Goal: Task Accomplishment & Management: Manage account settings

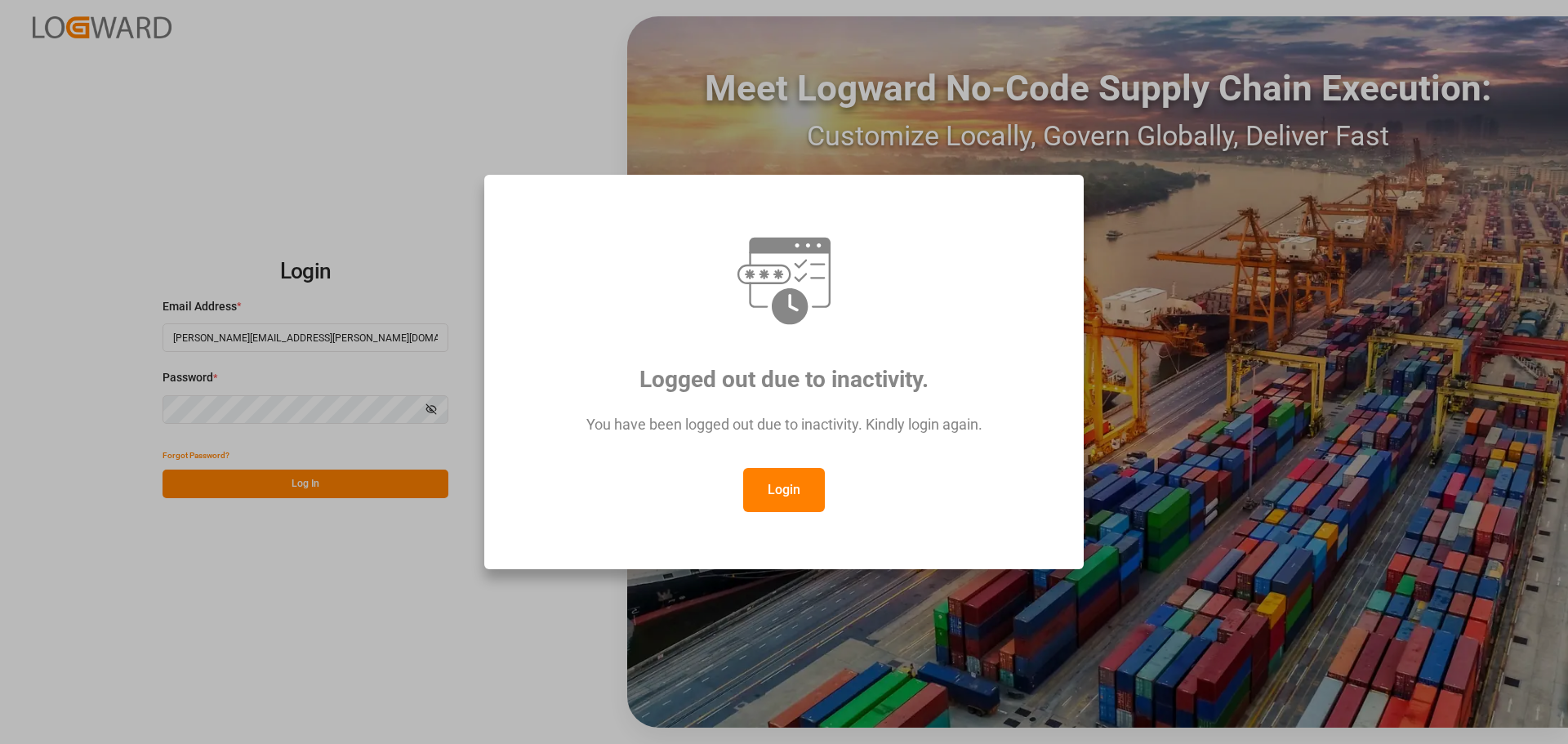
click at [760, 482] on button "Login" at bounding box center [784, 490] width 81 height 44
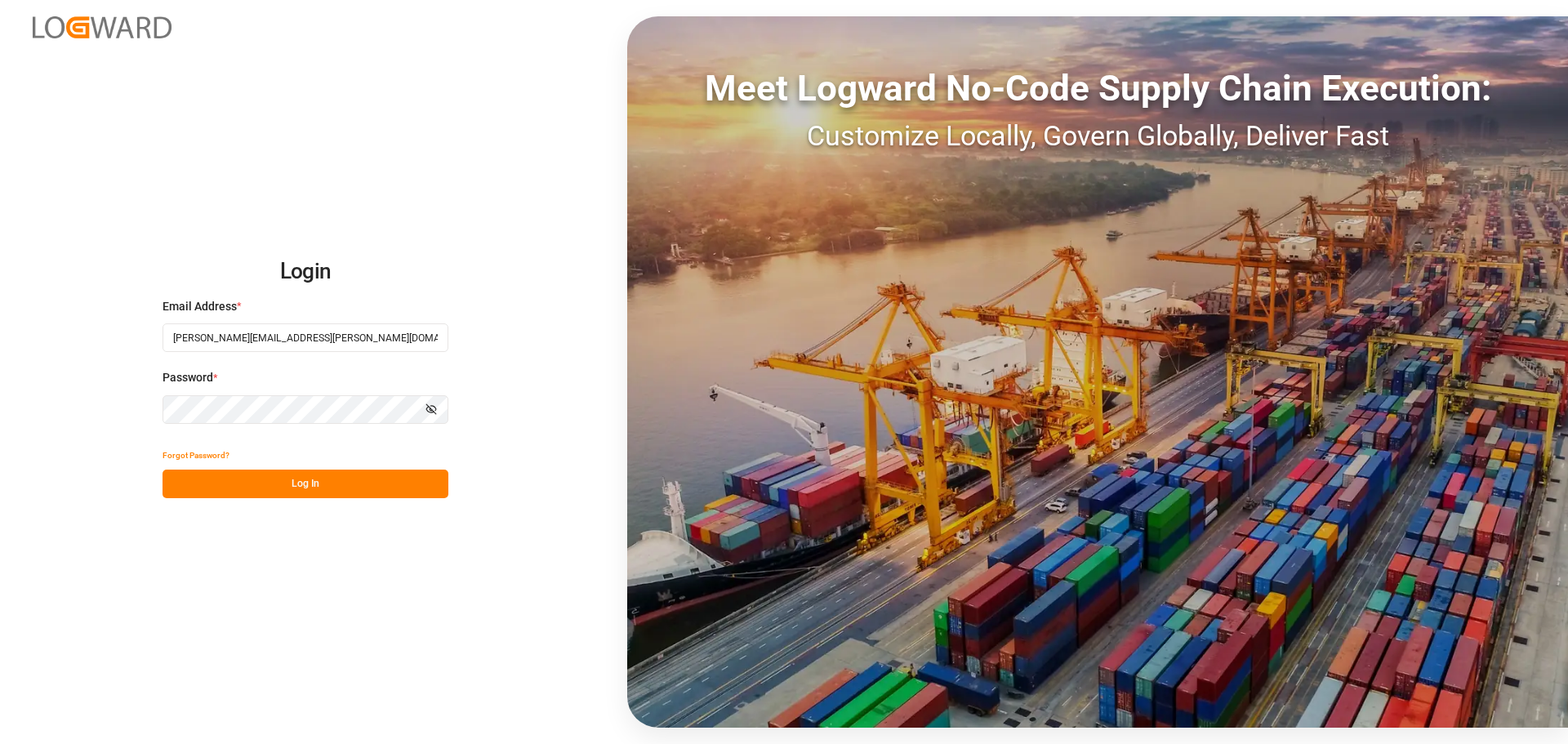
click at [371, 486] on button "Log In" at bounding box center [305, 484] width 286 height 29
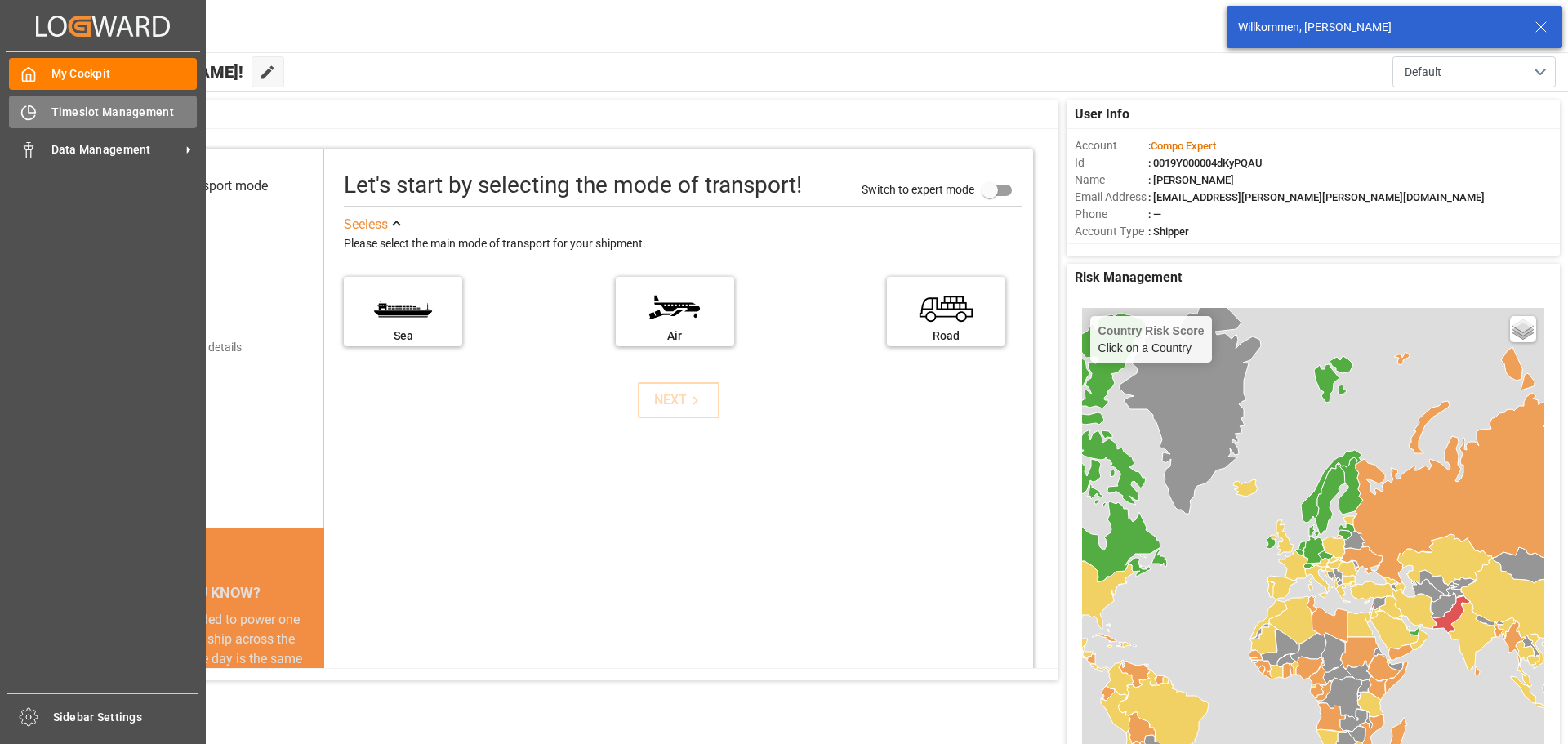
click at [30, 124] on div "Timeslot Management Timeslot Management" at bounding box center [102, 111] width 187 height 32
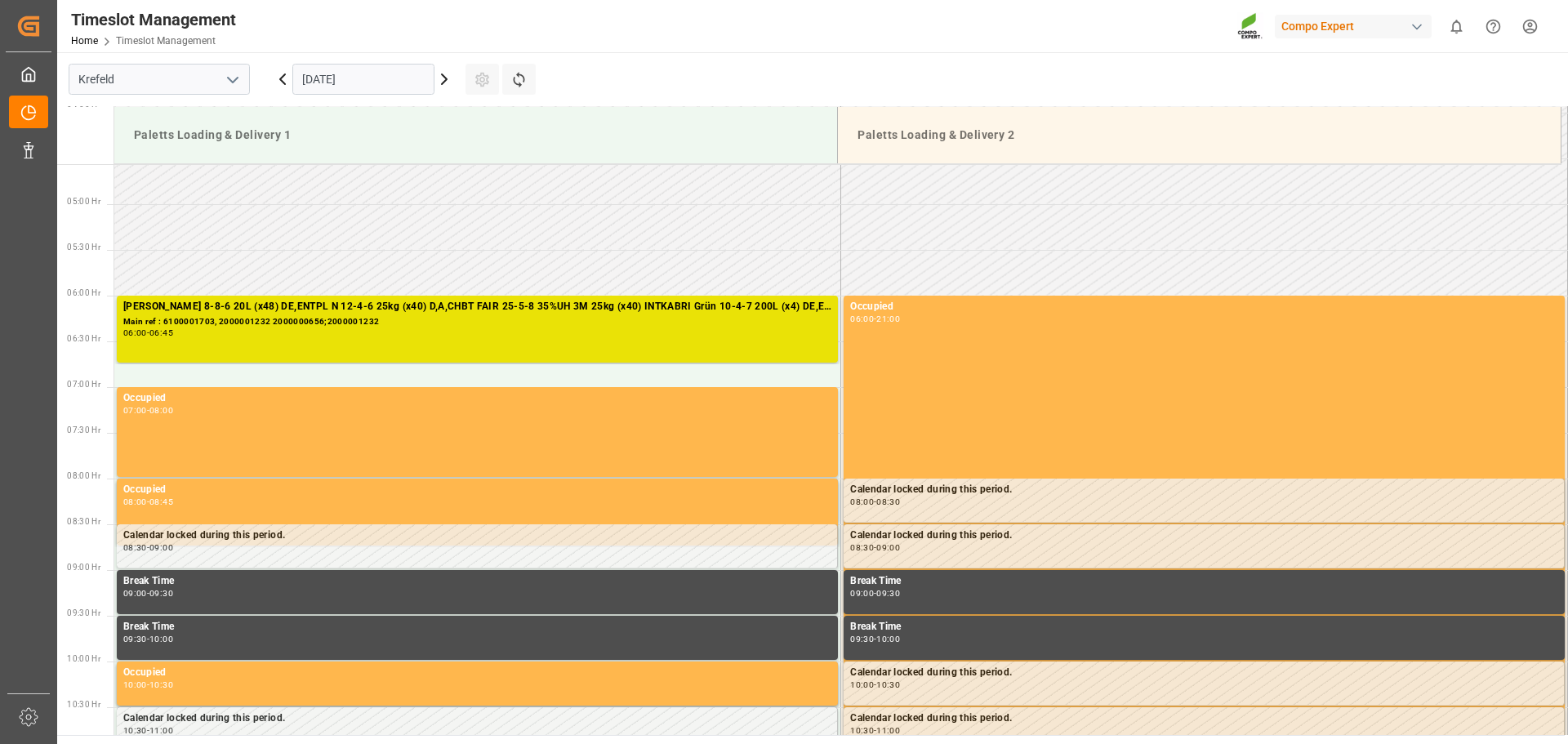
scroll to position [395, 0]
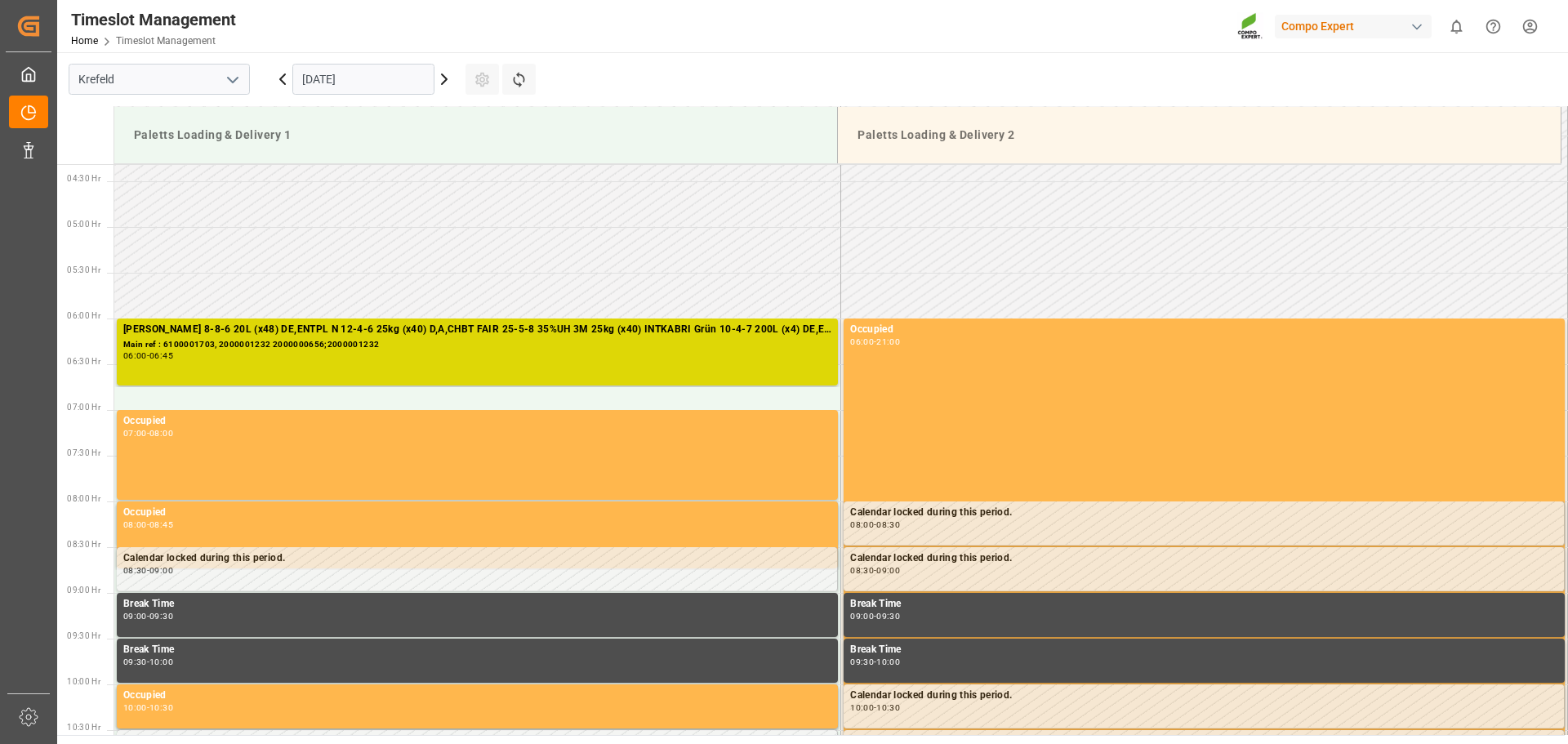
click at [532, 345] on div "Main ref : 6100001703, 2000001232 2000000656;2000001232" at bounding box center [477, 344] width 708 height 14
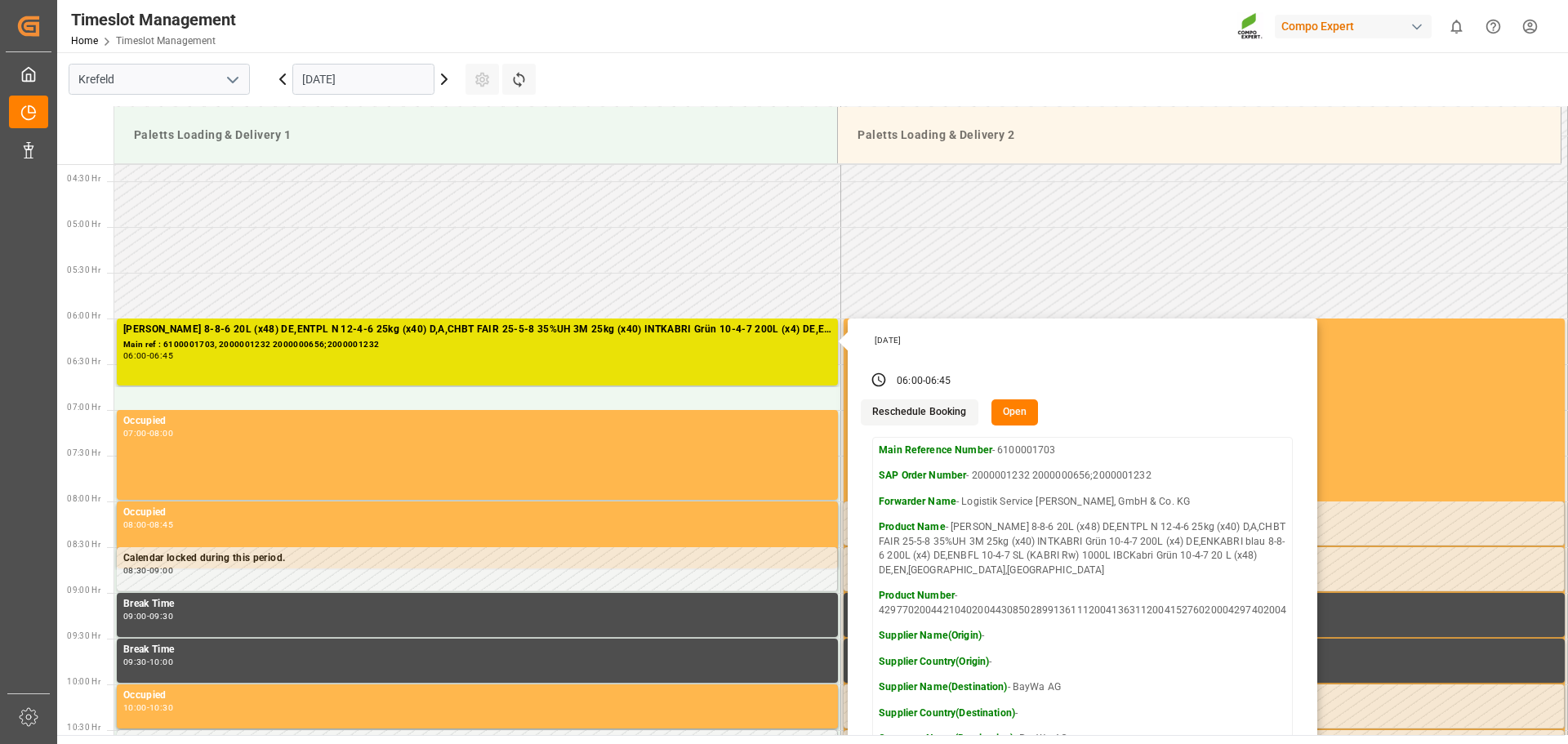
click at [1008, 418] on button "Open" at bounding box center [1015, 412] width 47 height 26
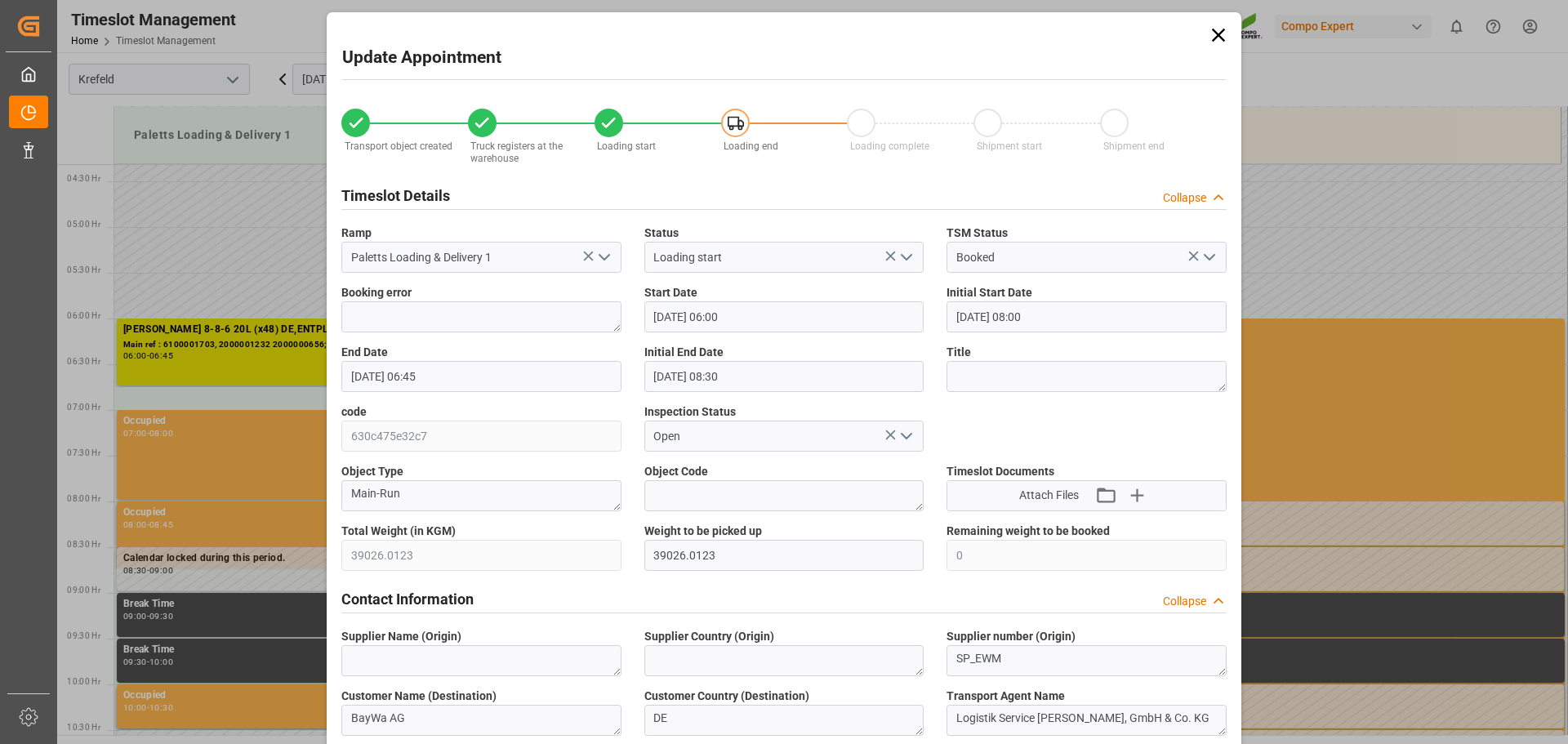
scroll to position [0, 0]
click at [1216, 43] on icon at bounding box center [1218, 36] width 23 height 23
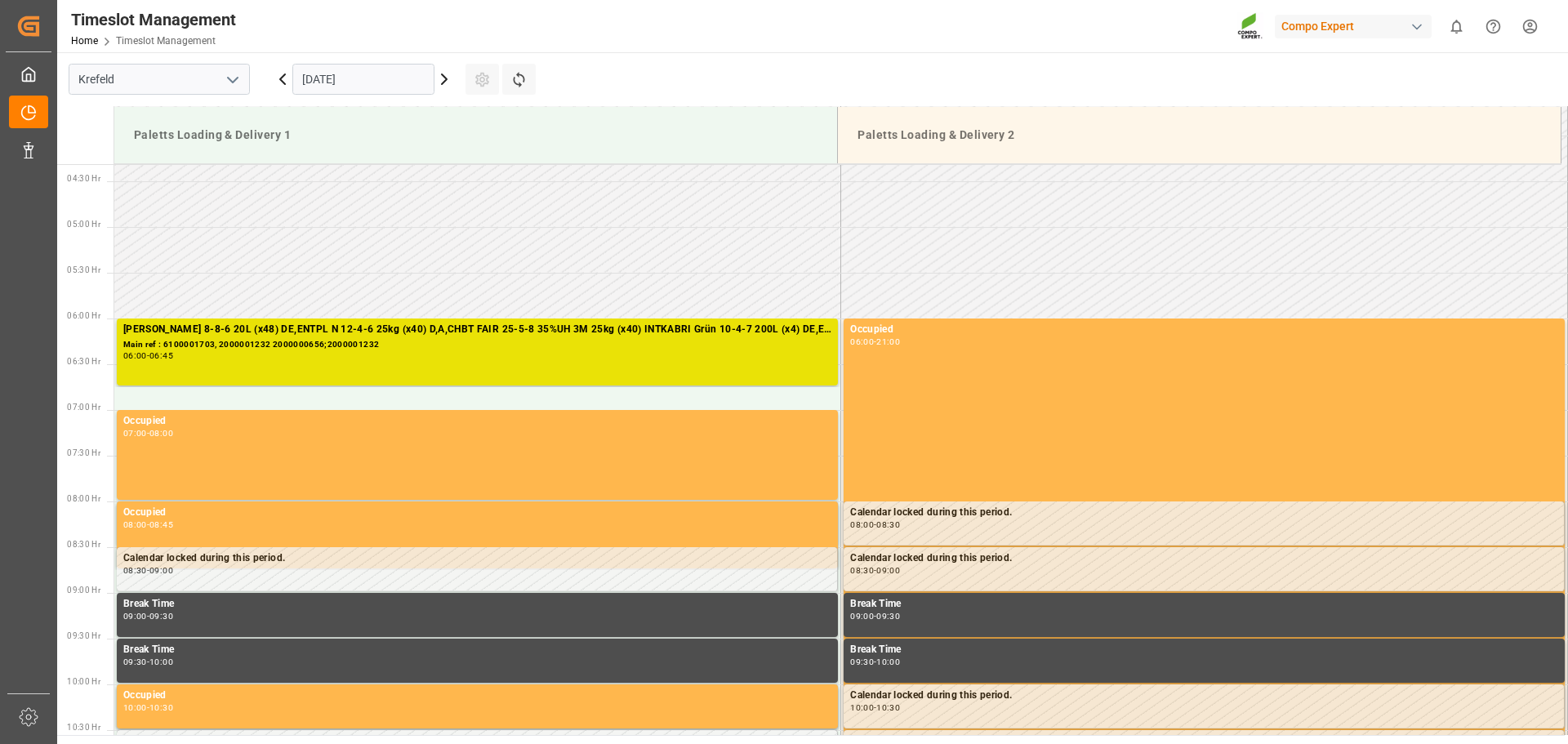
click at [342, 80] on input "[DATE]" at bounding box center [363, 79] width 142 height 31
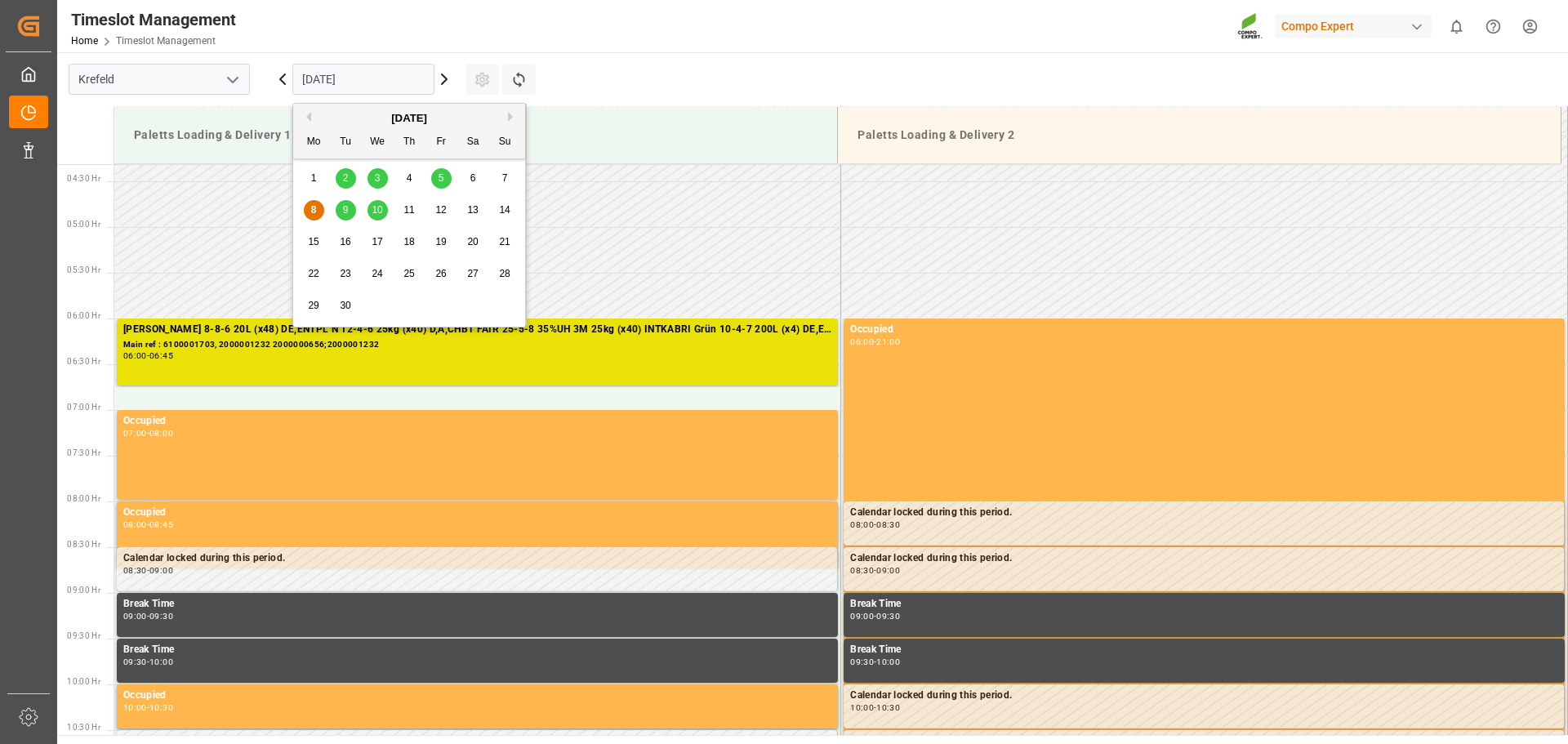
click at [441, 182] on span "5" at bounding box center [441, 177] width 5 height 12
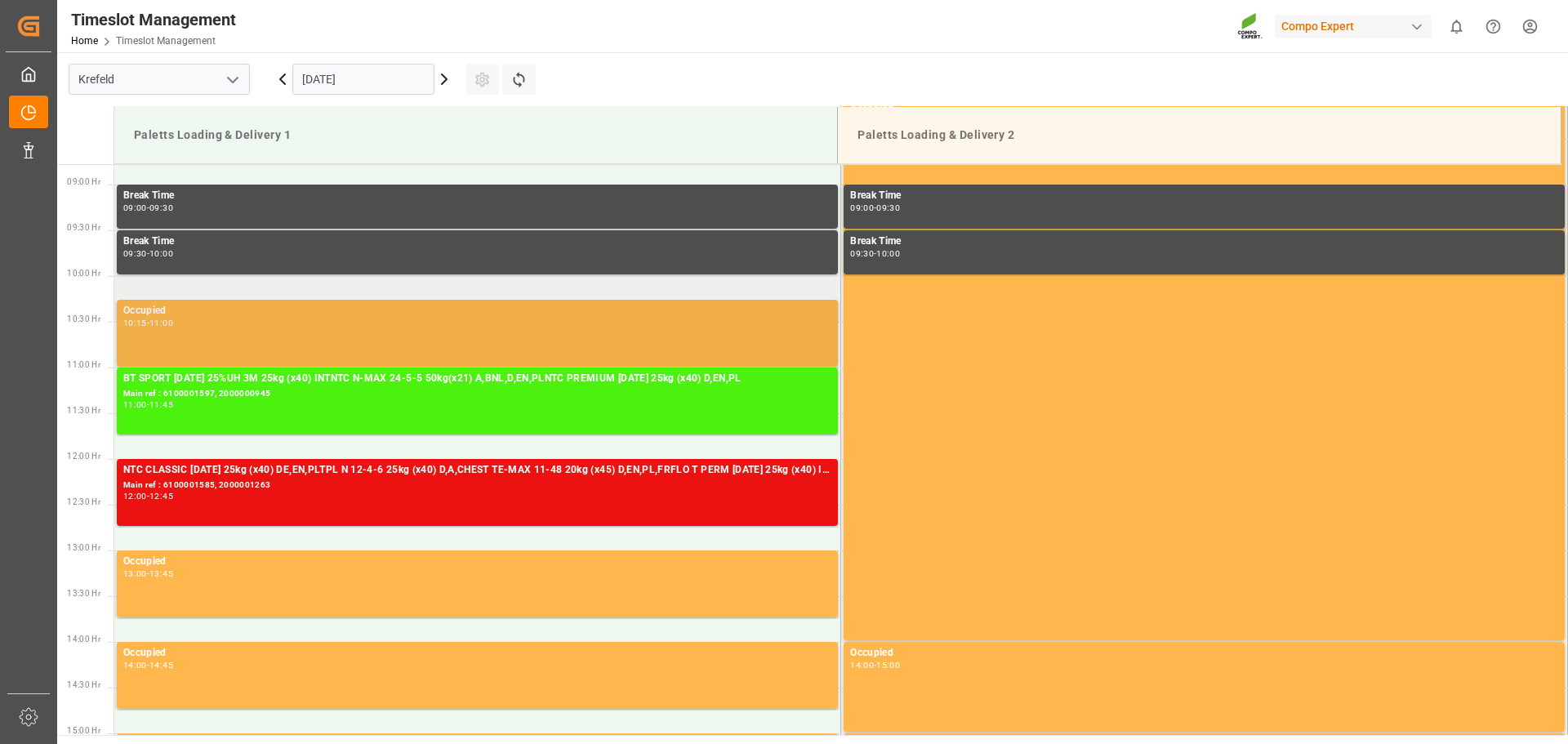
scroll to position [884, 0]
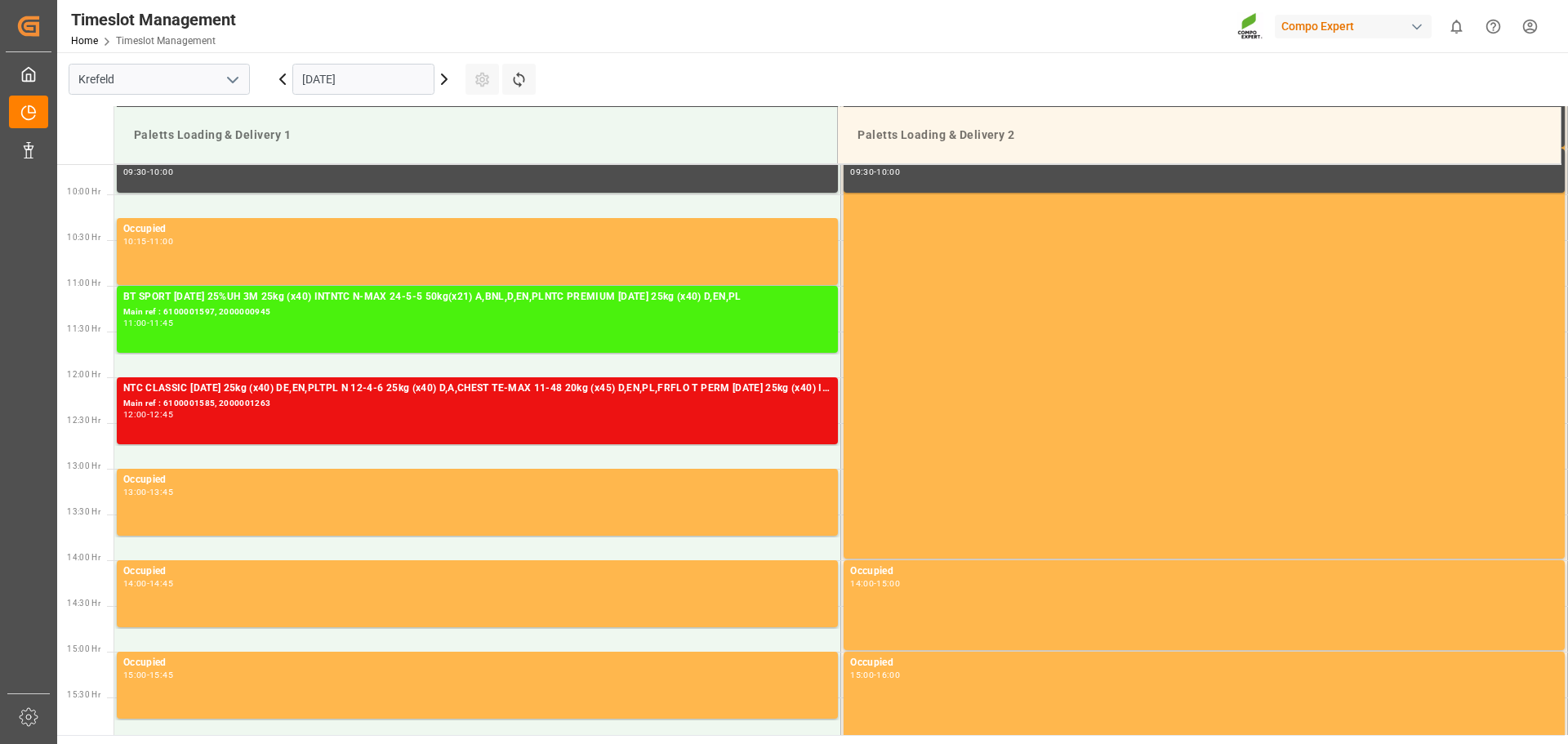
click at [375, 79] on input "05.09.2025" at bounding box center [363, 79] width 142 height 31
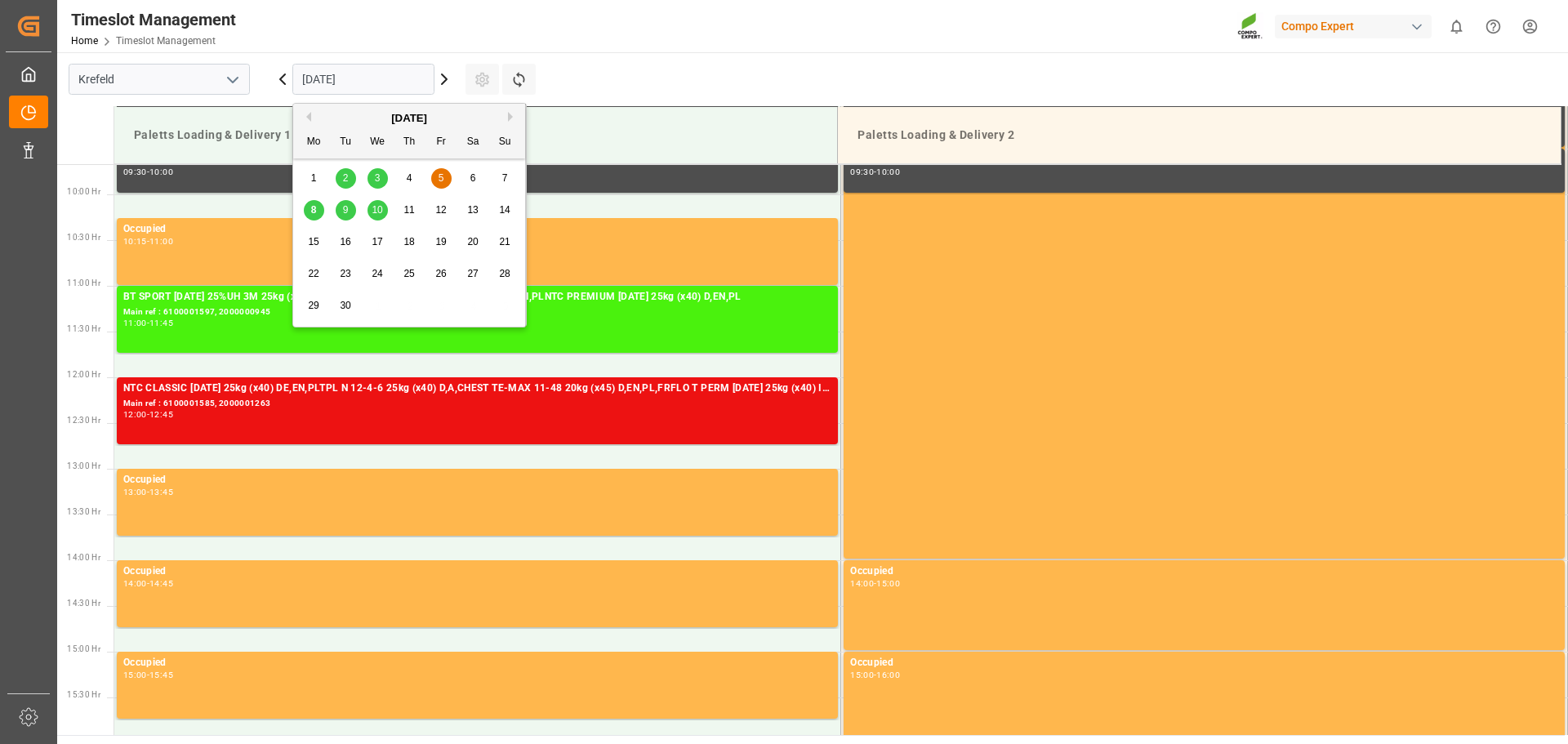
click at [316, 201] on div "8" at bounding box center [313, 211] width 21 height 20
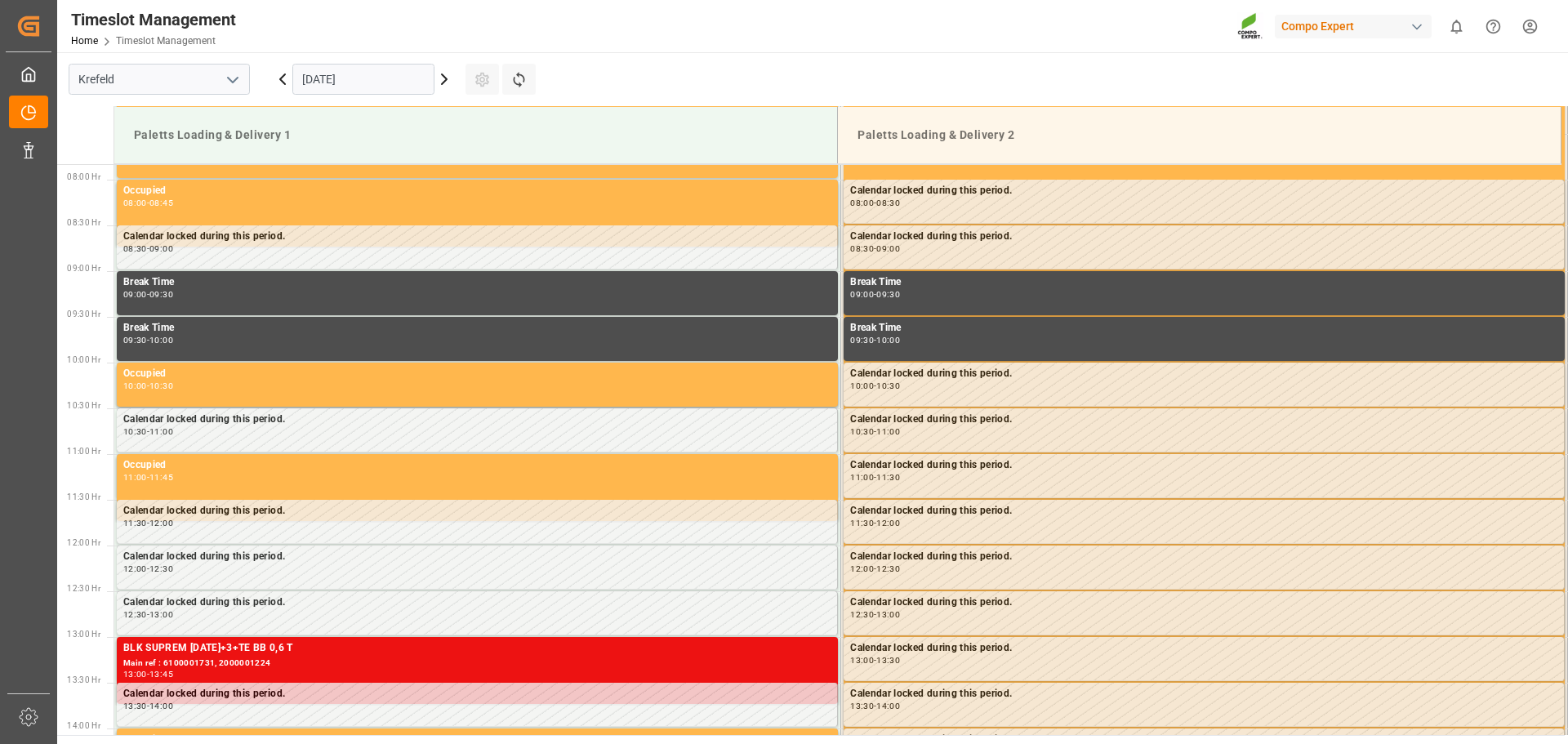
scroll to position [720, 0]
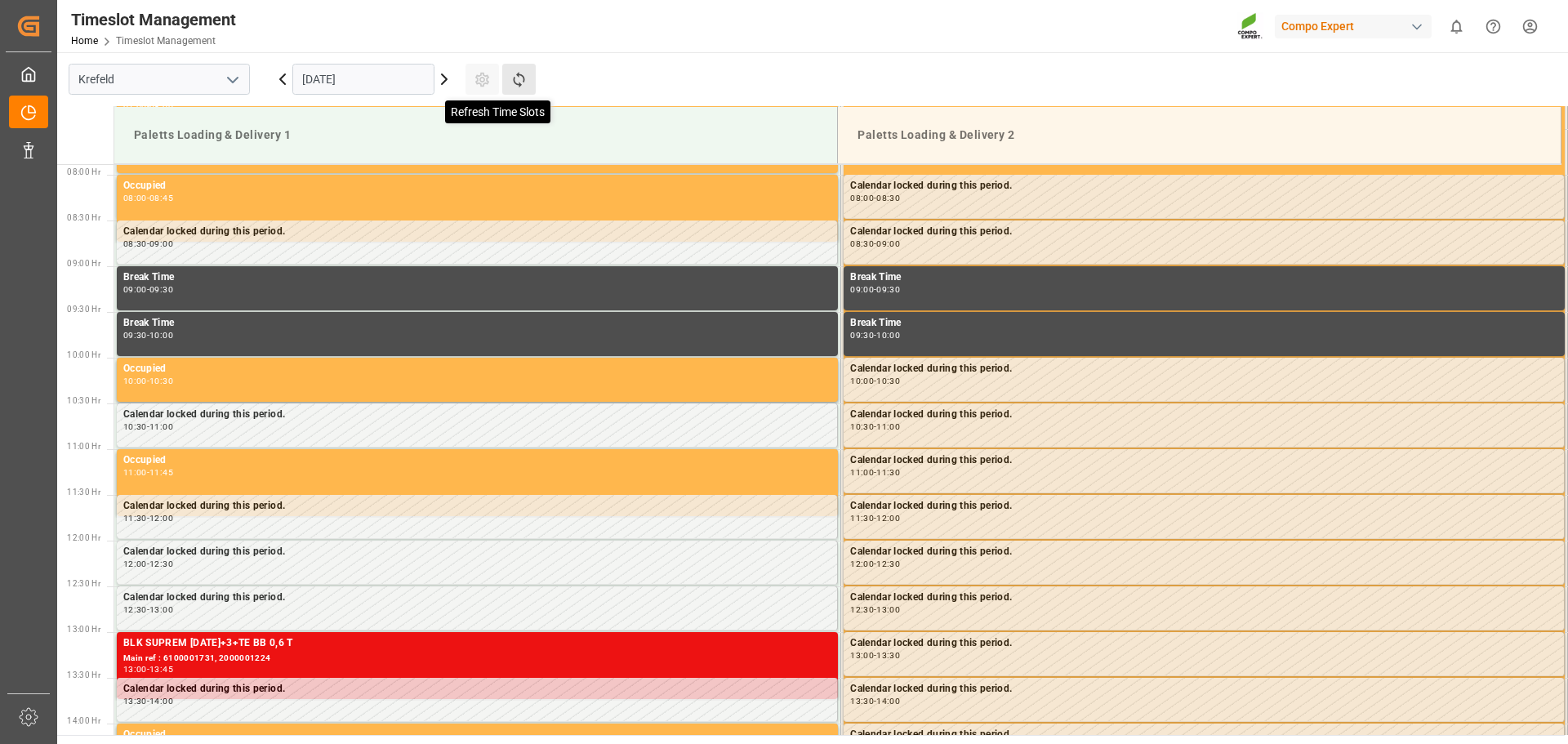
click at [518, 85] on icon at bounding box center [518, 79] width 12 height 15
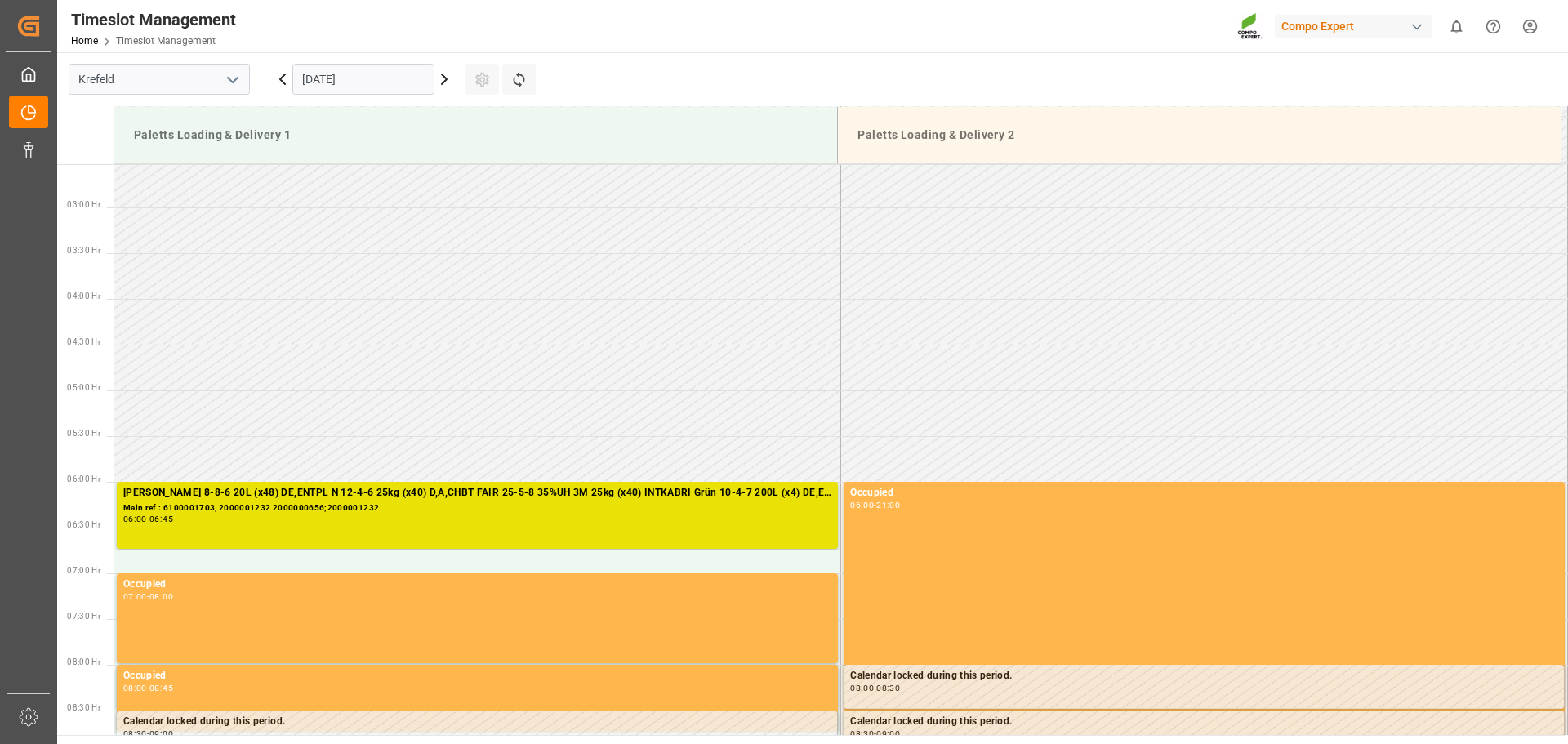
scroll to position [312, 0]
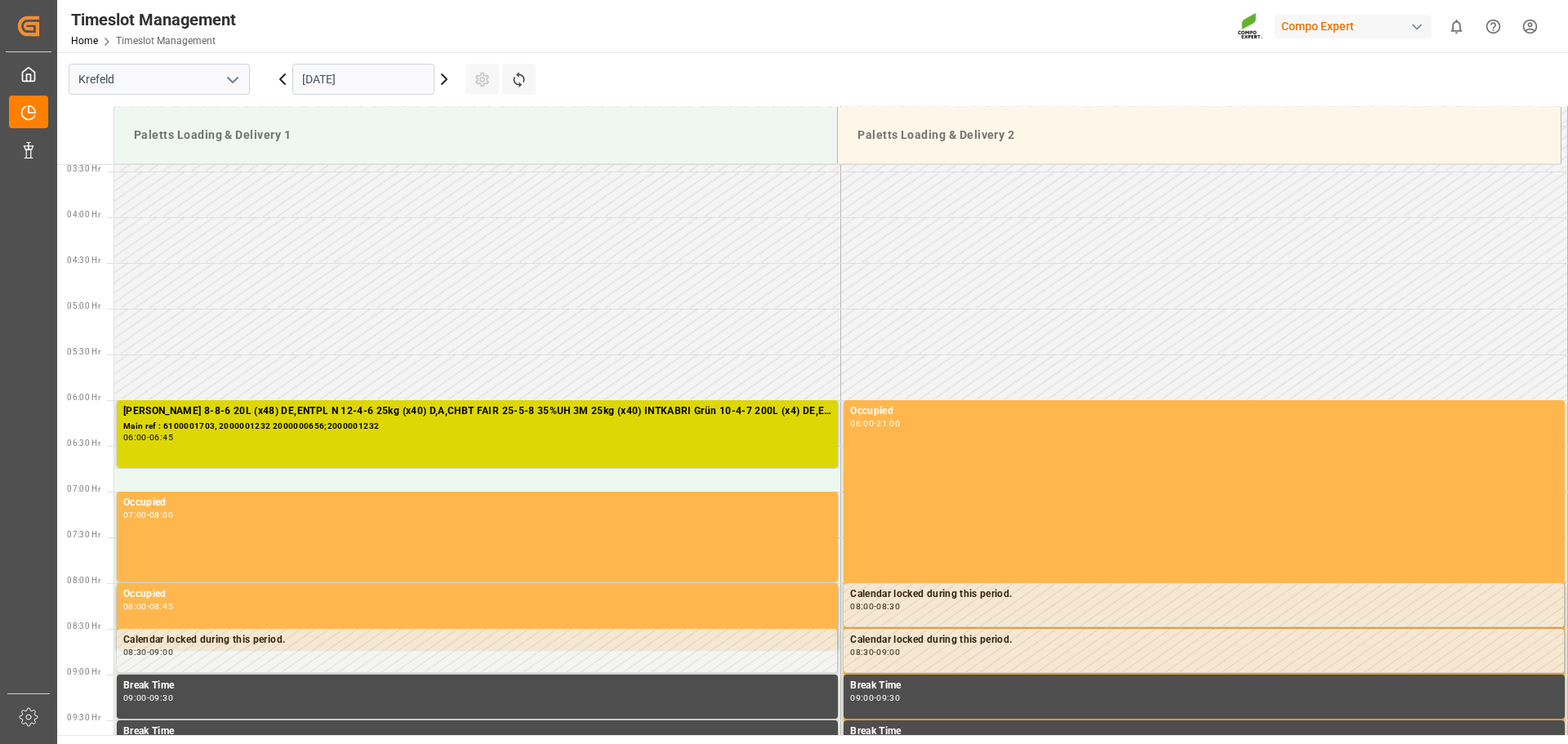
click at [482, 441] on div "06:00 - 06:45" at bounding box center [477, 438] width 708 height 9
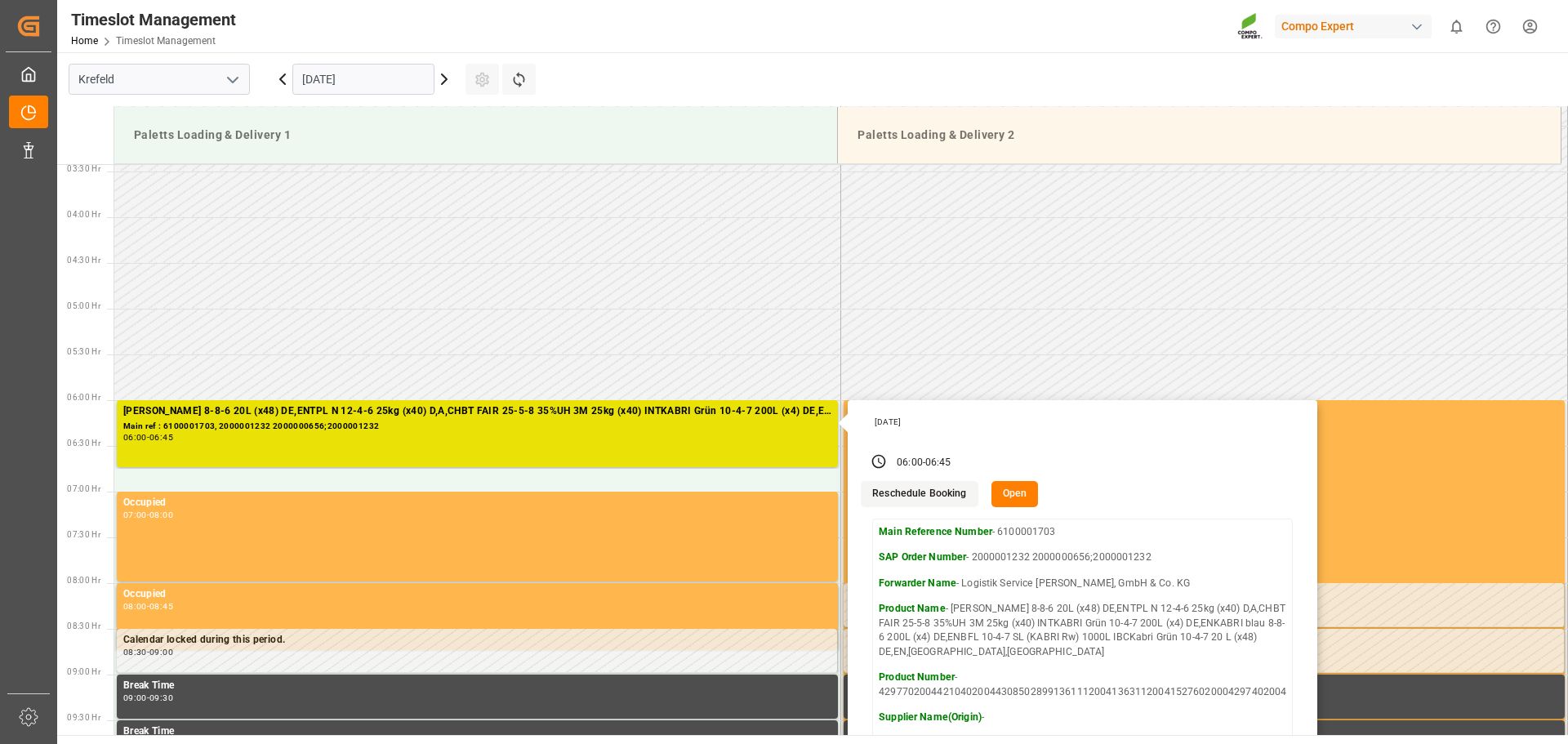
click at [747, 90] on main "Krefeld 08.09.2025 Settings Refresh Time Slots Paletts Loading & Delivery 1 Pal…" at bounding box center [810, 394] width 1507 height 682
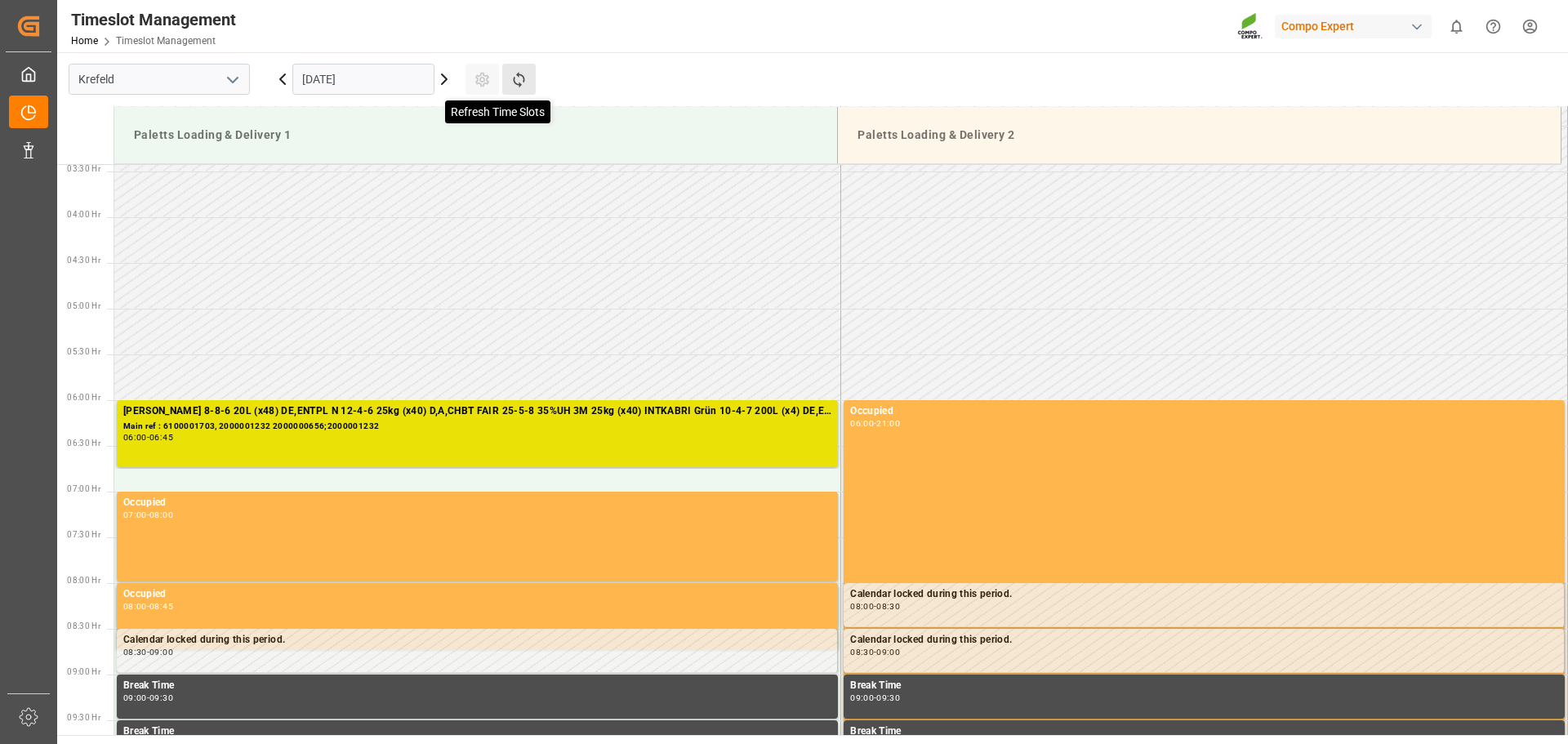
click at [520, 82] on icon at bounding box center [519, 79] width 17 height 17
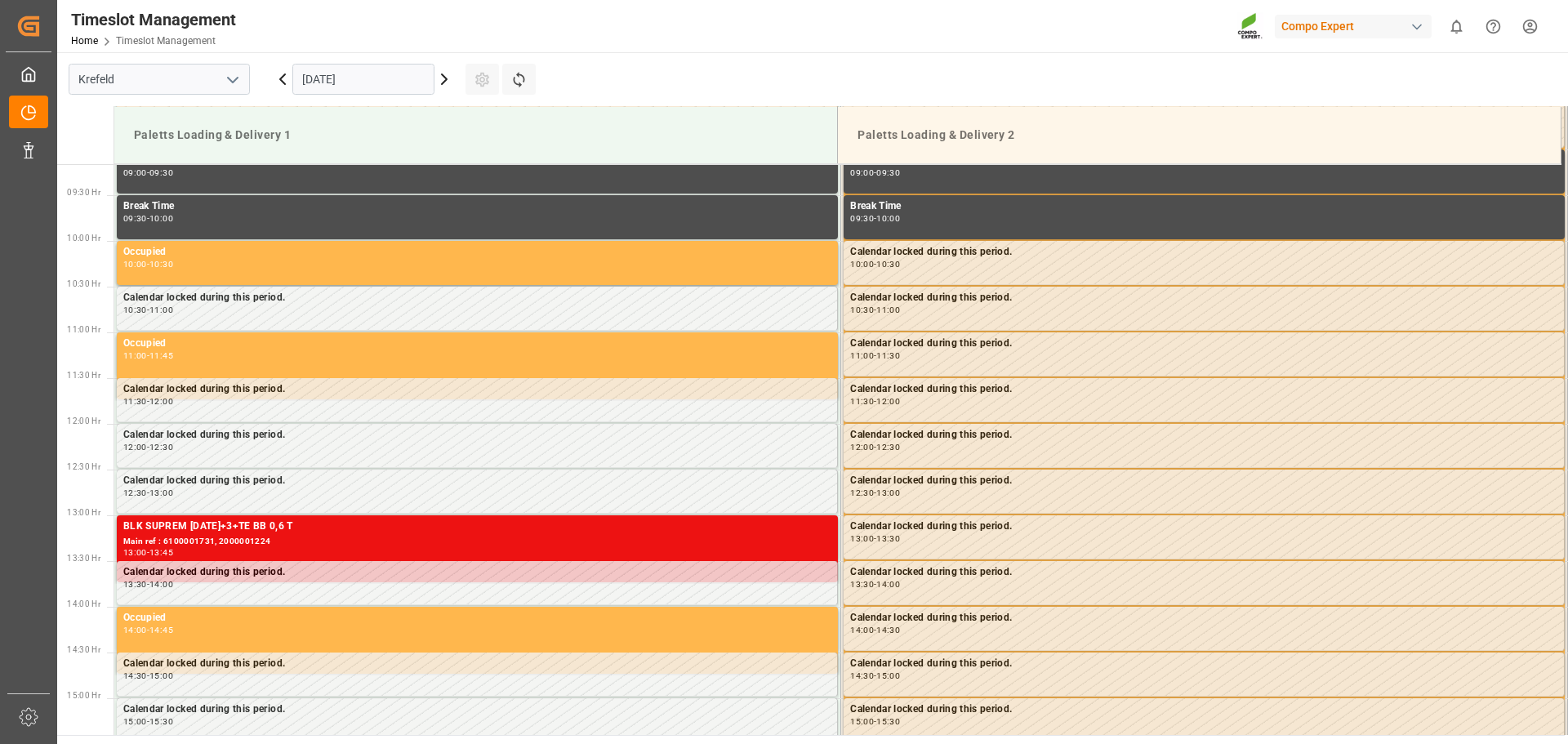
scroll to position [884, 0]
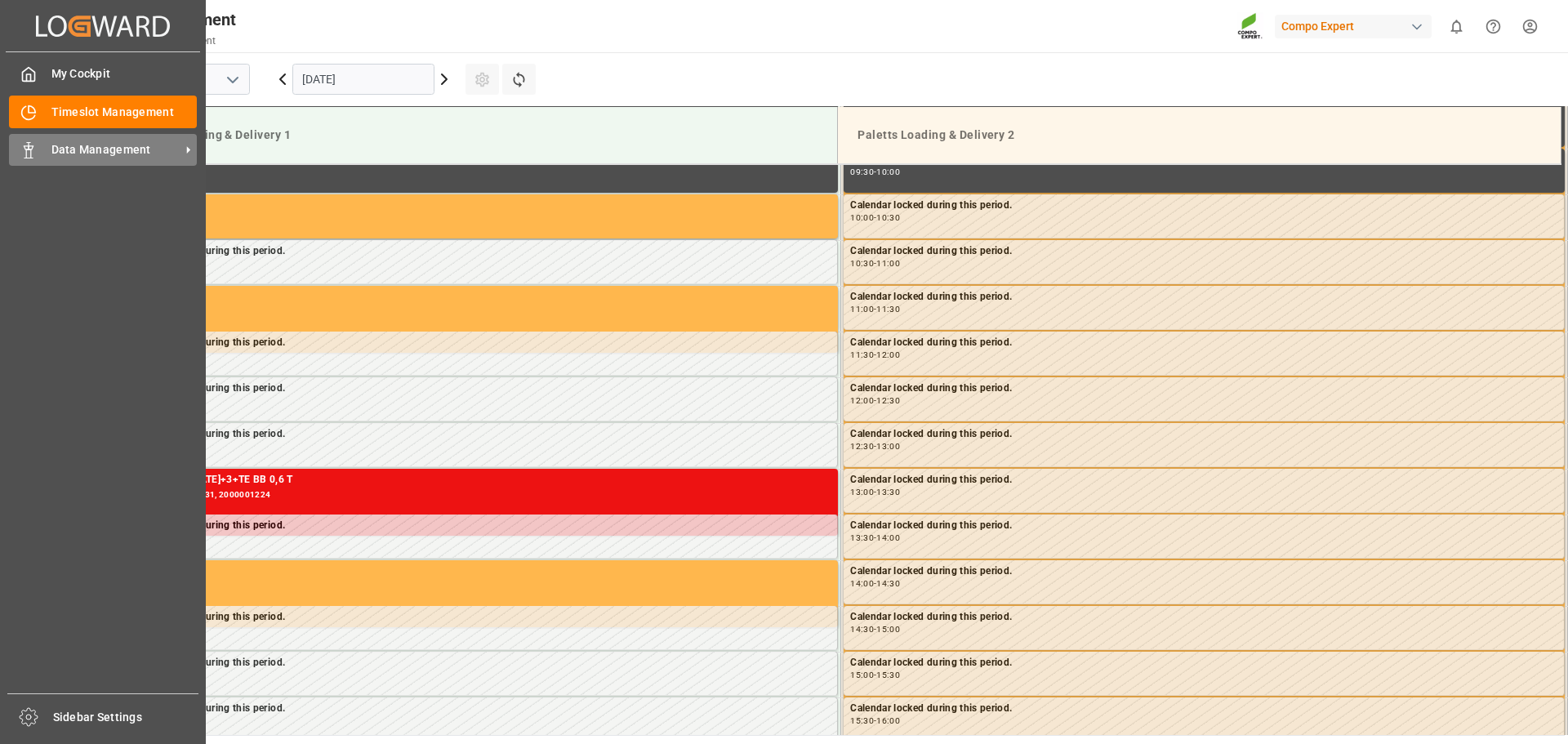
click at [21, 145] on icon at bounding box center [29, 150] width 16 height 16
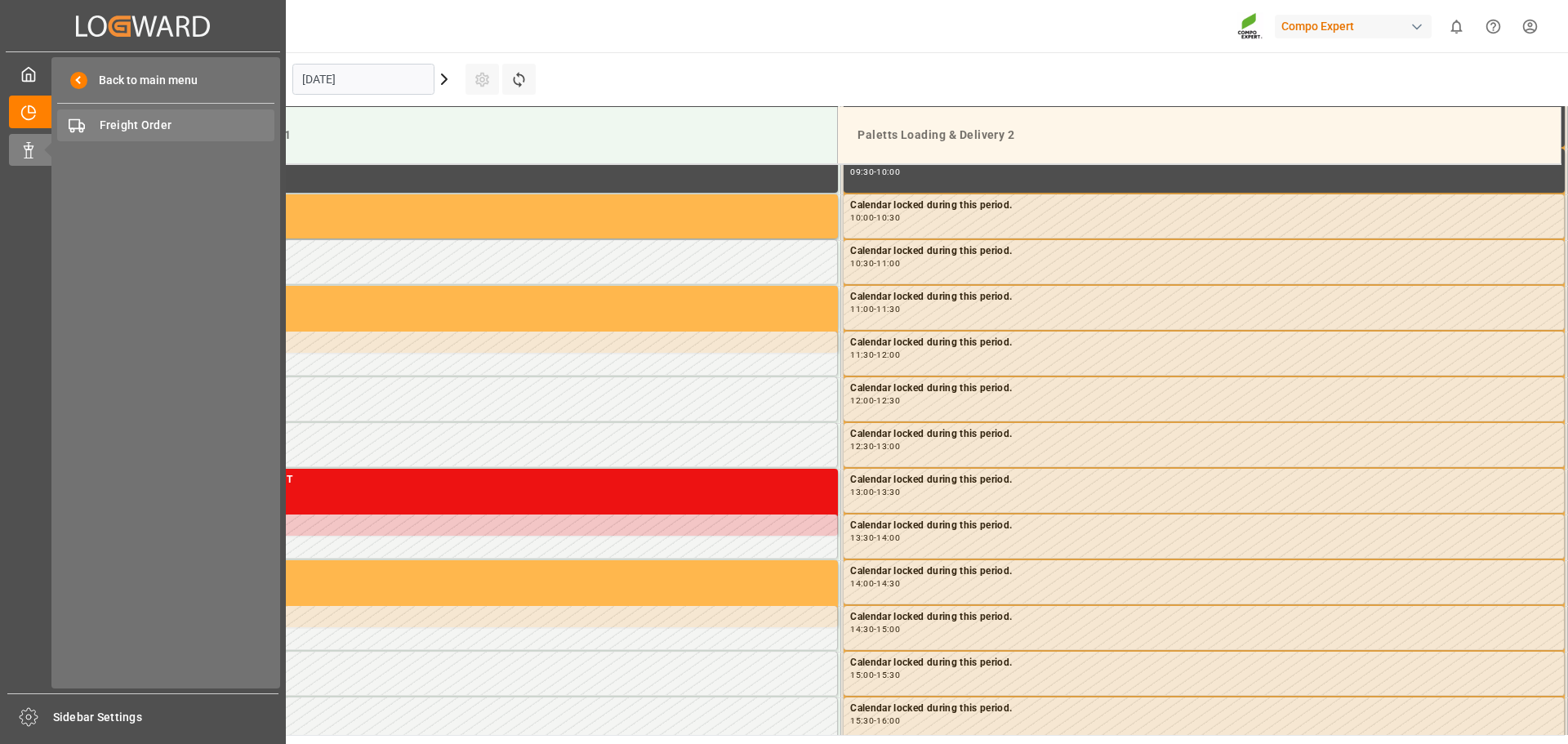
click at [134, 129] on span "Freight Order" at bounding box center [187, 125] width 176 height 17
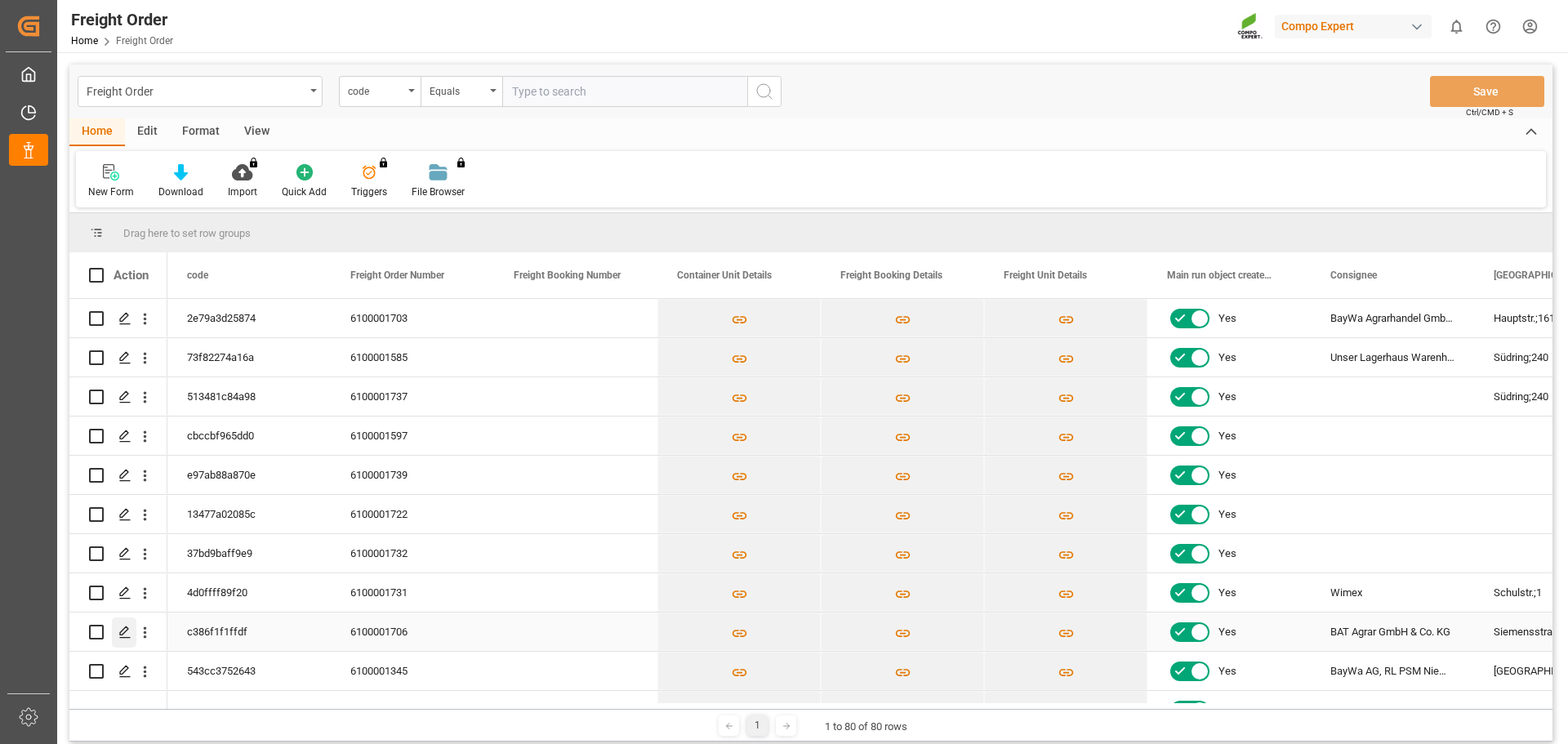
click at [120, 634] on icon "Press SPACE to select this row." at bounding box center [125, 632] width 13 height 13
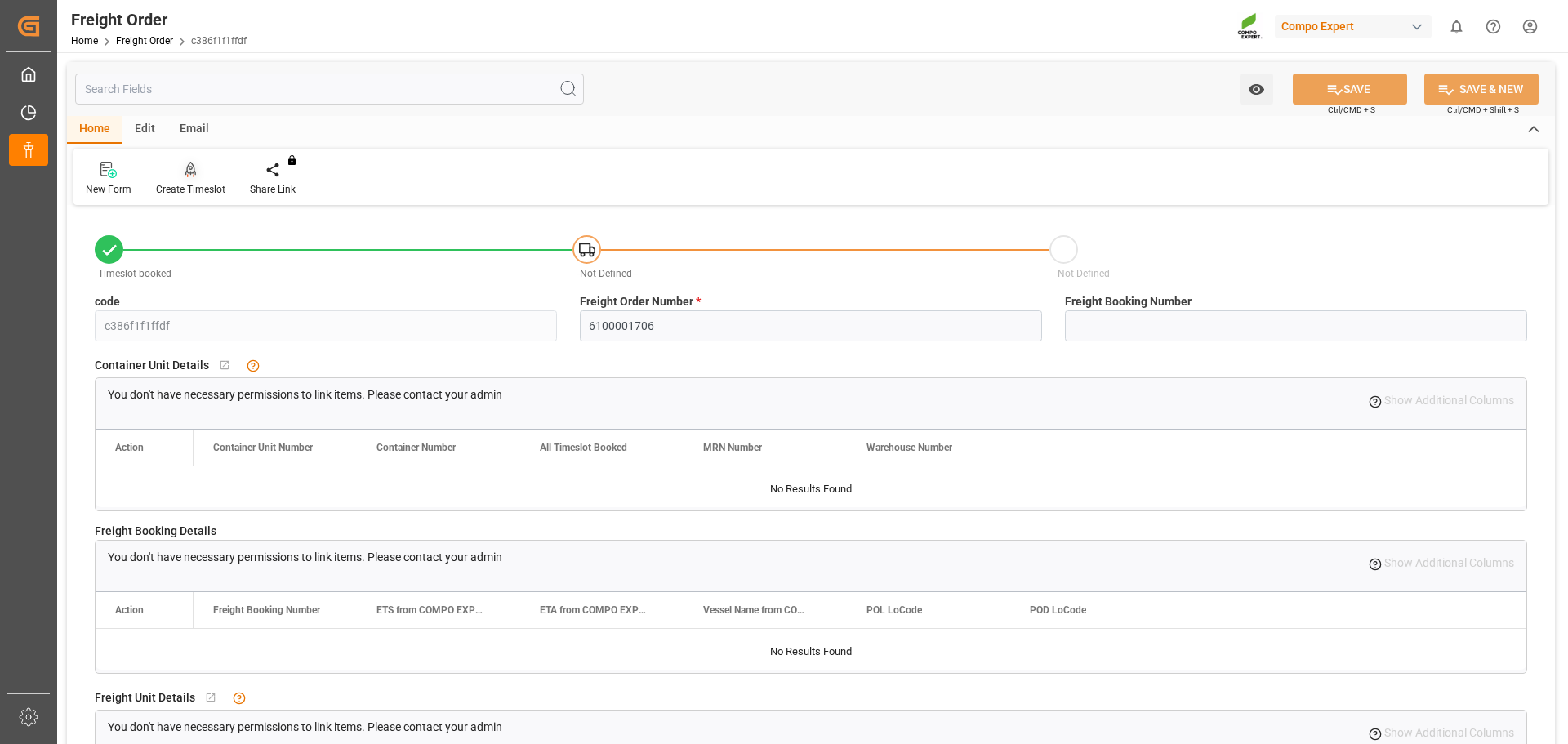
click at [186, 174] on icon at bounding box center [191, 168] width 12 height 14
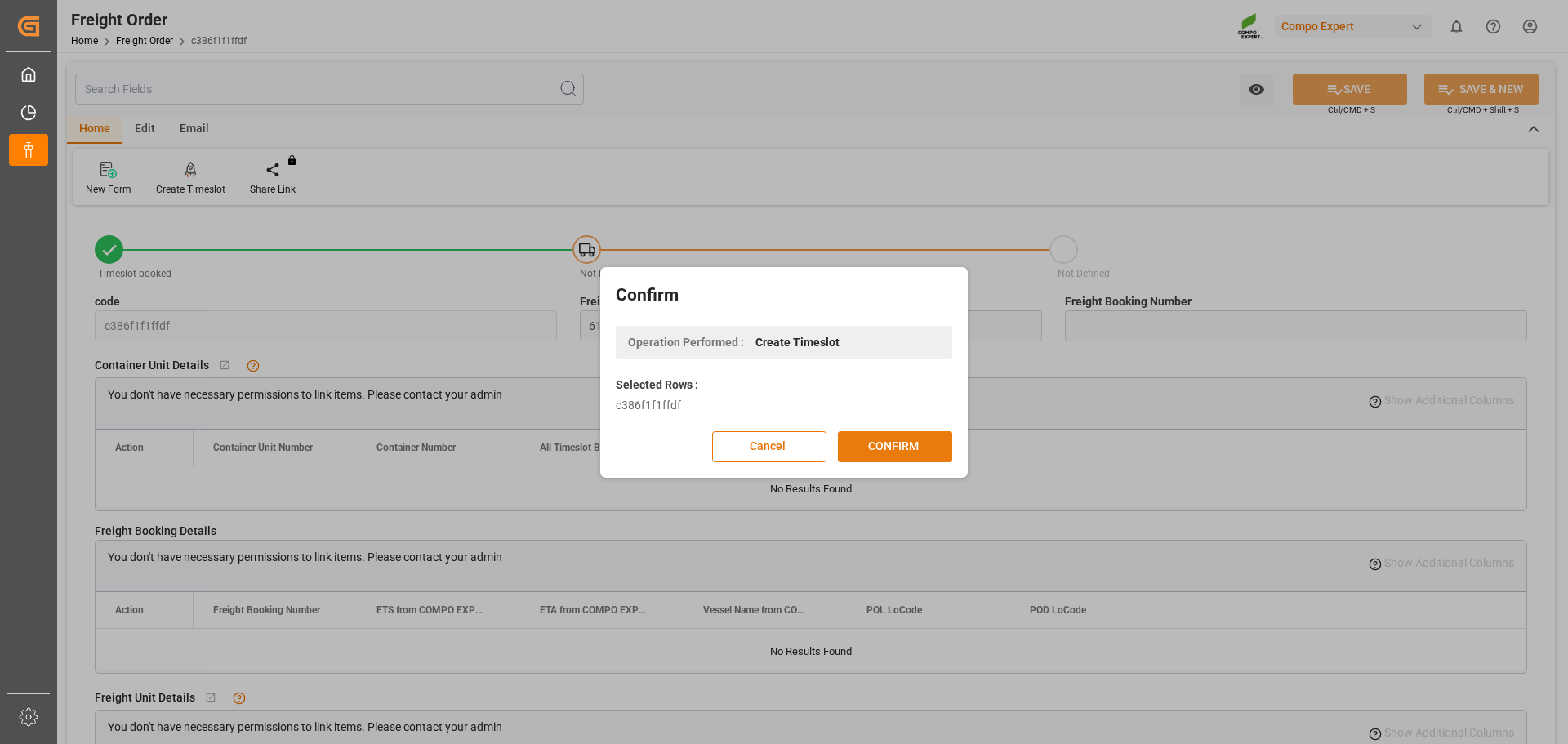
click at [900, 449] on button "CONFIRM" at bounding box center [894, 446] width 114 height 31
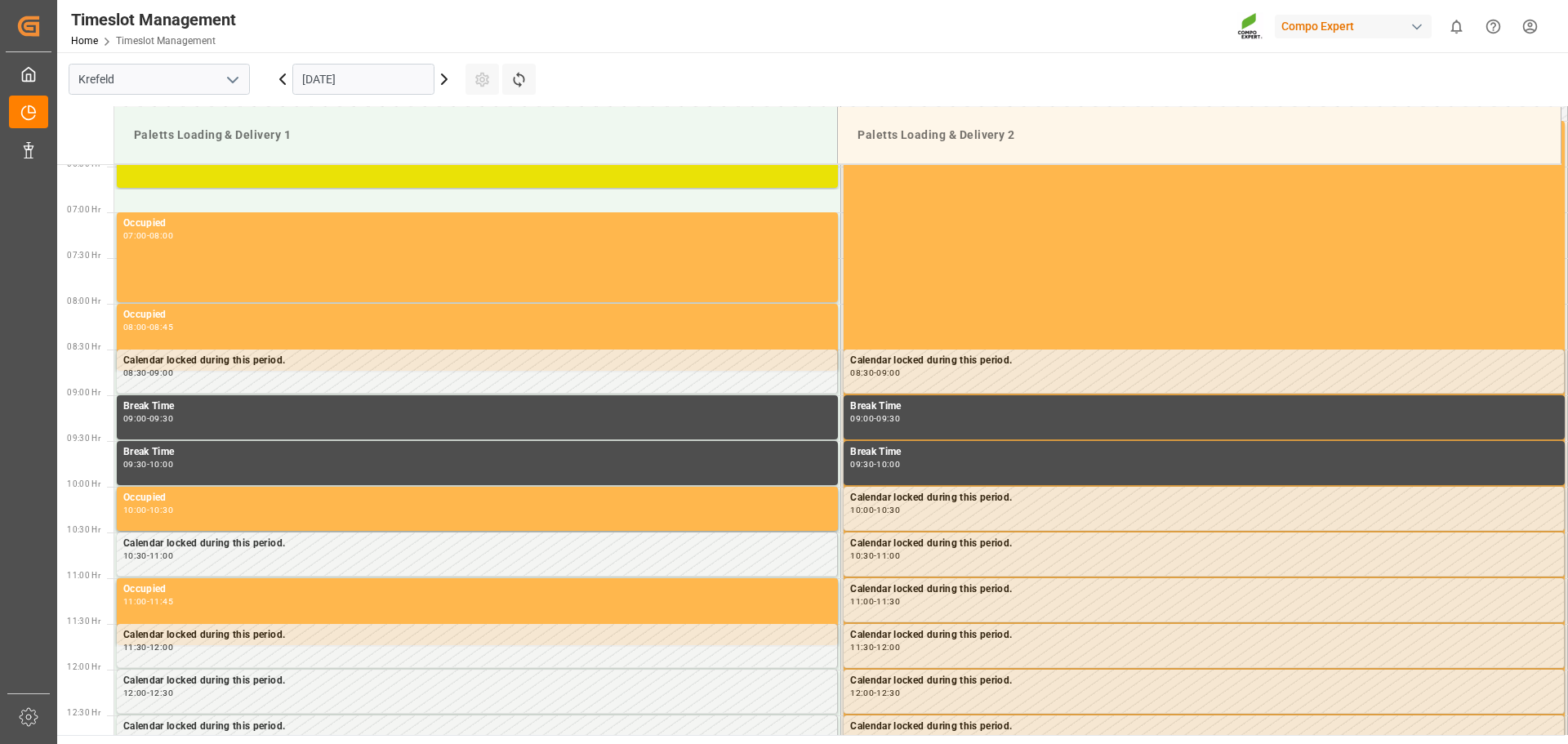
scroll to position [720, 0]
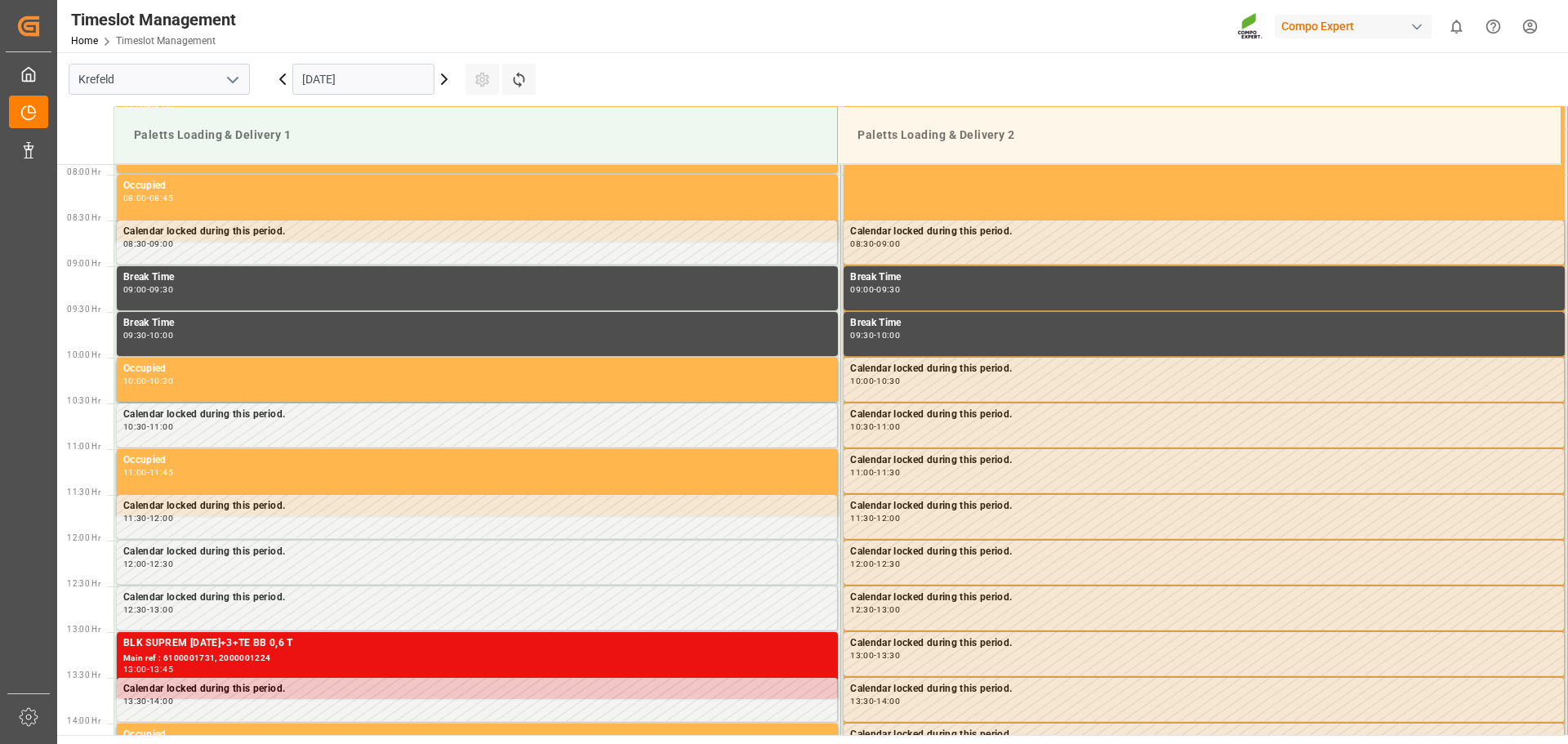
click at [439, 83] on icon at bounding box center [445, 80] width 20 height 20
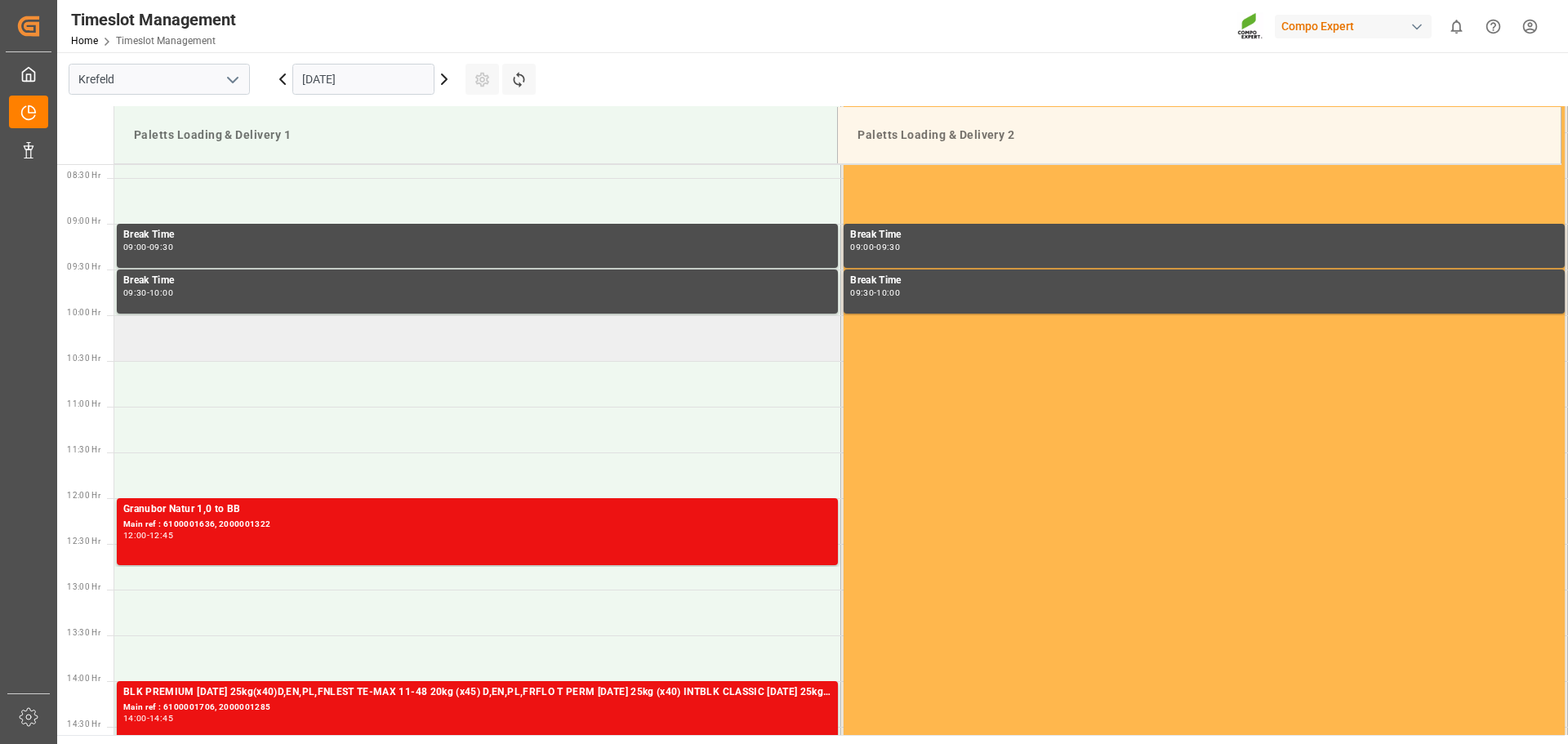
scroll to position [803, 0]
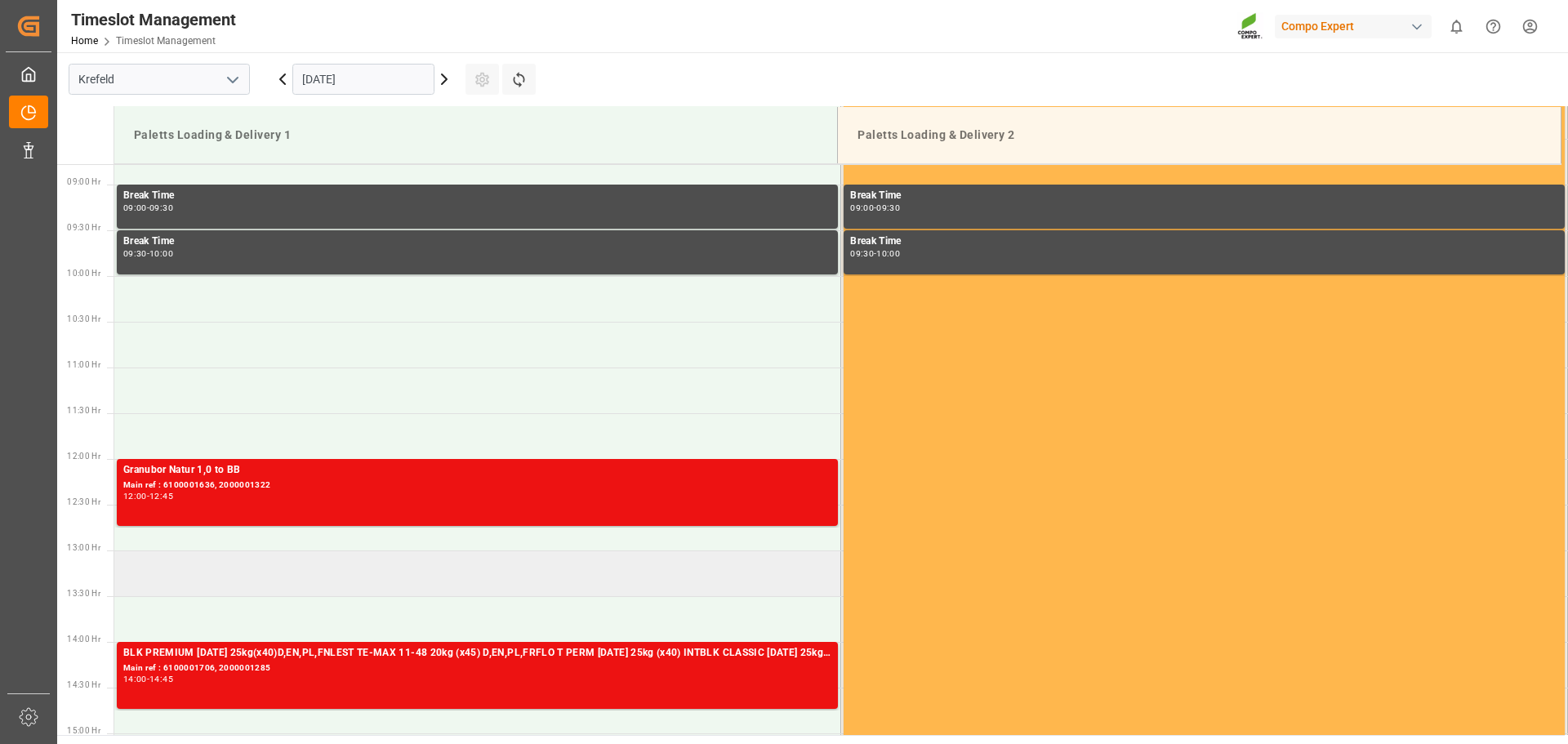
click at [189, 558] on td at bounding box center [477, 573] width 727 height 46
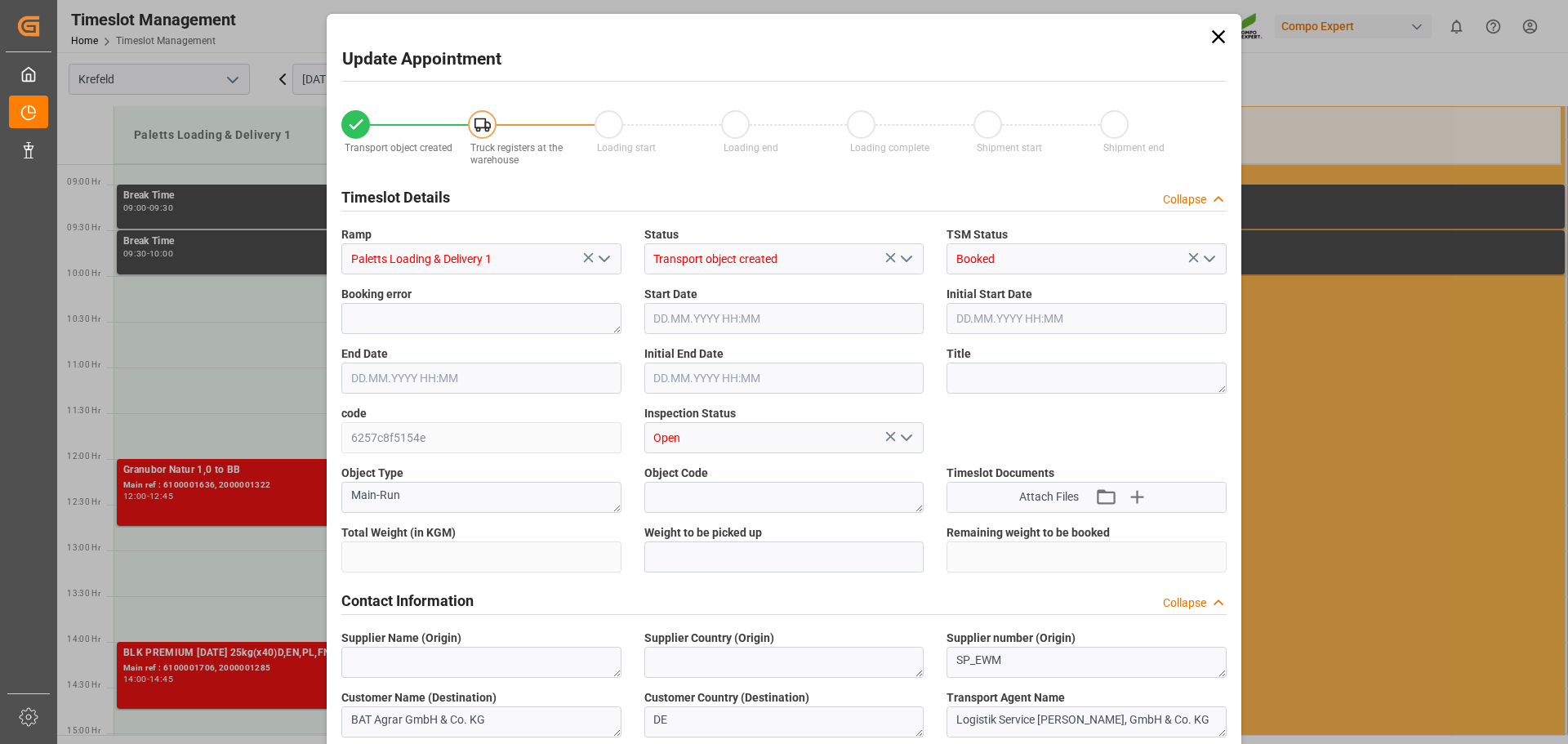
type input "24326.1"
type input "0"
type input "09.09.2025 13:00"
type input "09.09.2025 13:30"
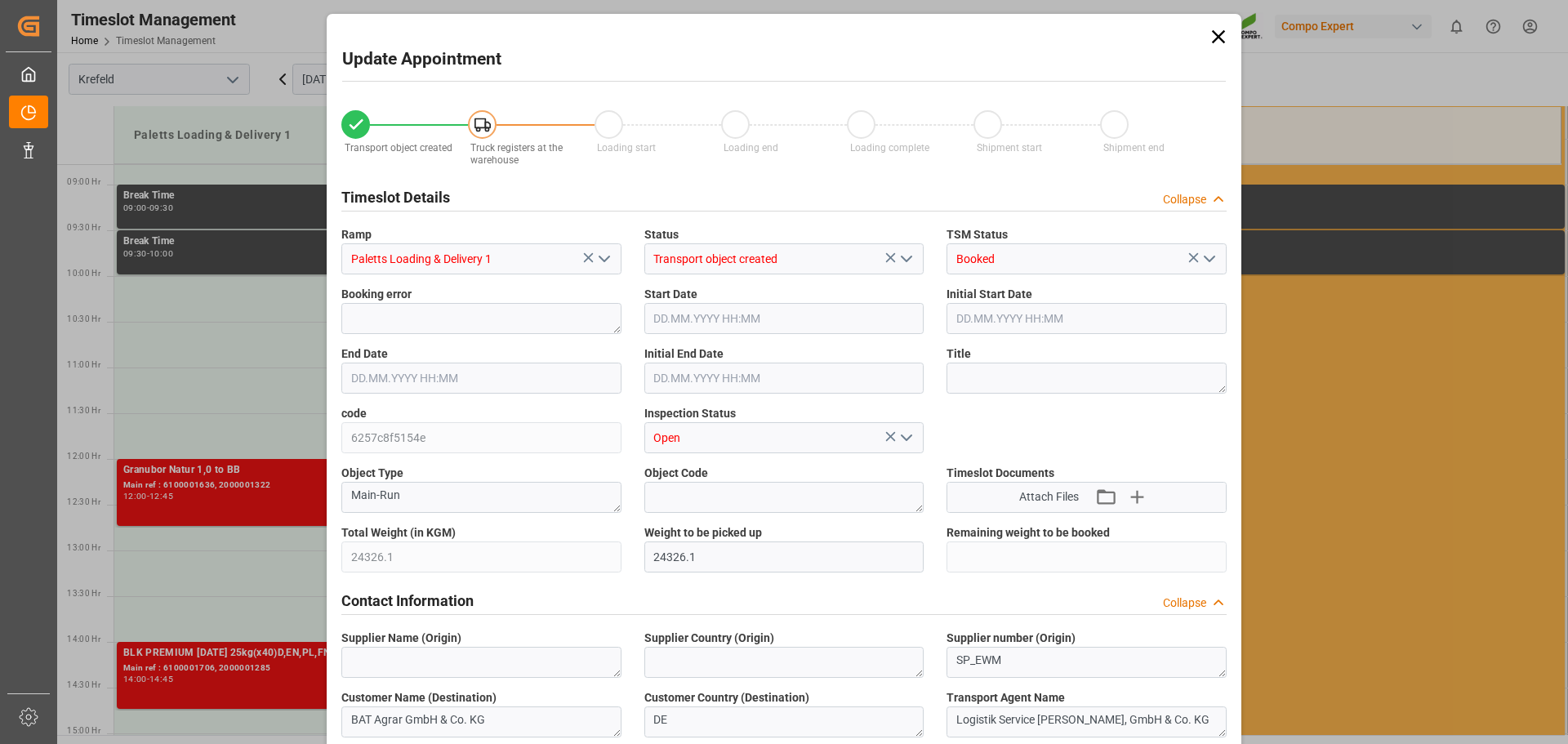
type input "04.09.2025 13:09"
type input "08.09.2025 07:24"
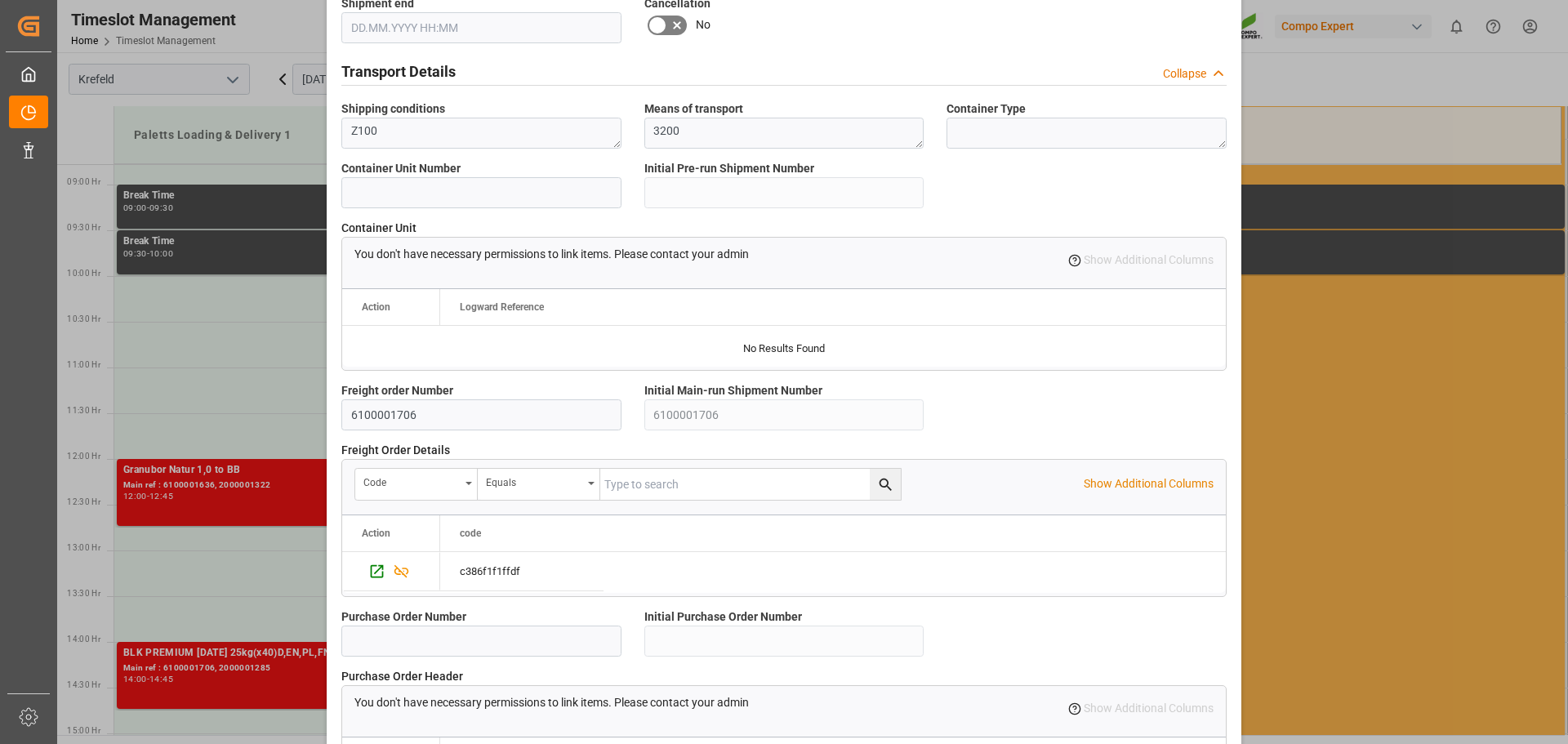
scroll to position [1405, 0]
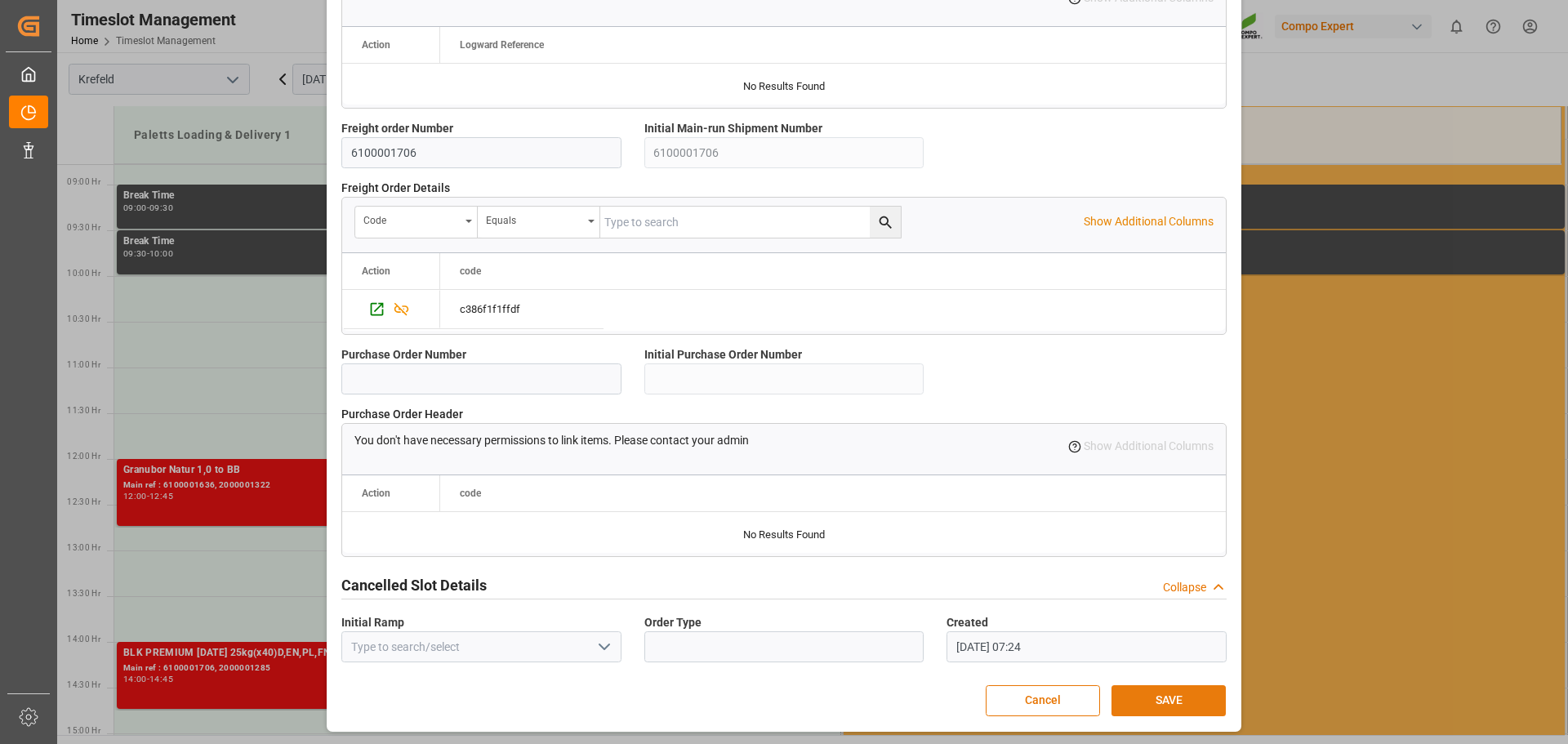
click at [1171, 694] on button "SAVE" at bounding box center [1168, 701] width 114 height 31
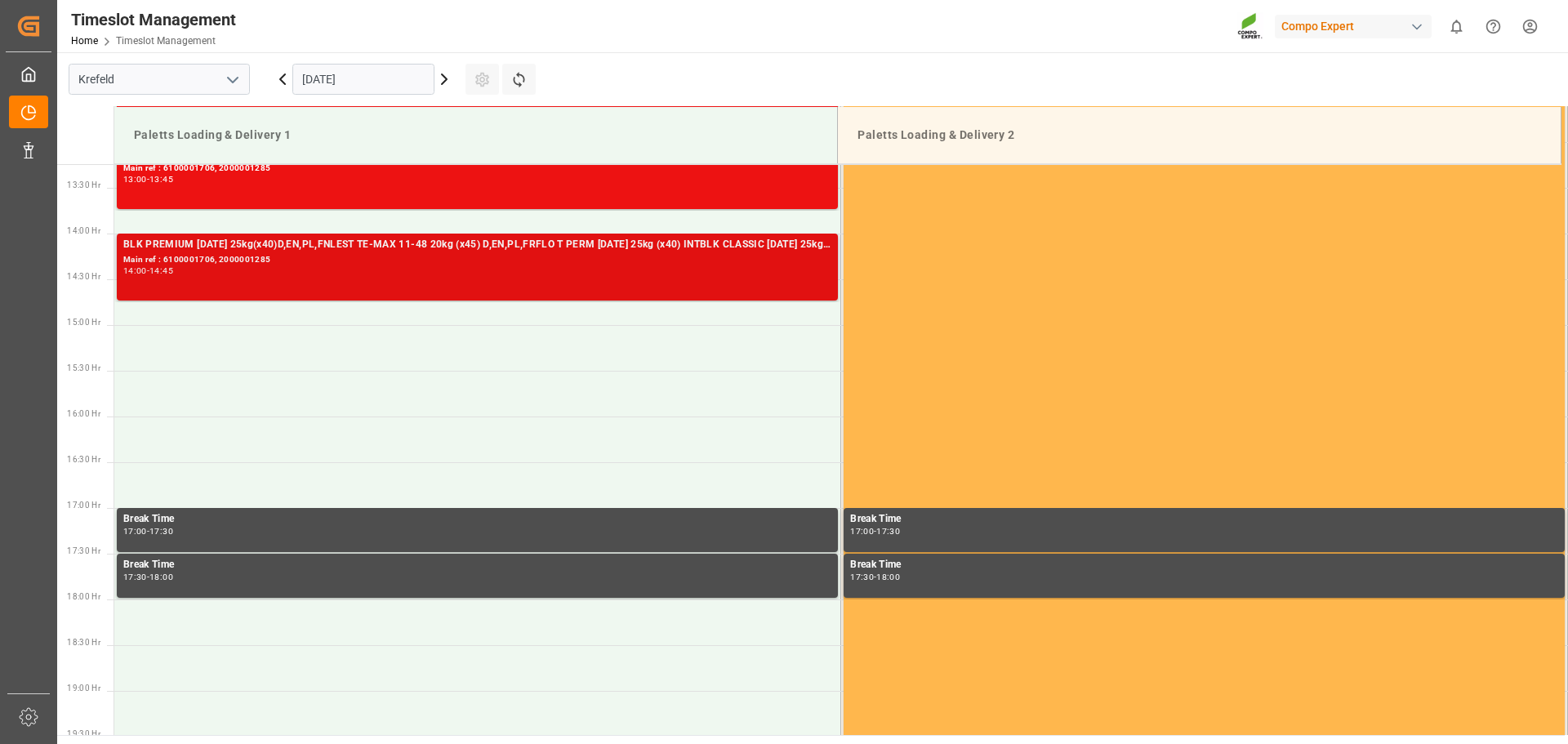
scroll to position [1005, 0]
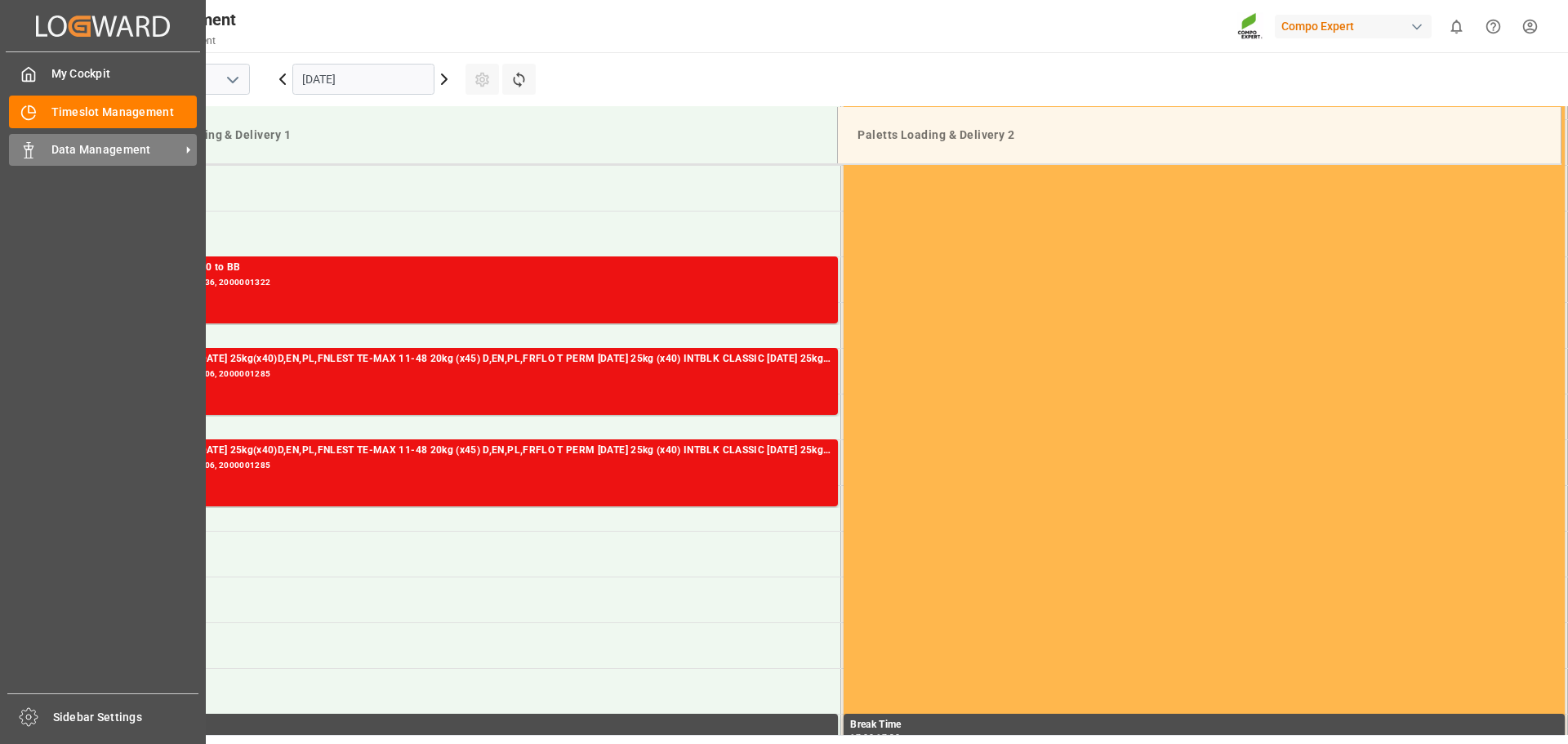
click at [46, 156] on div "Data Management Data Management" at bounding box center [102, 149] width 187 height 32
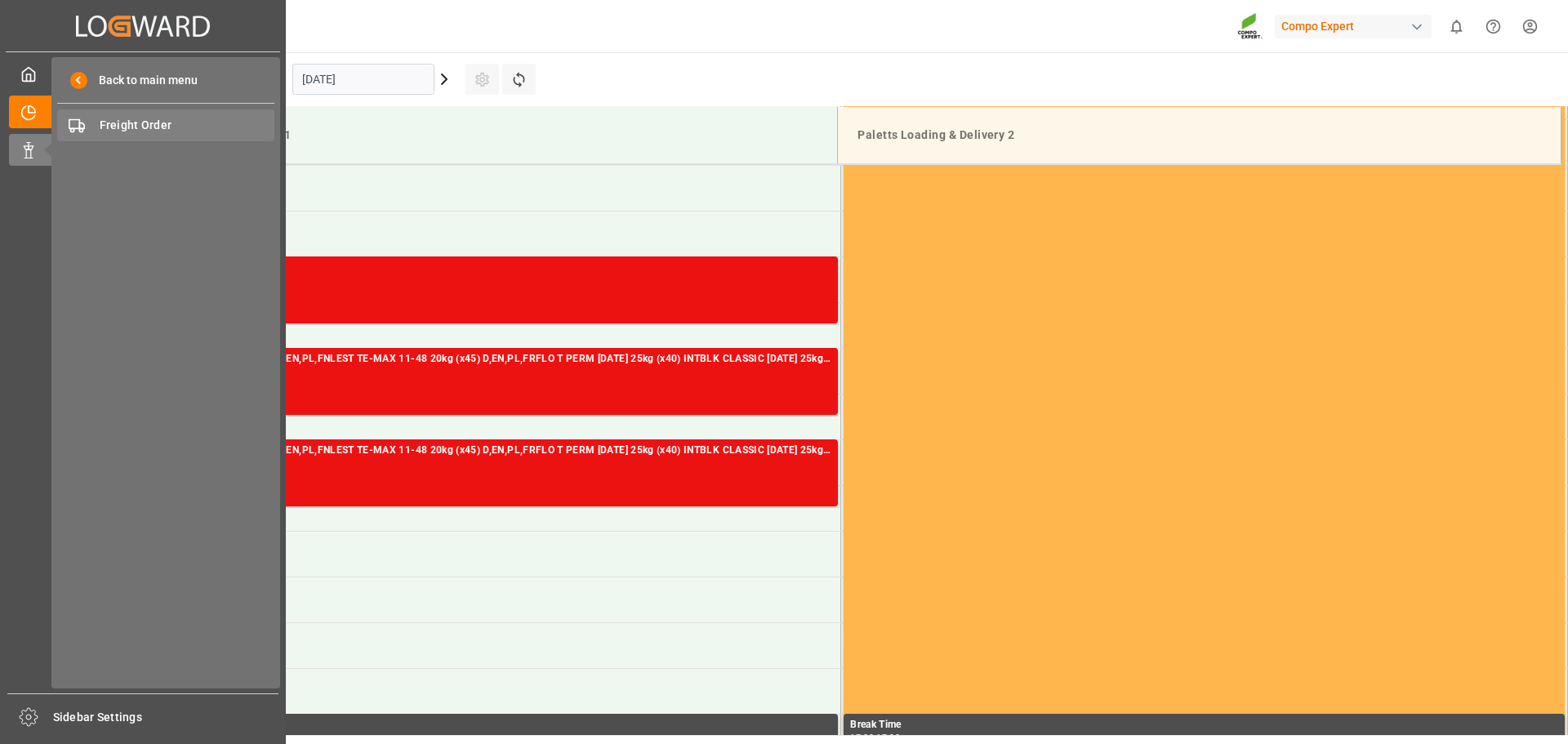
click at [134, 126] on span "Freight Order" at bounding box center [187, 125] width 176 height 17
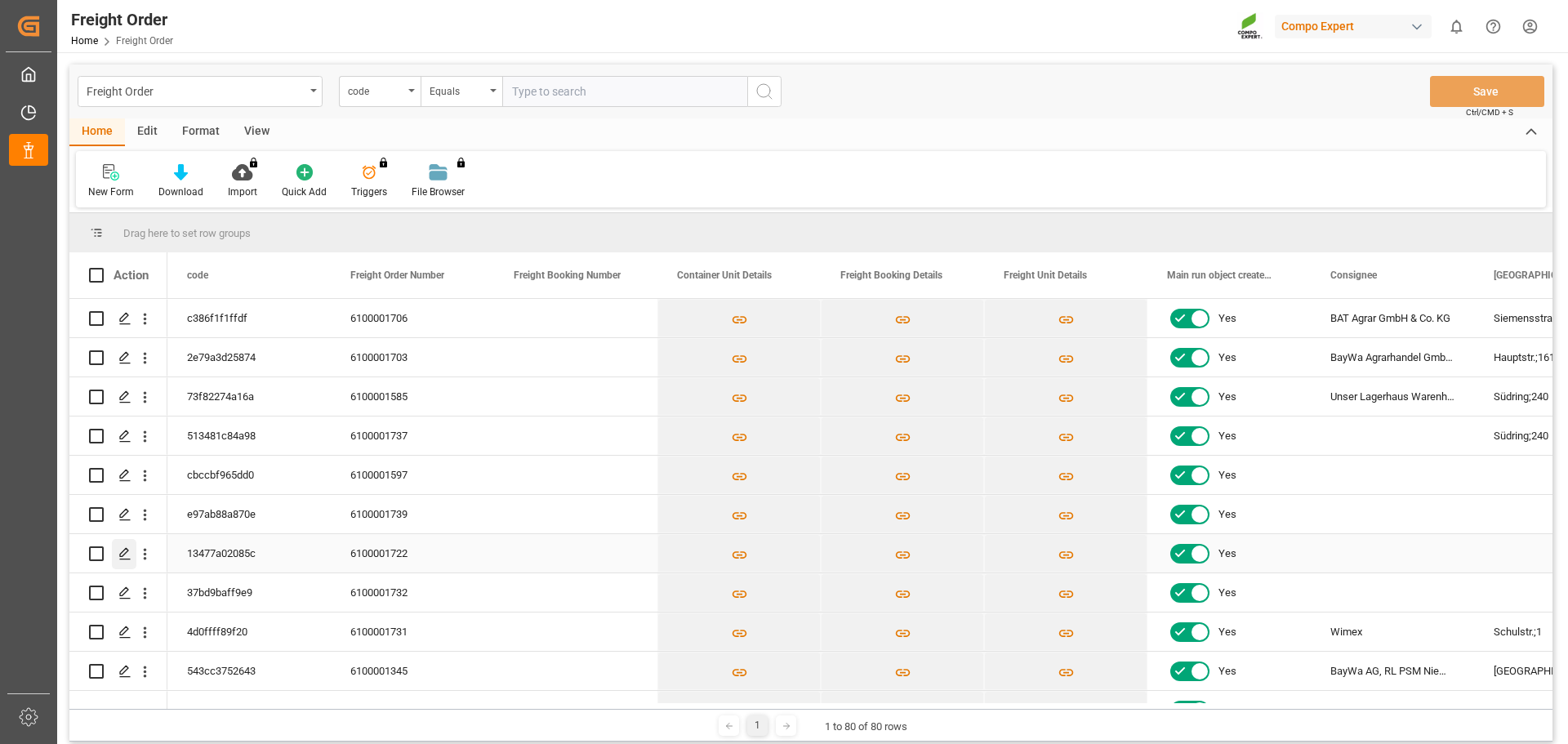
click at [125, 562] on div "Press SPACE to select this row." at bounding box center [124, 553] width 24 height 30
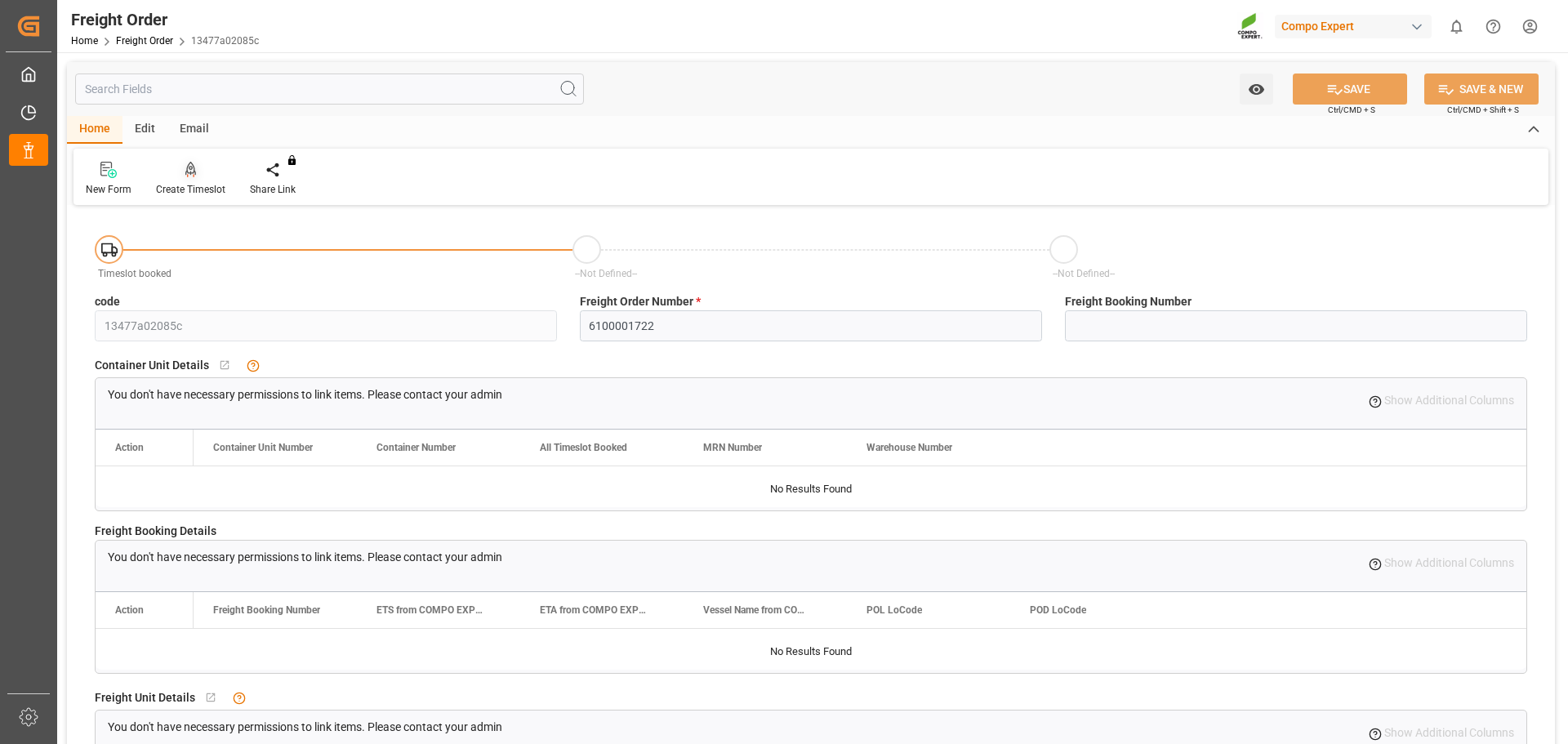
click at [190, 196] on div "Create Timeslot" at bounding box center [190, 189] width 70 height 14
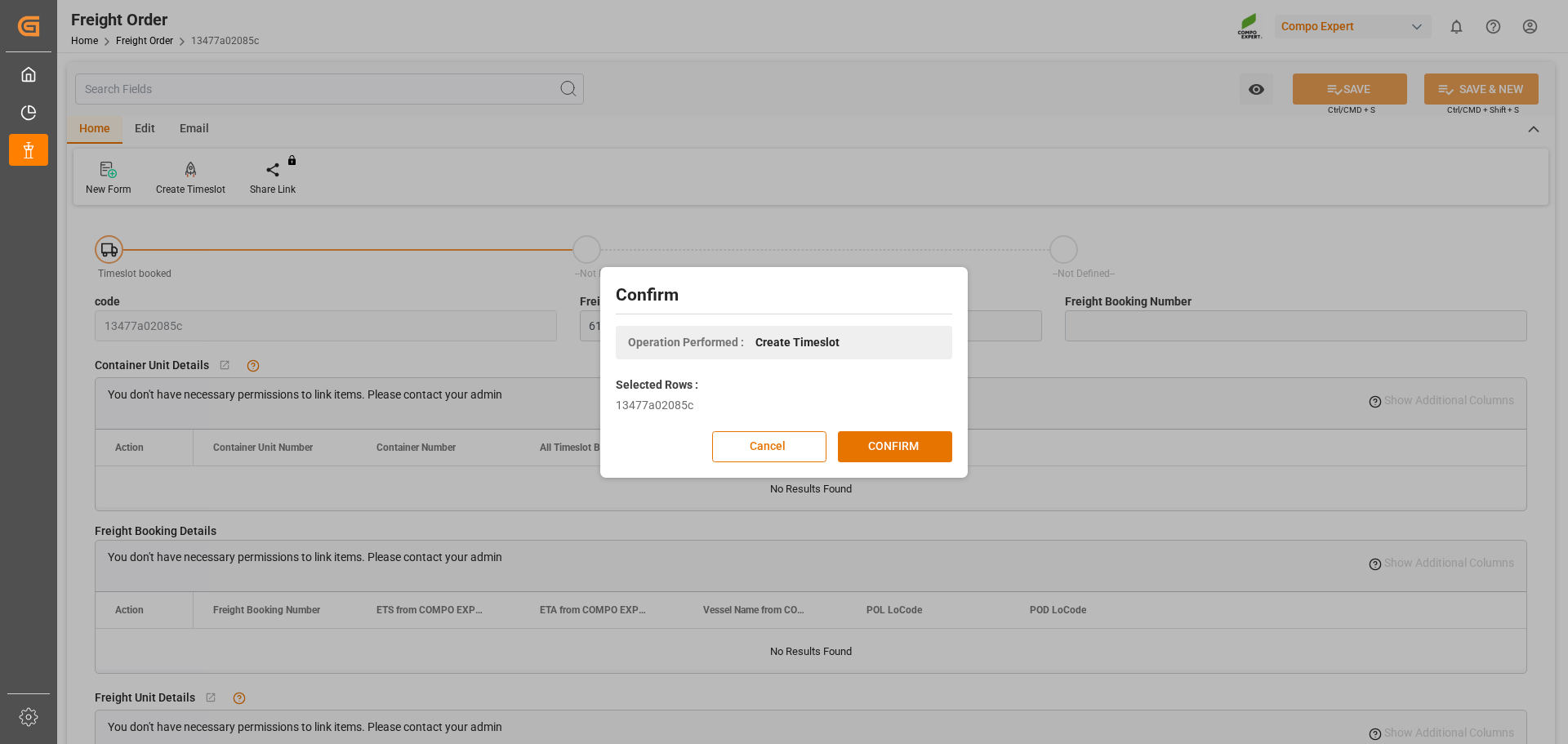
click at [890, 463] on div "Confirm Operation Performed : Create Timeslot Selected Rows : 13477a02085c Canc…" at bounding box center [783, 372] width 359 height 203
click at [887, 455] on button "CONFIRM" at bounding box center [894, 446] width 114 height 31
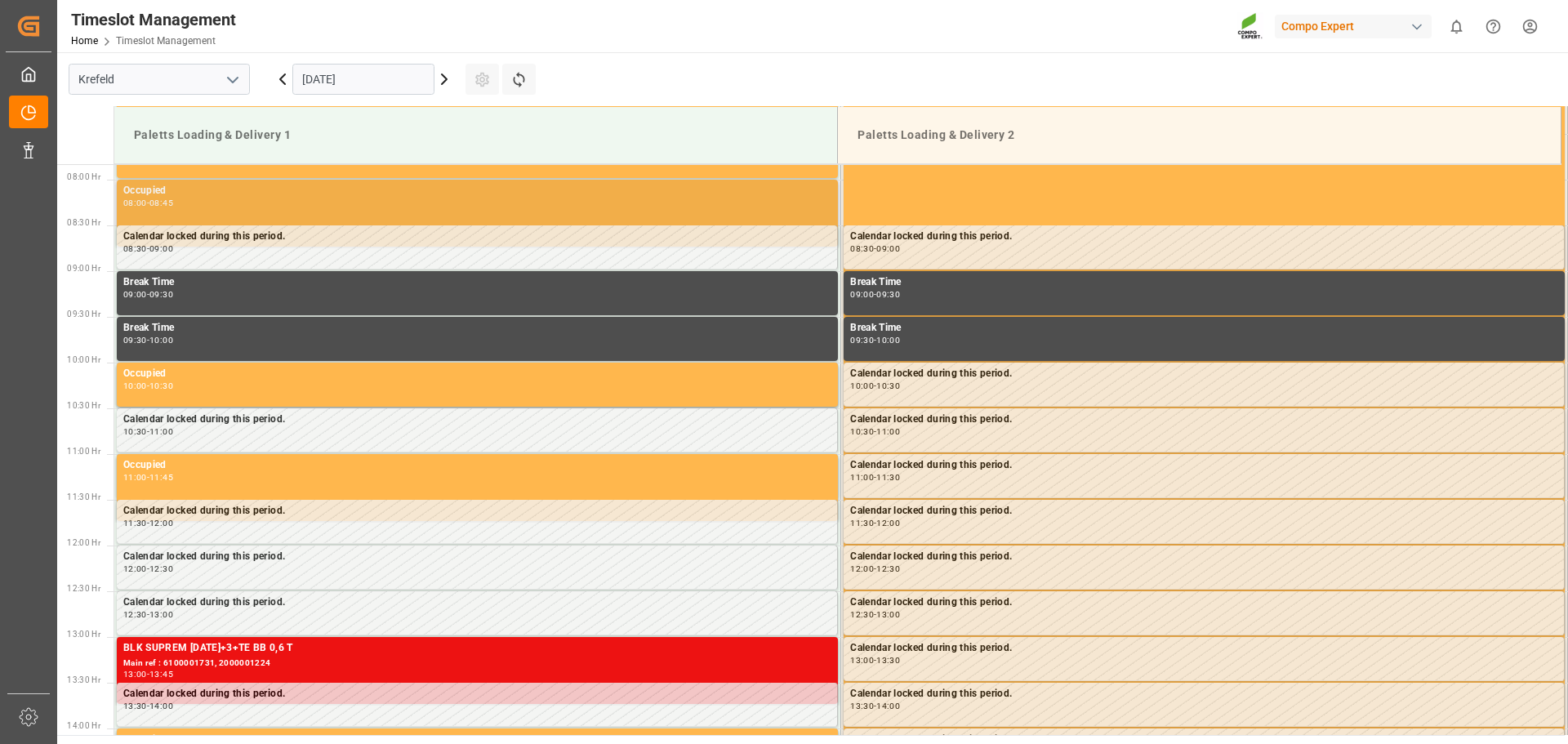
scroll to position [720, 0]
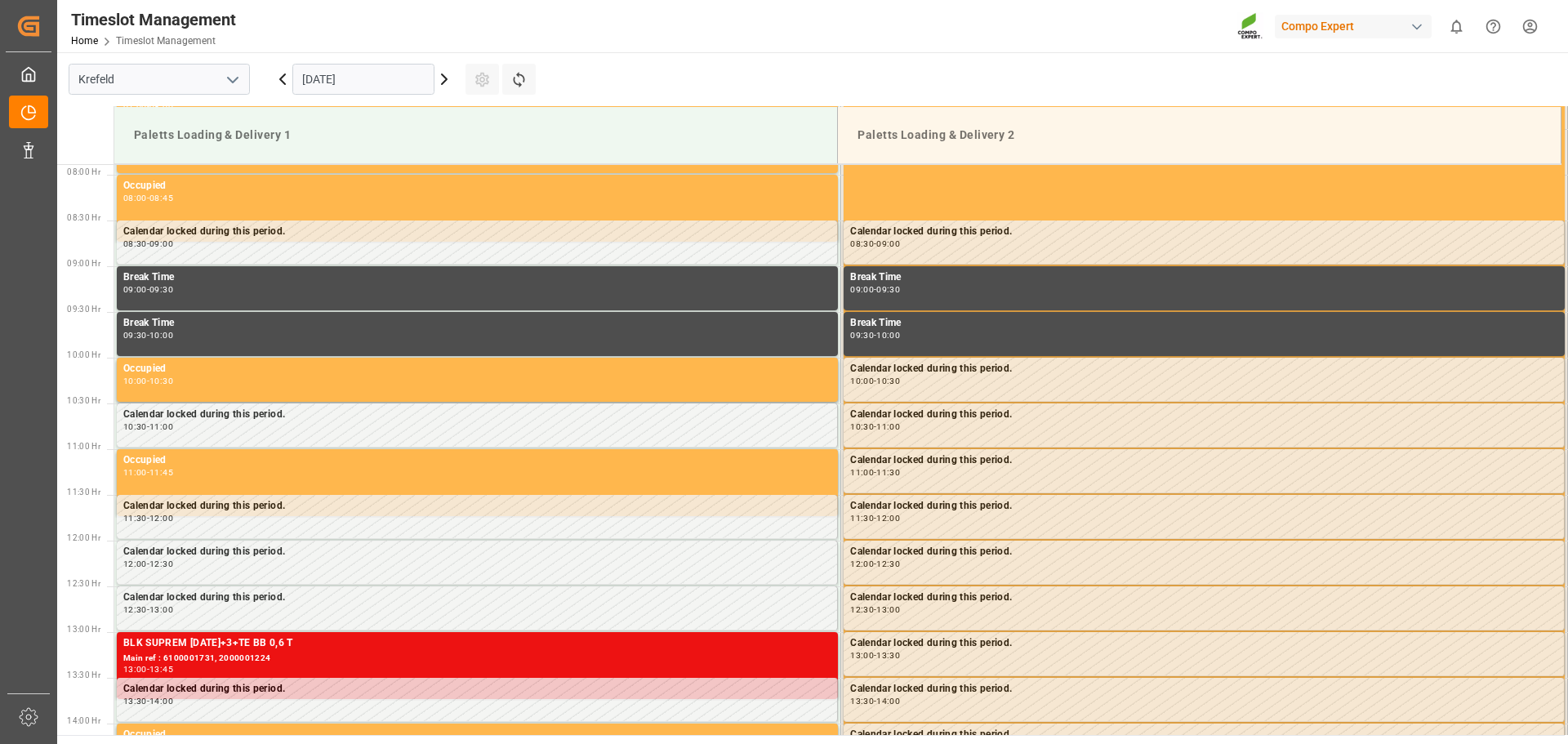
click at [445, 83] on icon at bounding box center [445, 80] width 20 height 20
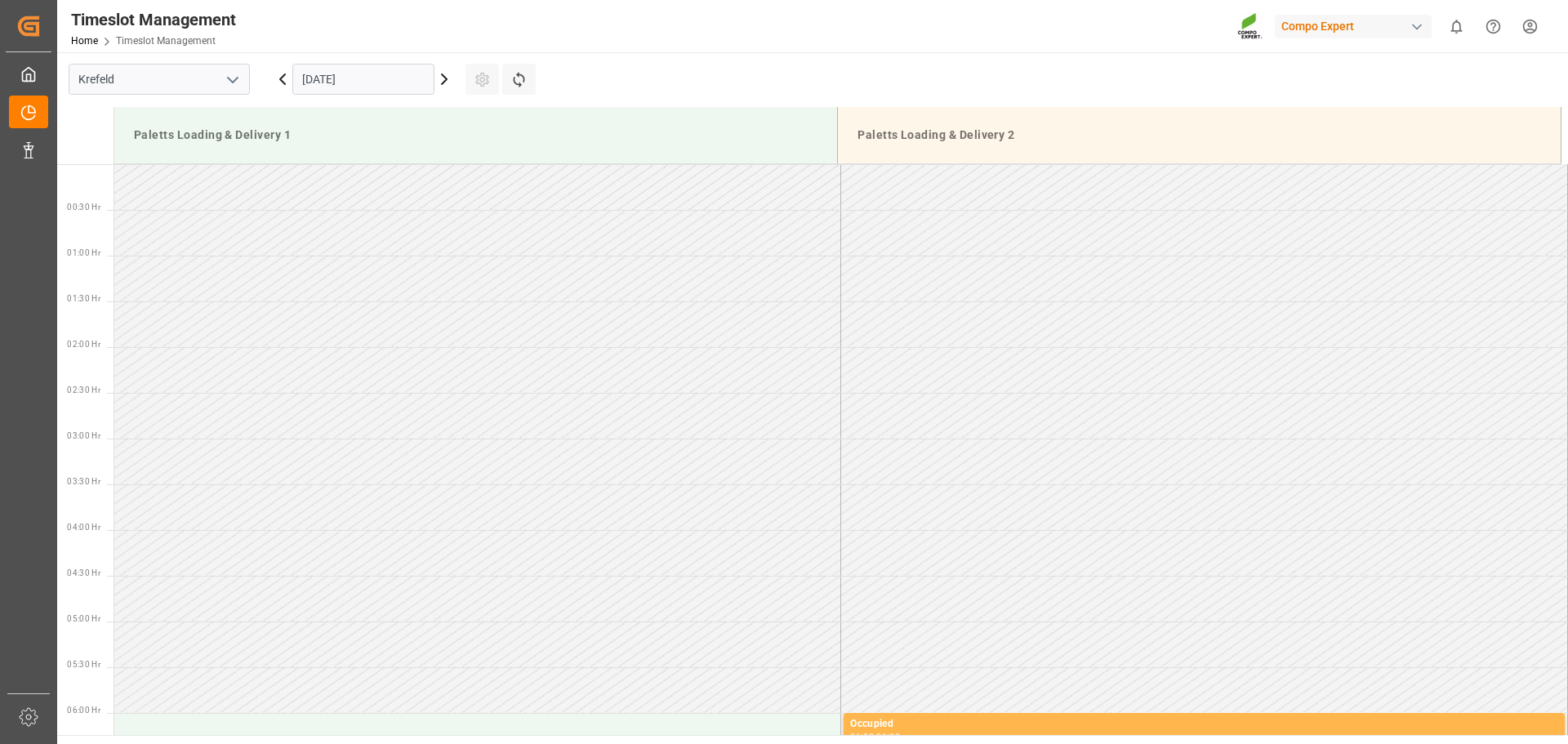
scroll to position [526, 0]
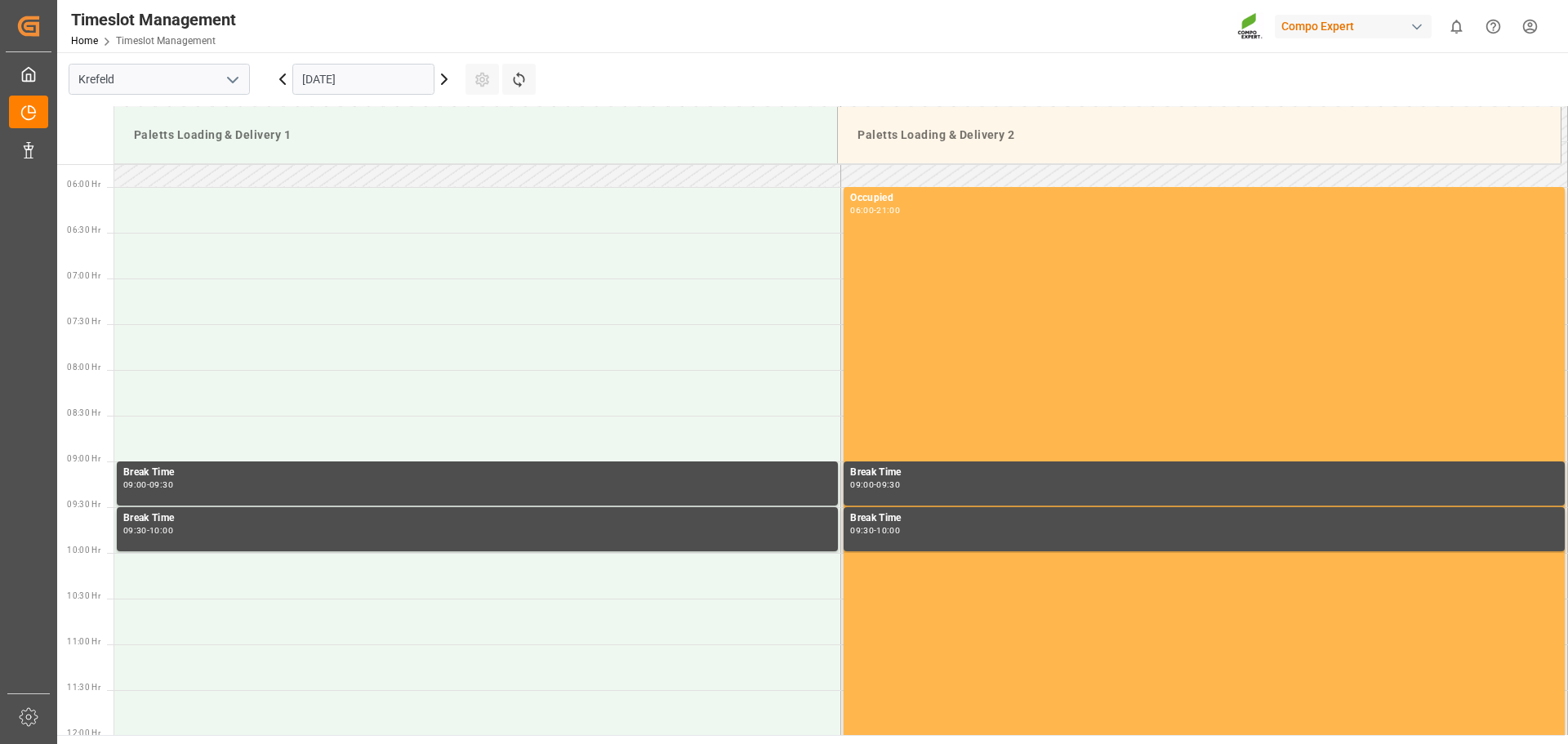
click at [445, 83] on icon at bounding box center [445, 80] width 20 height 20
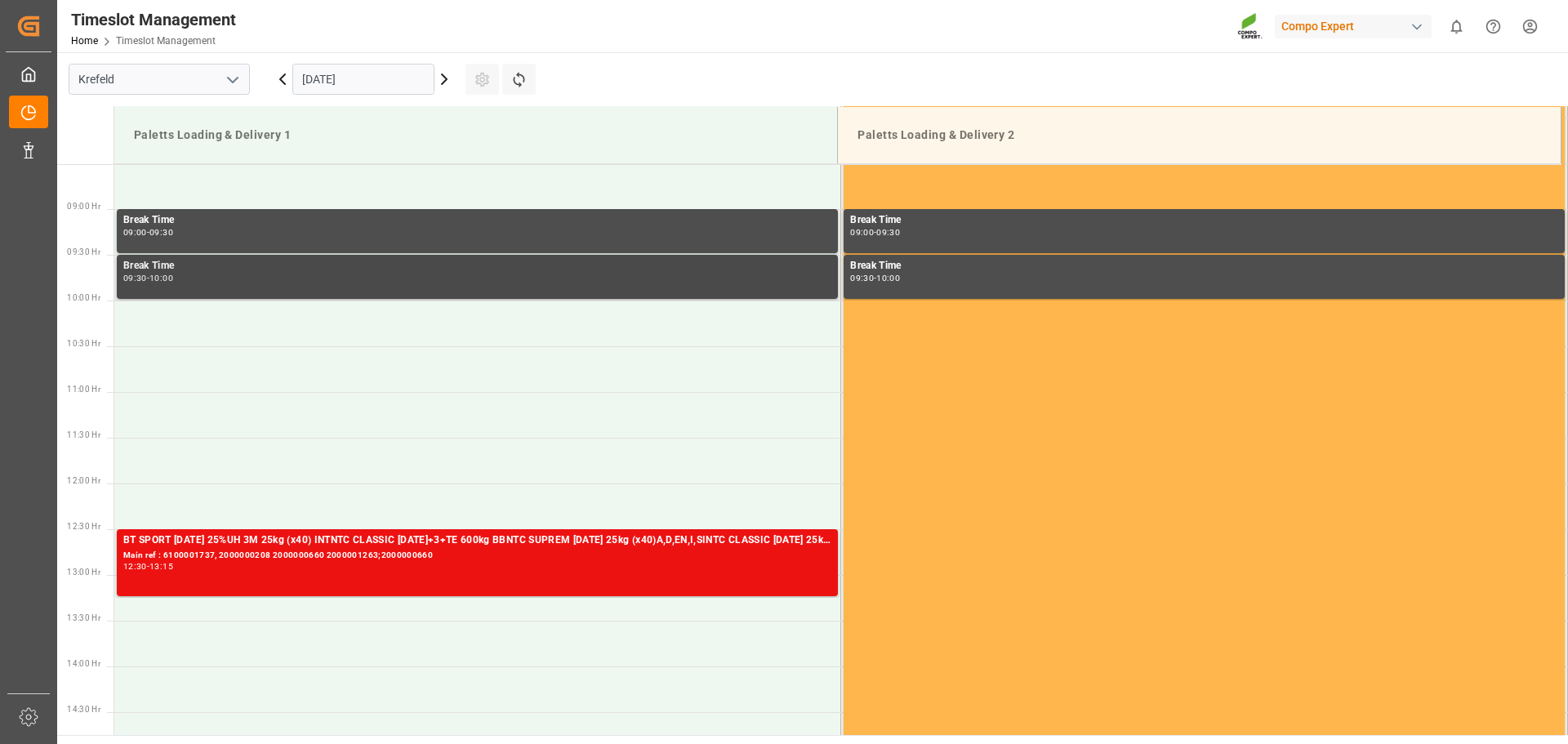
scroll to position [803, 0]
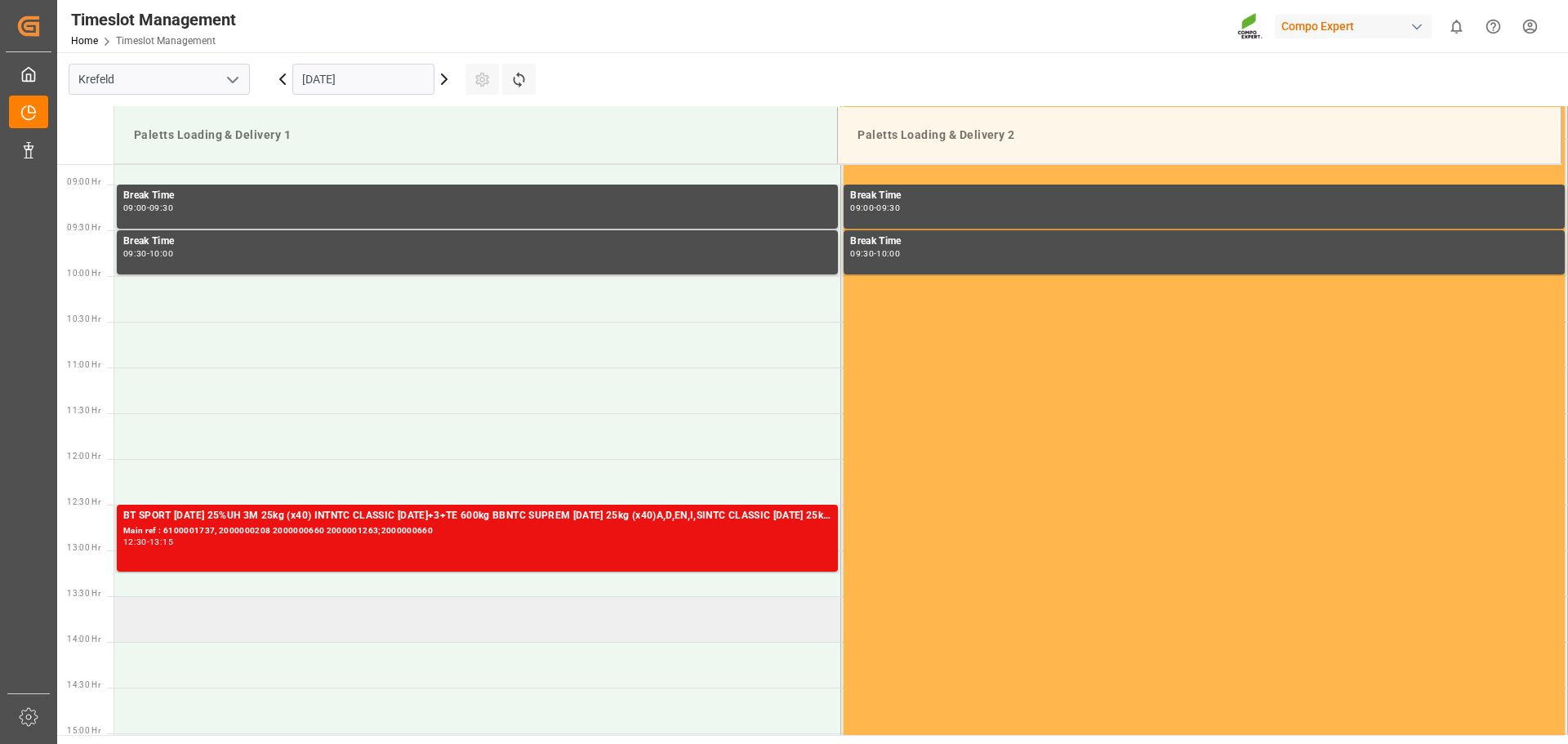
click at [248, 623] on td at bounding box center [477, 618] width 727 height 46
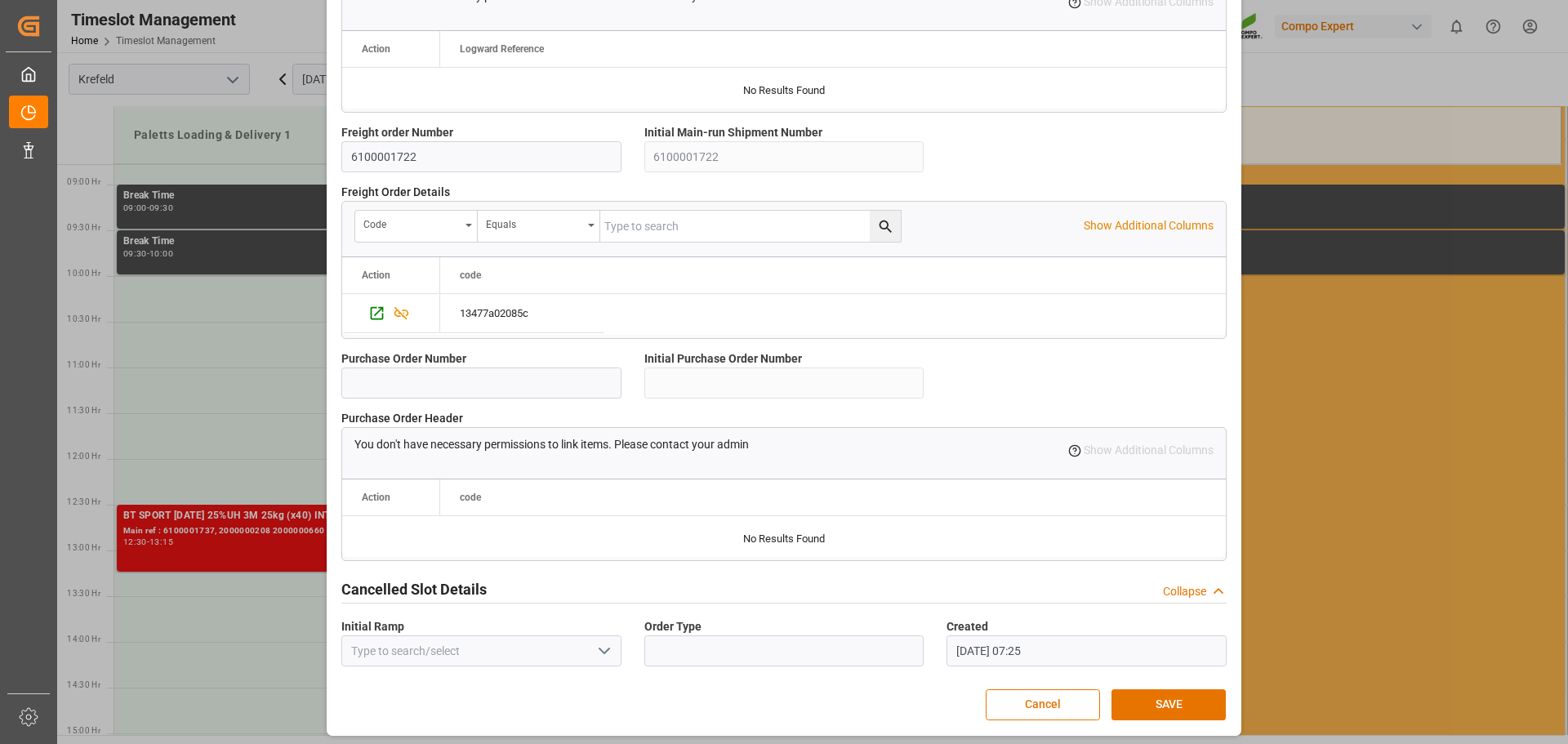
scroll to position [1405, 0]
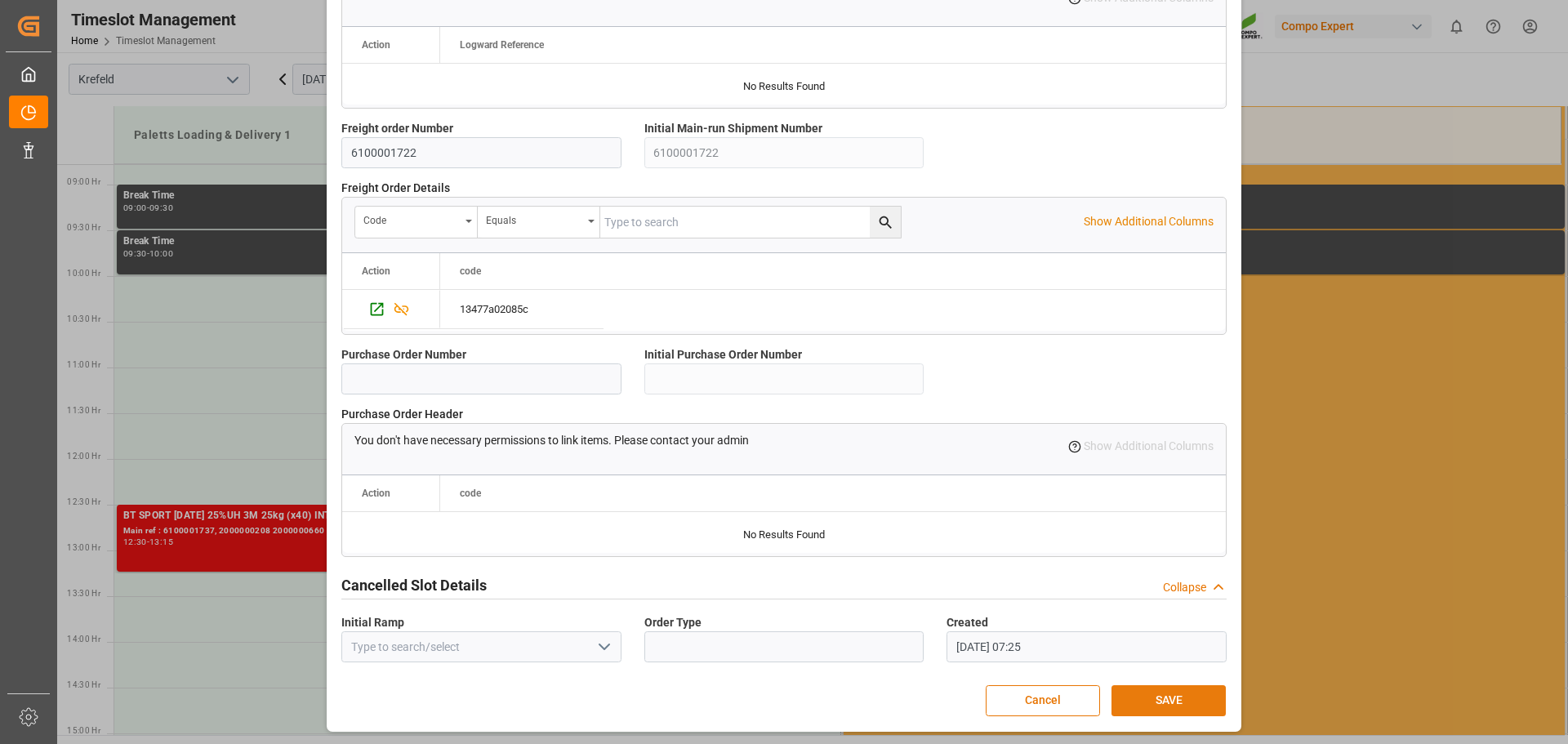
click at [1202, 696] on button "SAVE" at bounding box center [1168, 701] width 114 height 31
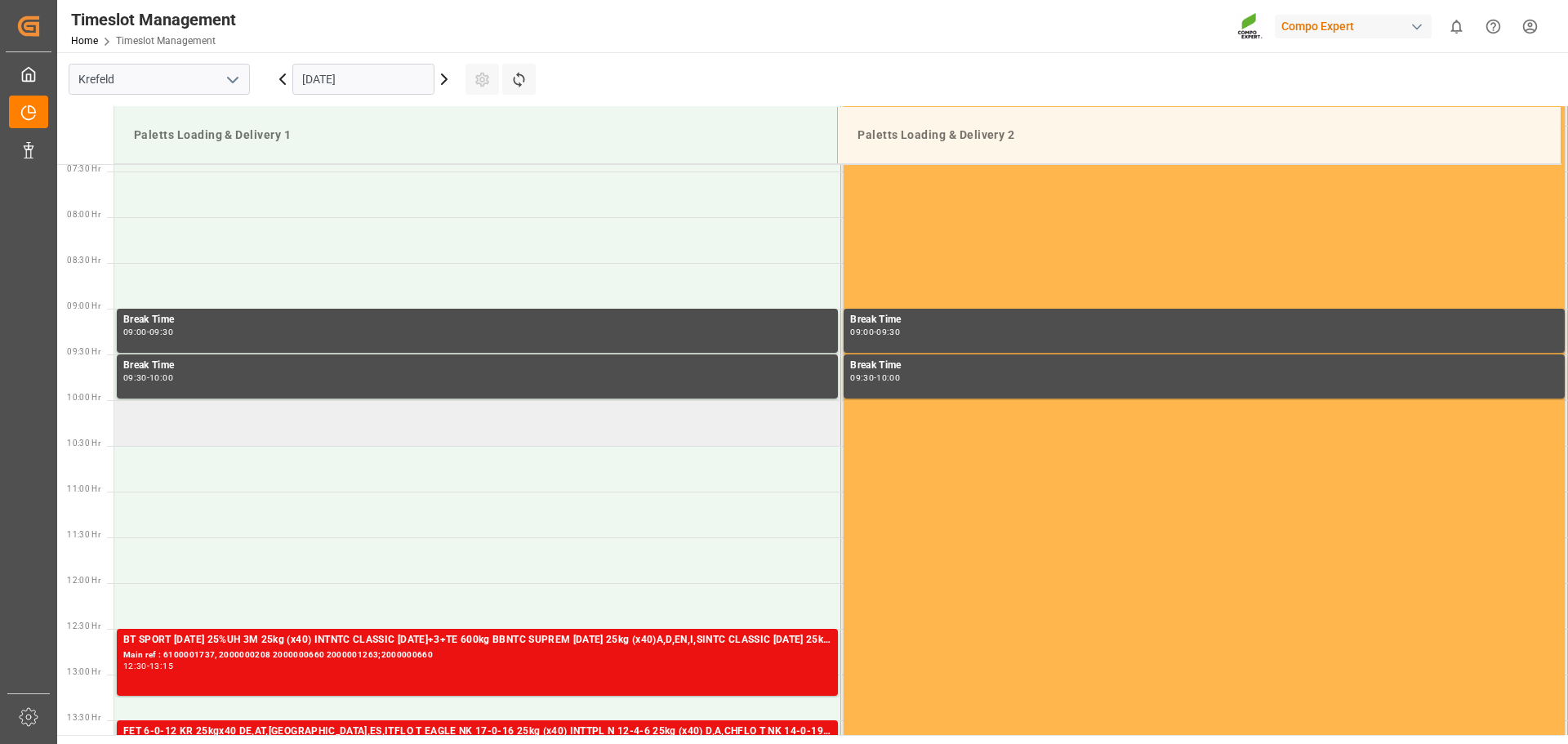
scroll to position [1005, 0]
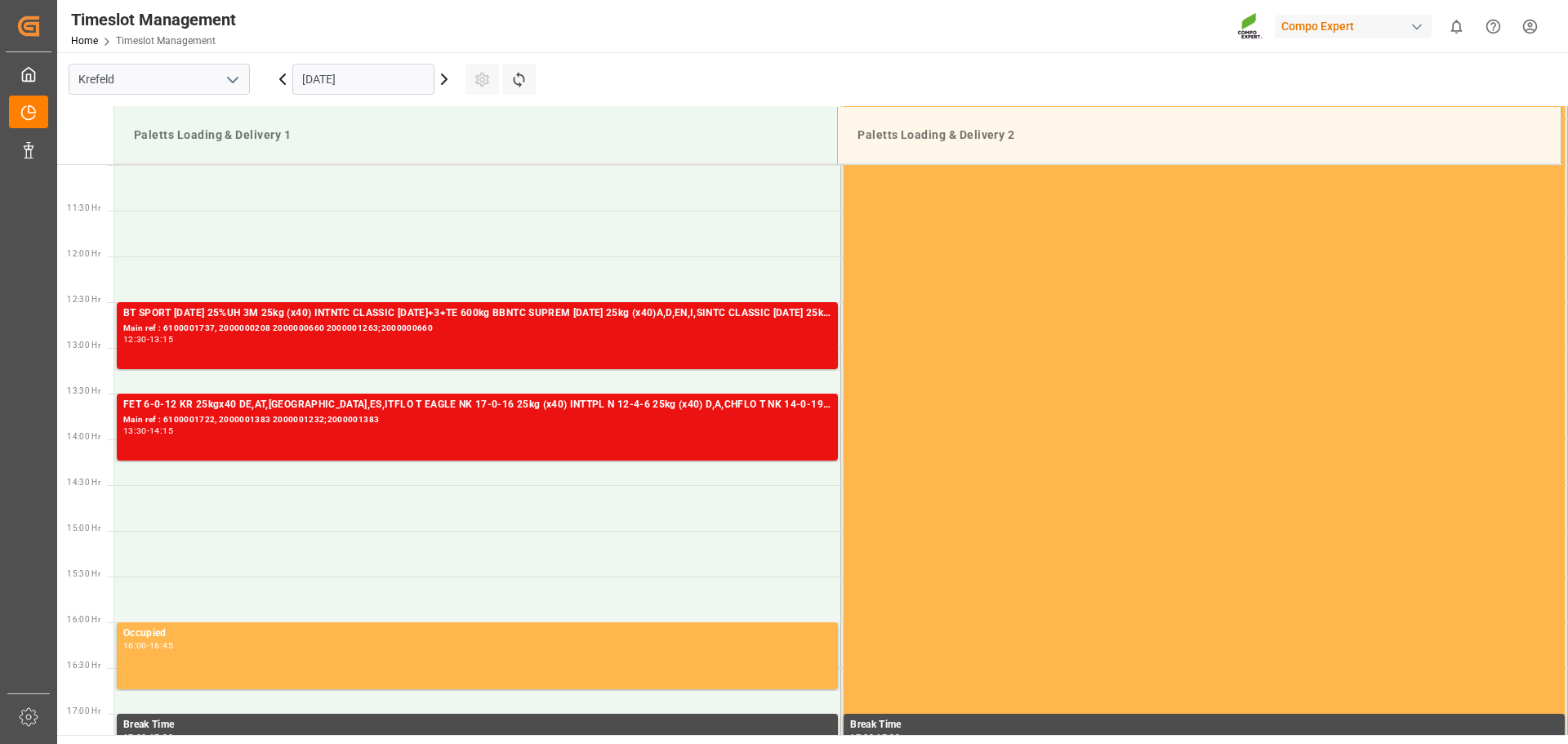
click at [282, 84] on icon at bounding box center [282, 80] width 20 height 20
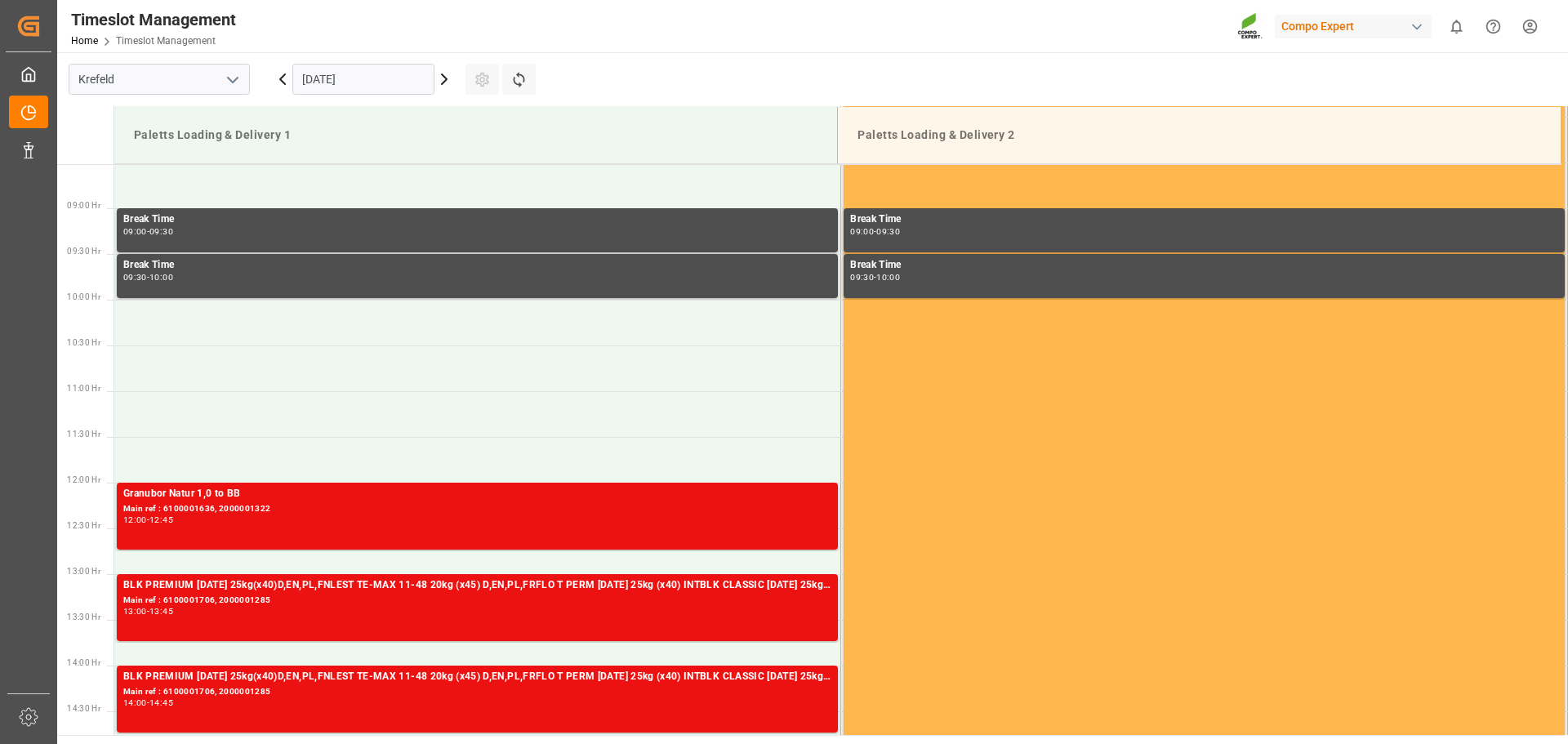
scroll to position [812, 0]
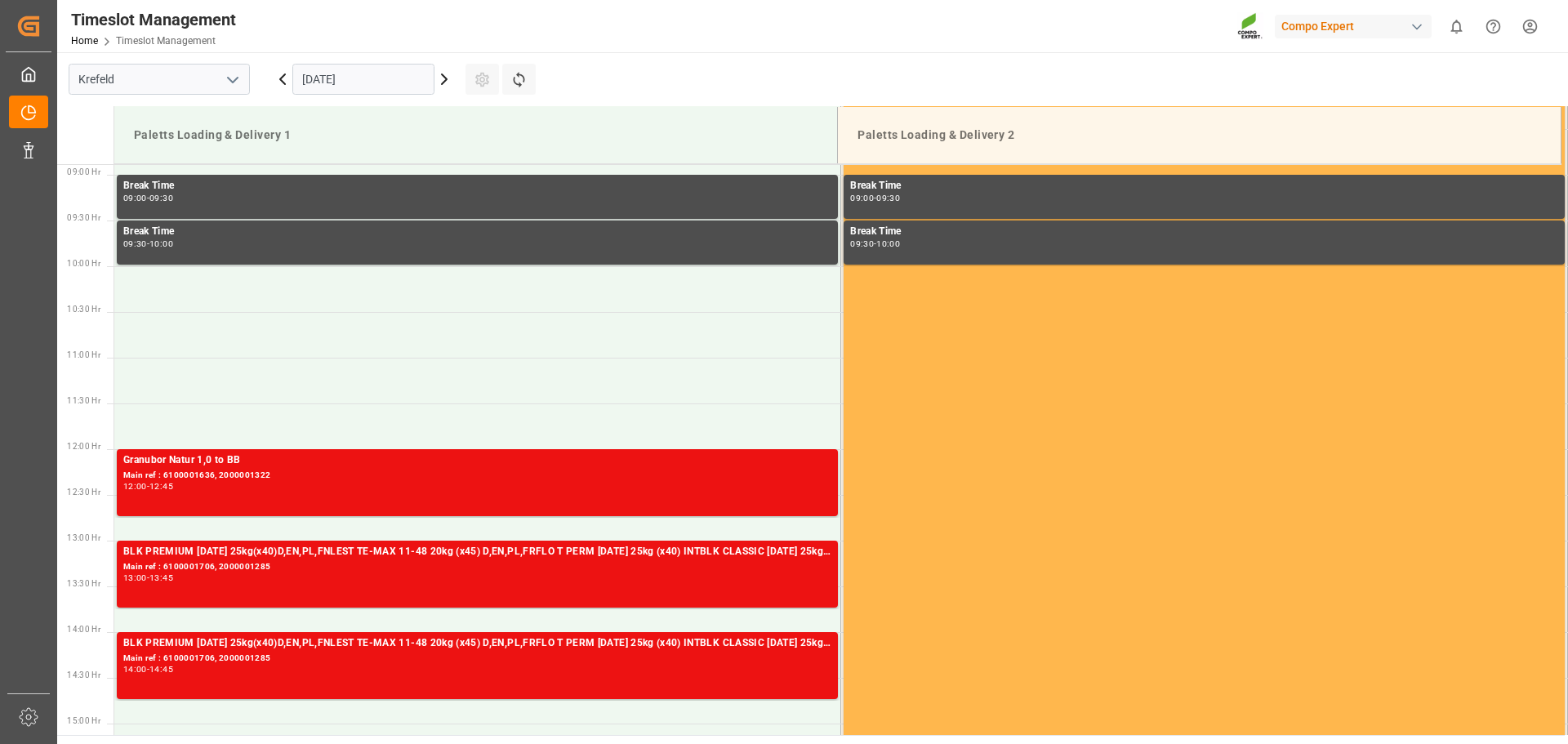
click at [282, 84] on icon at bounding box center [282, 80] width 20 height 20
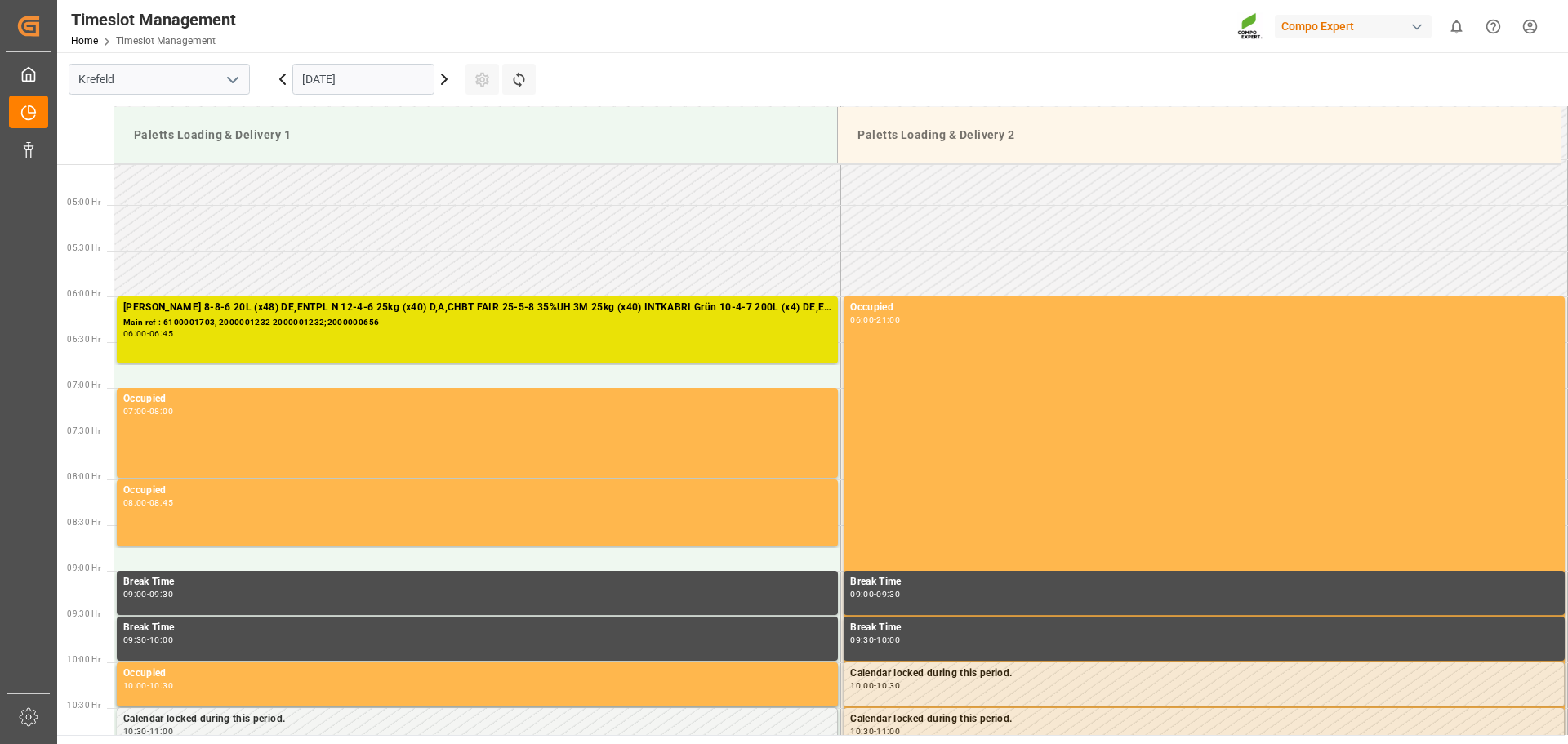
scroll to position [400, 0]
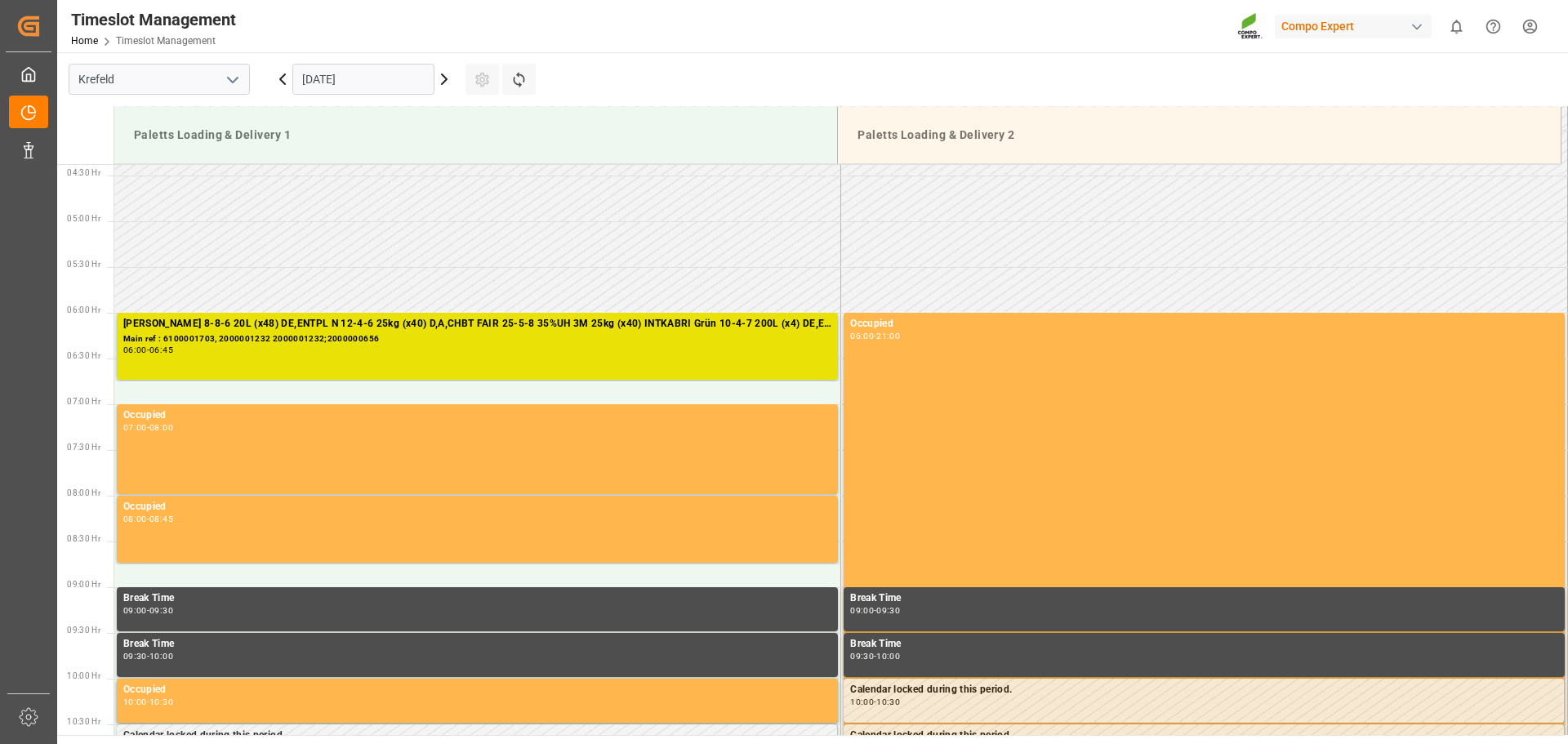
click at [381, 79] on input "[DATE]" at bounding box center [363, 79] width 142 height 31
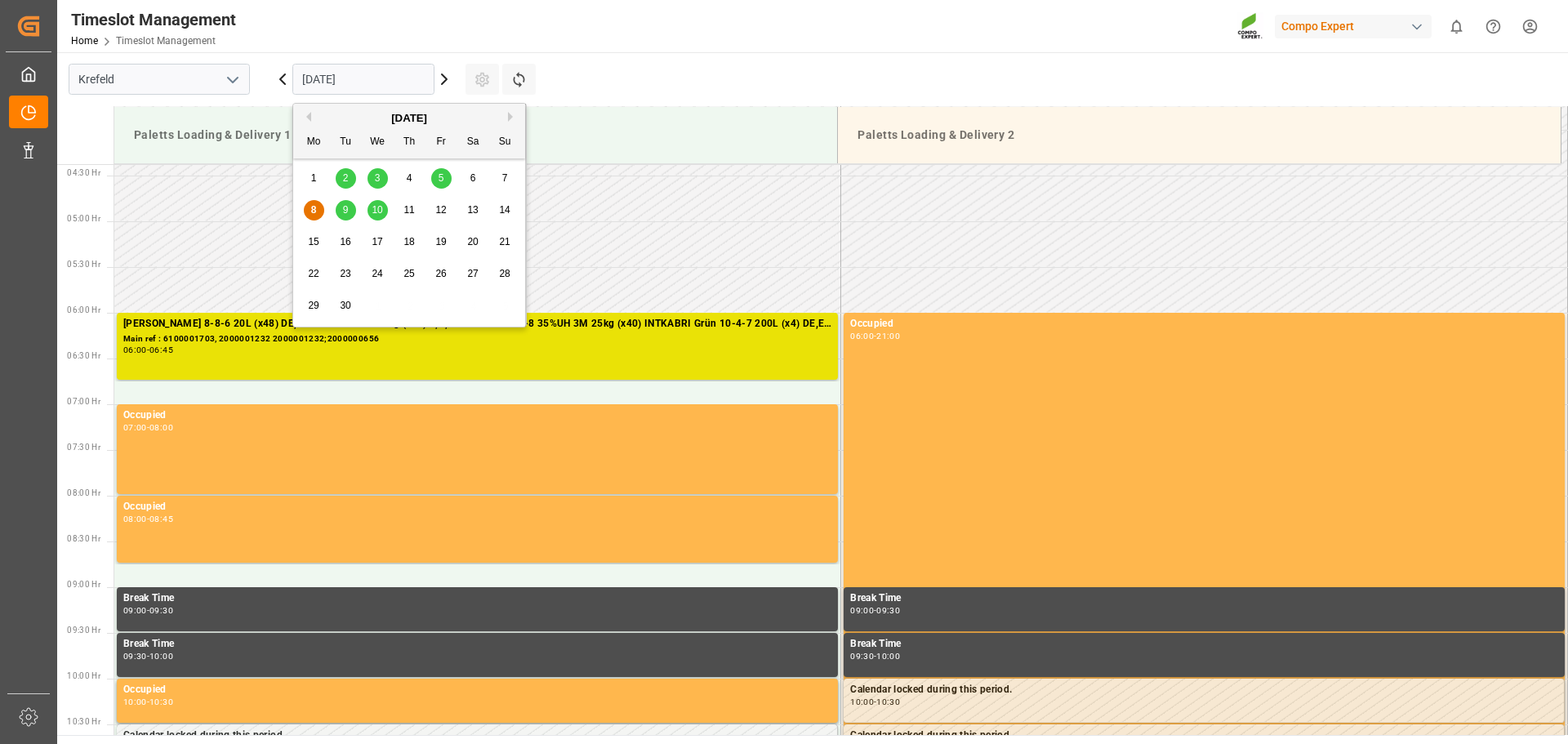
click at [443, 83] on icon at bounding box center [444, 79] width 5 height 10
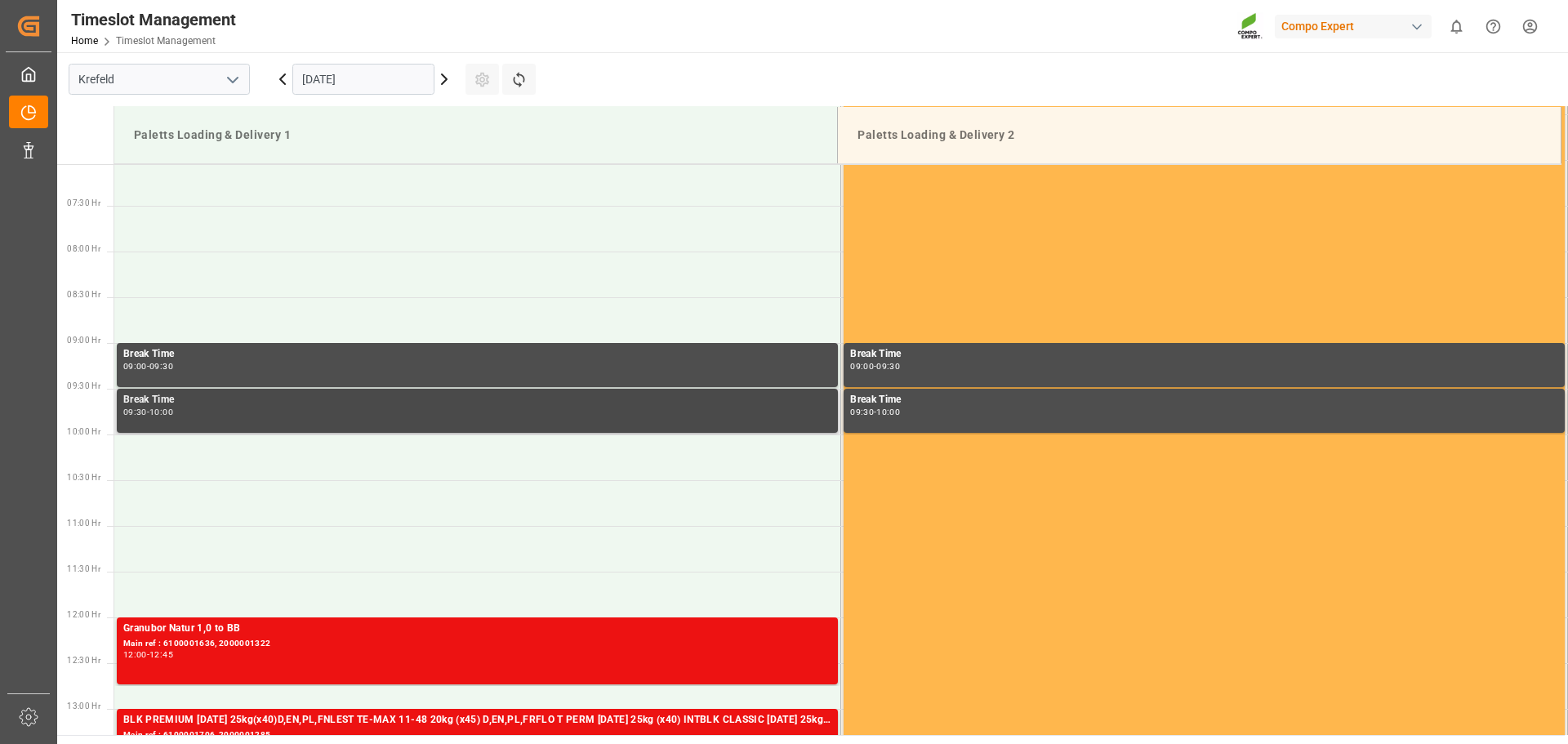
scroll to position [822, 0]
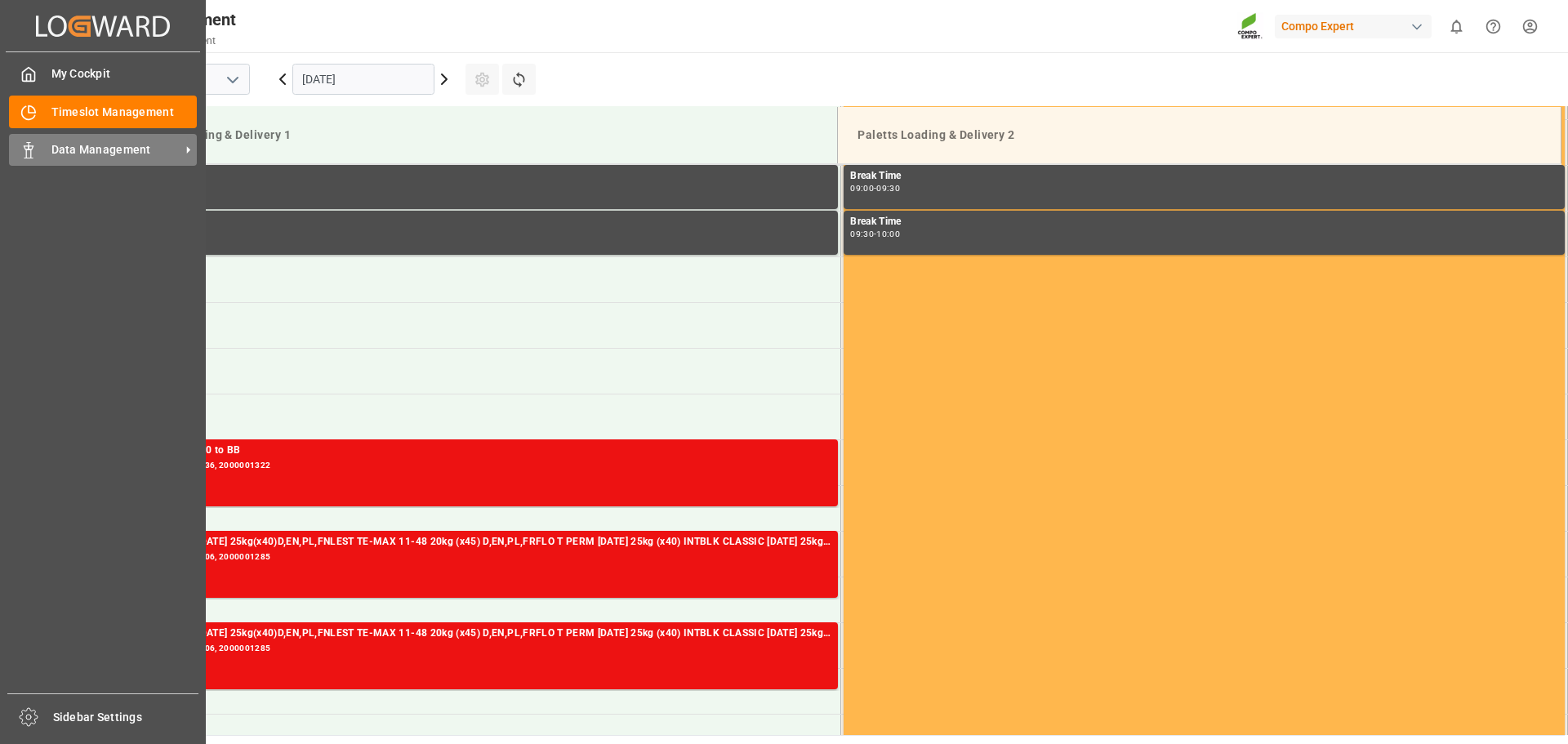
click at [18, 157] on div at bounding box center [23, 149] width 28 height 17
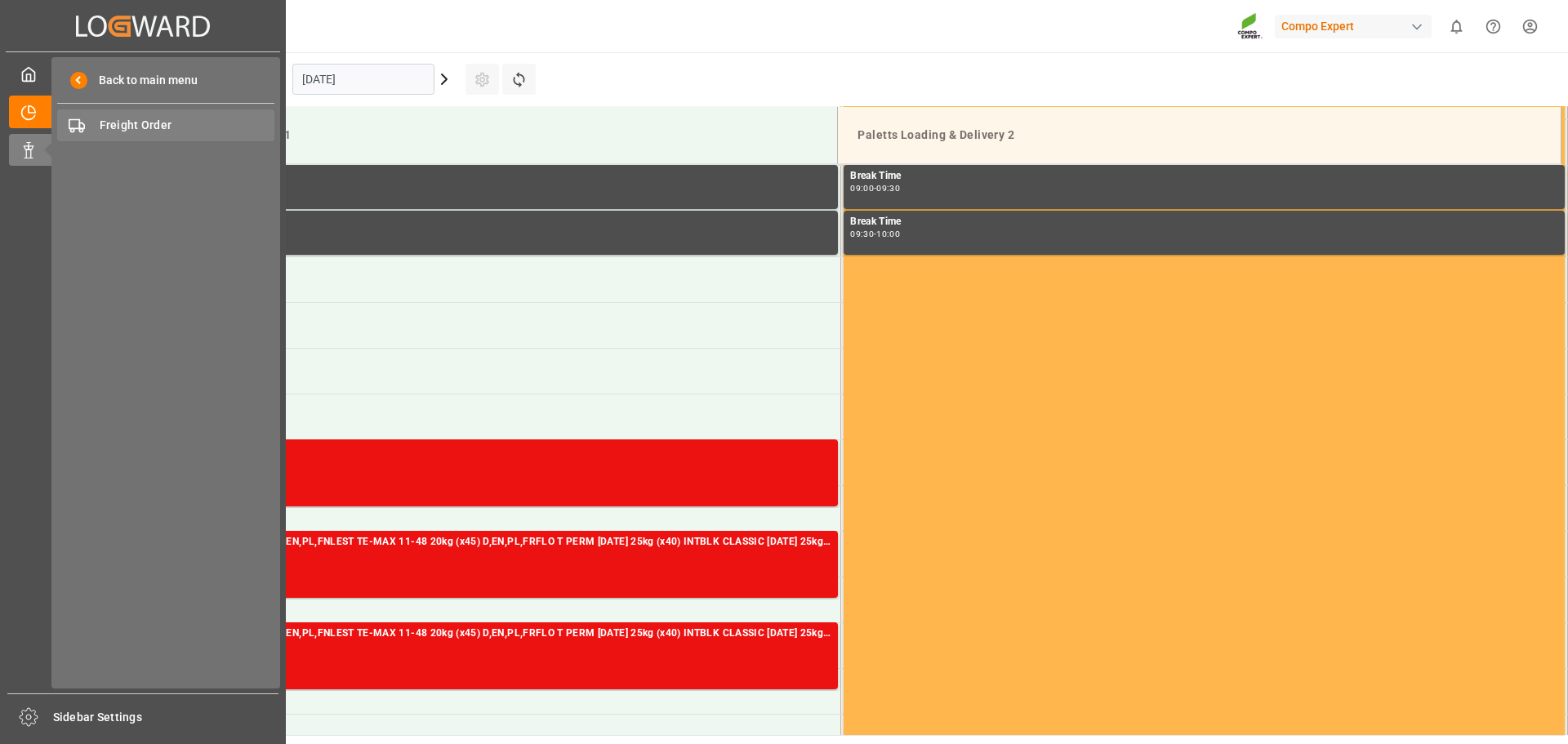
click at [152, 121] on span "Freight Order" at bounding box center [187, 125] width 176 height 17
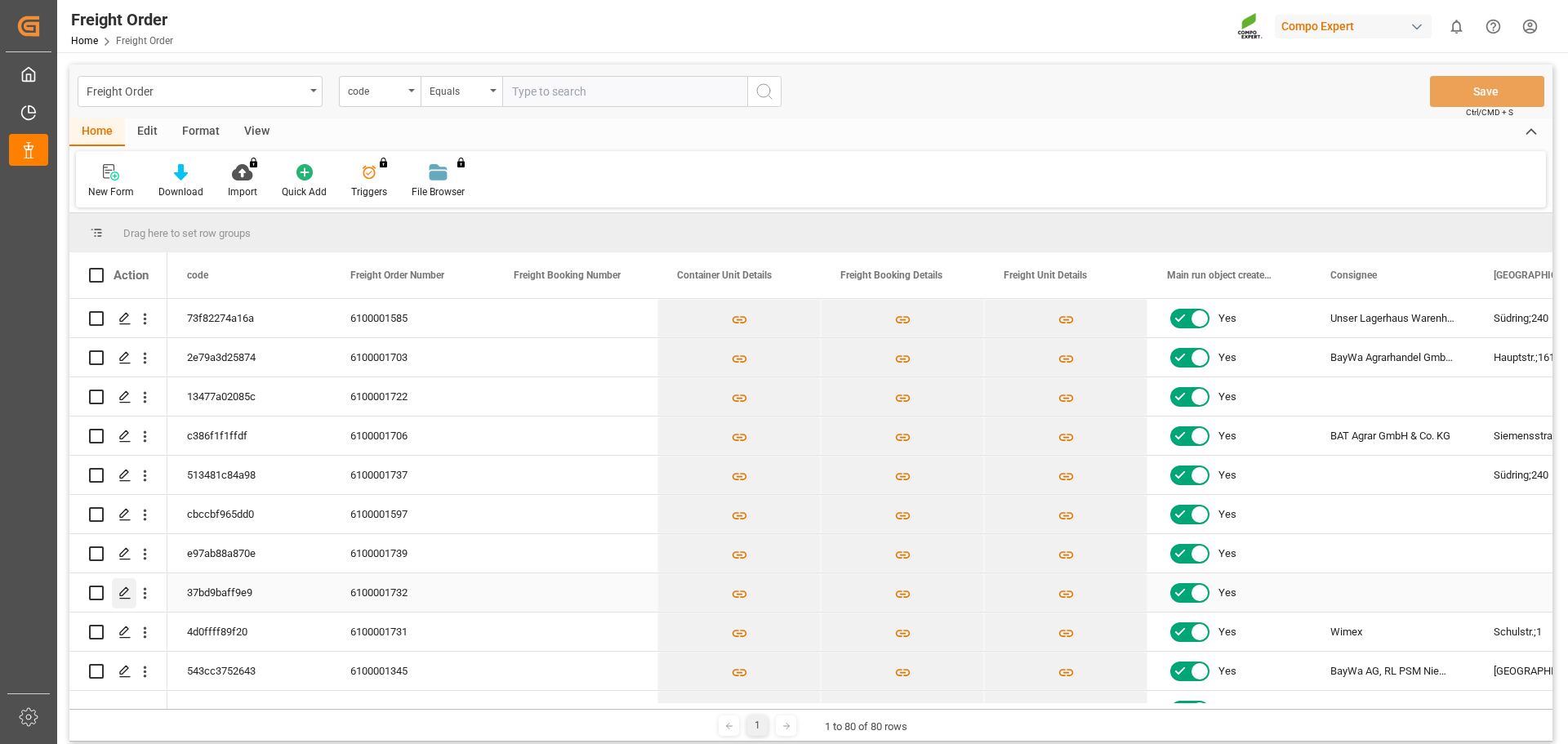
click at [123, 591] on icon "Press SPACE to select this row." at bounding box center [125, 593] width 13 height 13
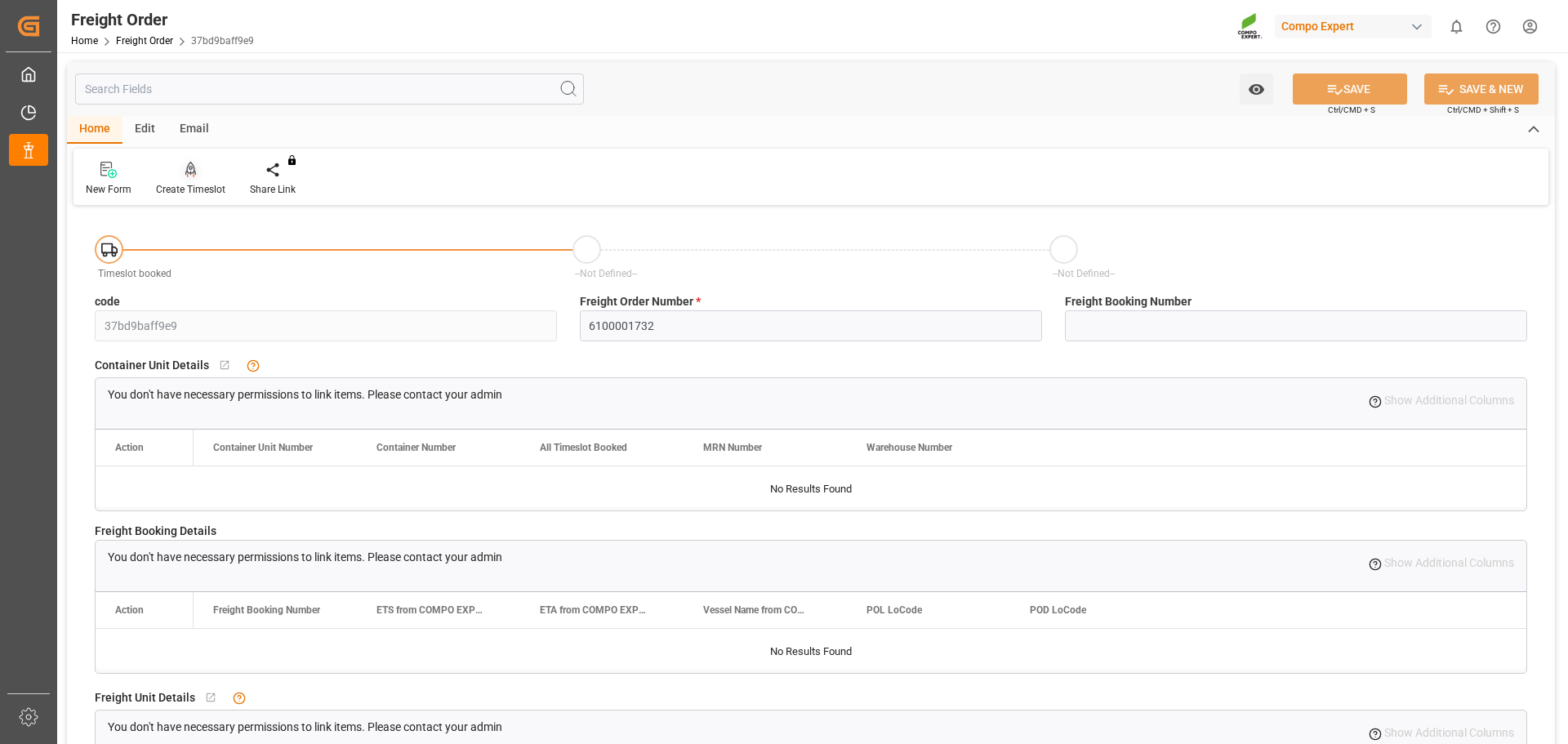
click at [177, 182] on div "Create Timeslot" at bounding box center [190, 189] width 70 height 14
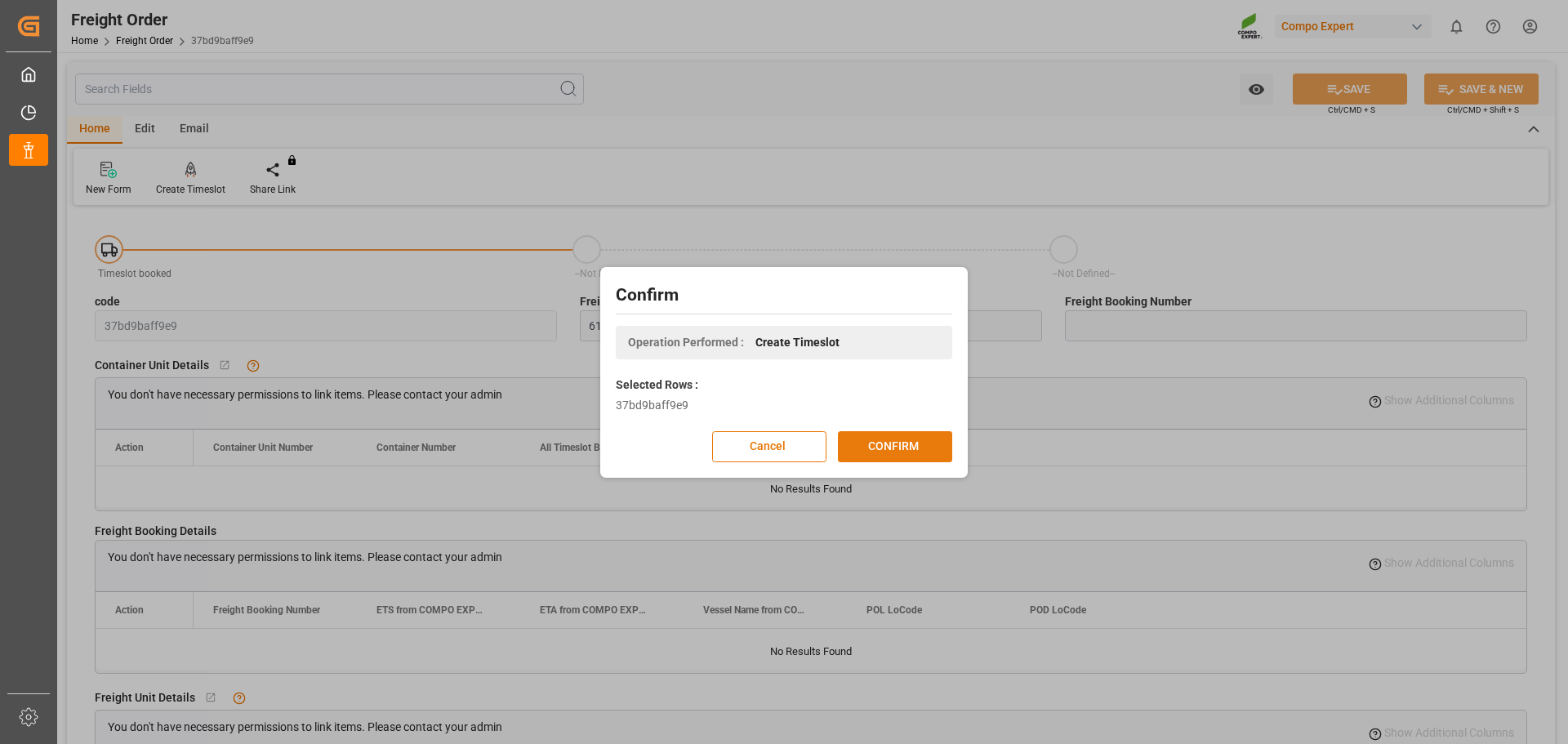
click at [903, 439] on button "CONFIRM" at bounding box center [894, 446] width 114 height 31
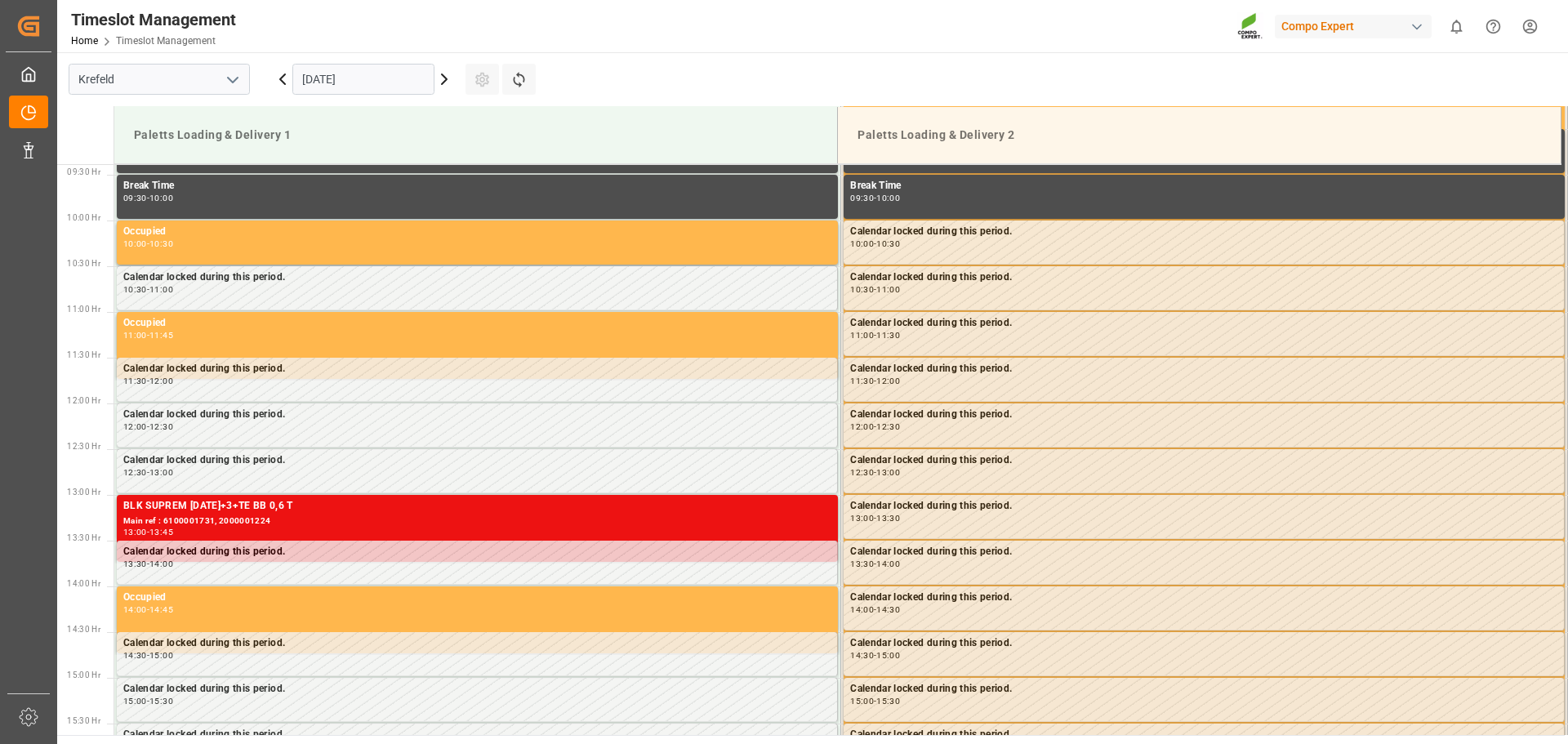
scroll to position [903, 0]
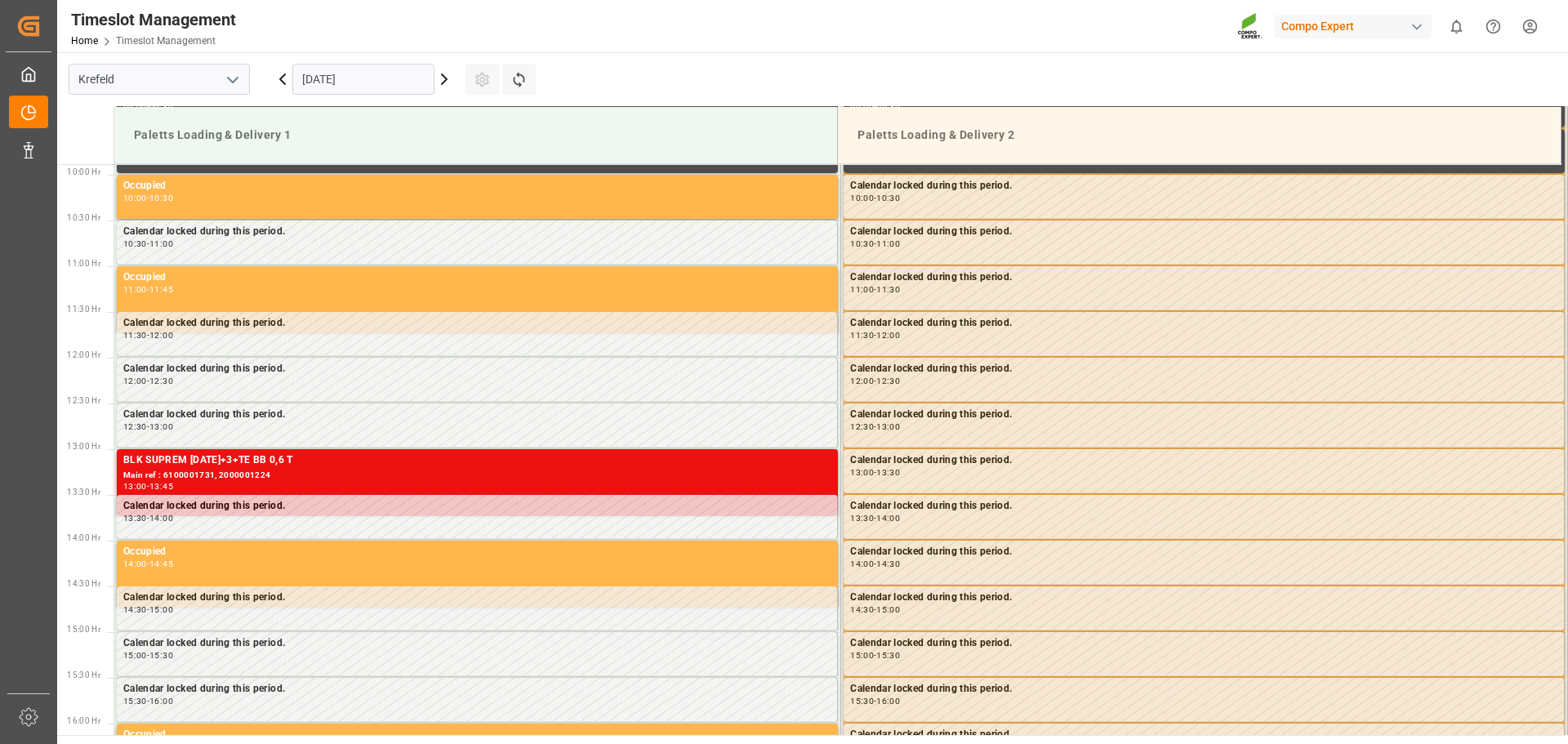
click at [445, 82] on icon at bounding box center [444, 79] width 5 height 10
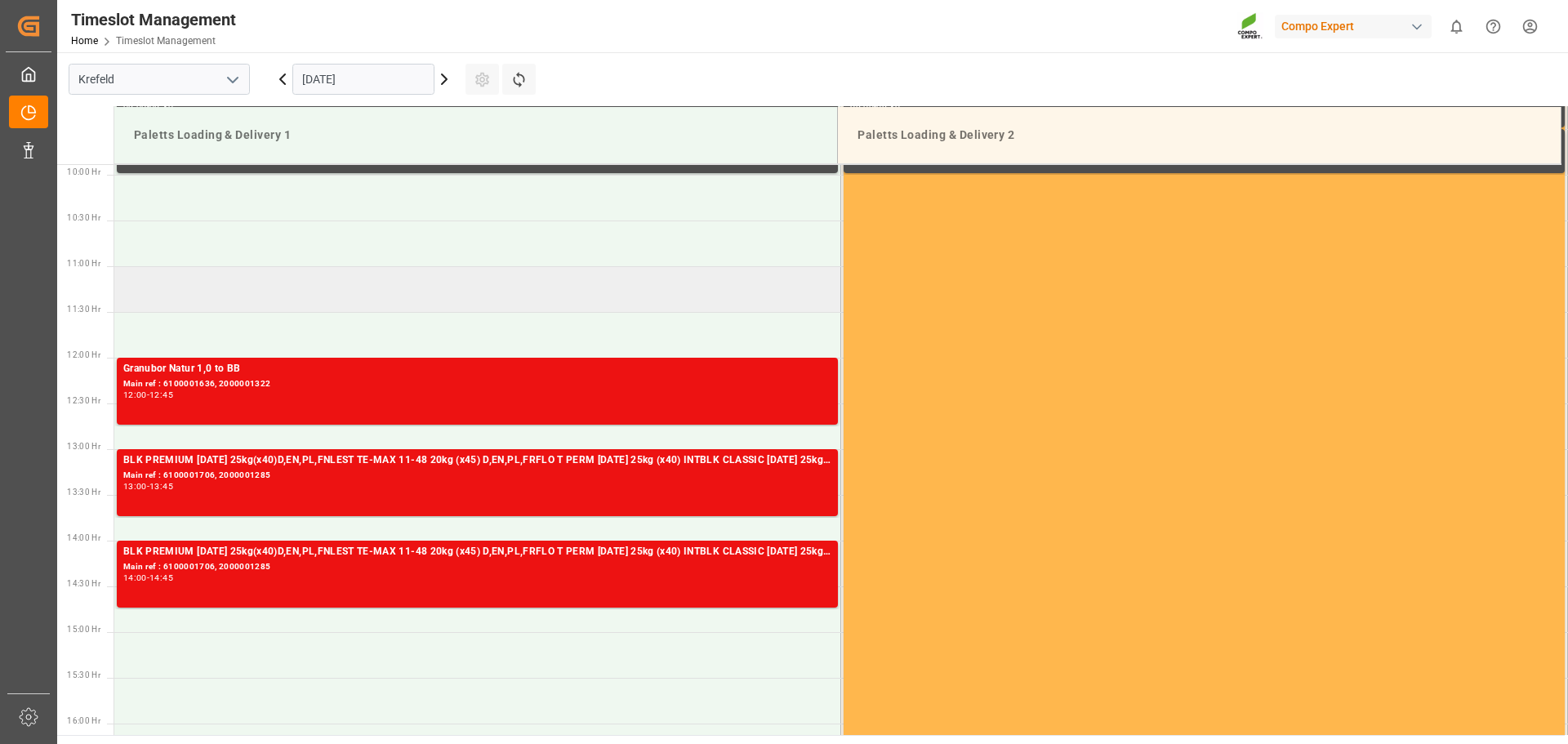
click at [258, 302] on td at bounding box center [477, 289] width 727 height 46
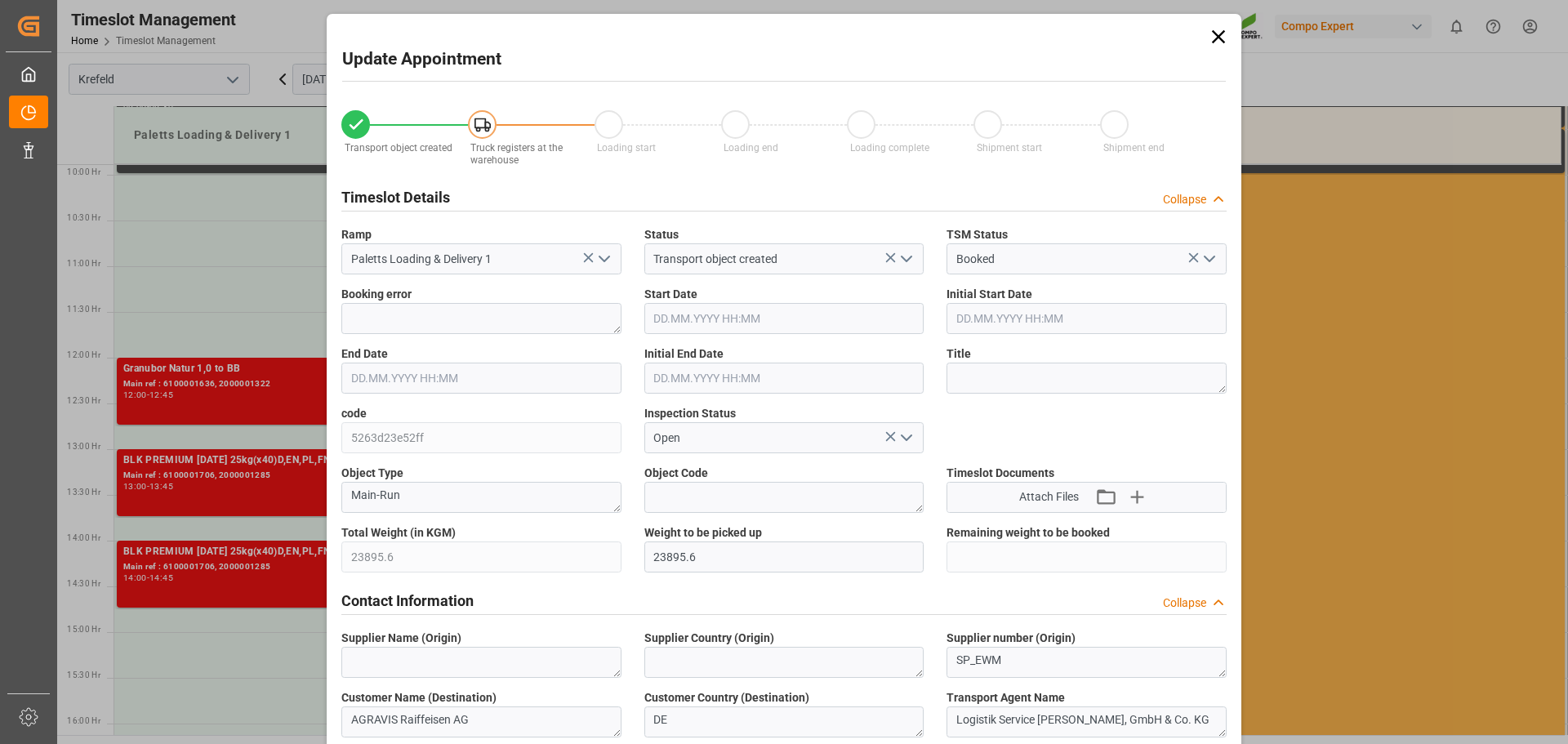
type input "09.09.2025 11:00"
type input "09.09.2025 11:30"
type input "05.09.2025 10:55"
type input "08.09.2025 08:45"
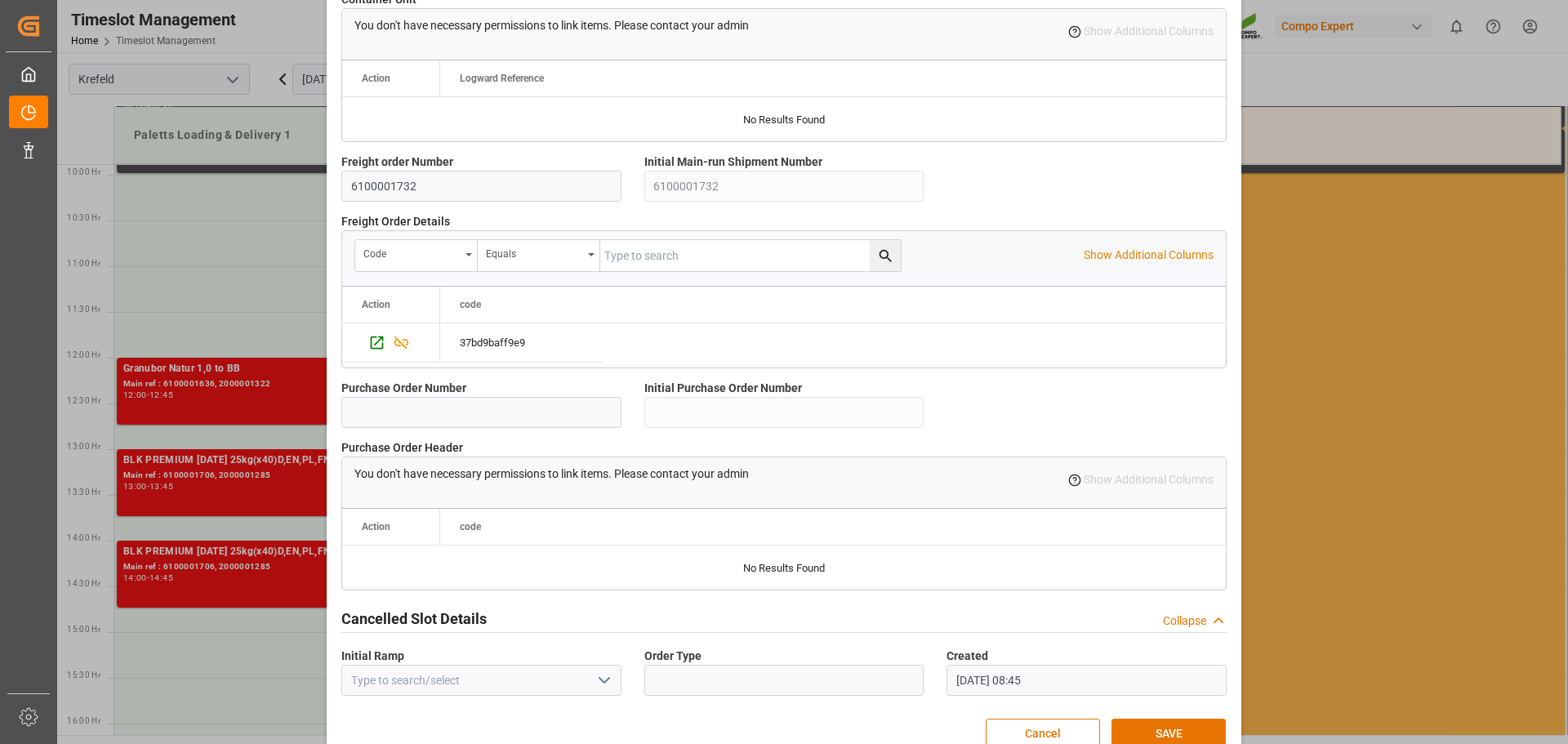
scroll to position [1405, 0]
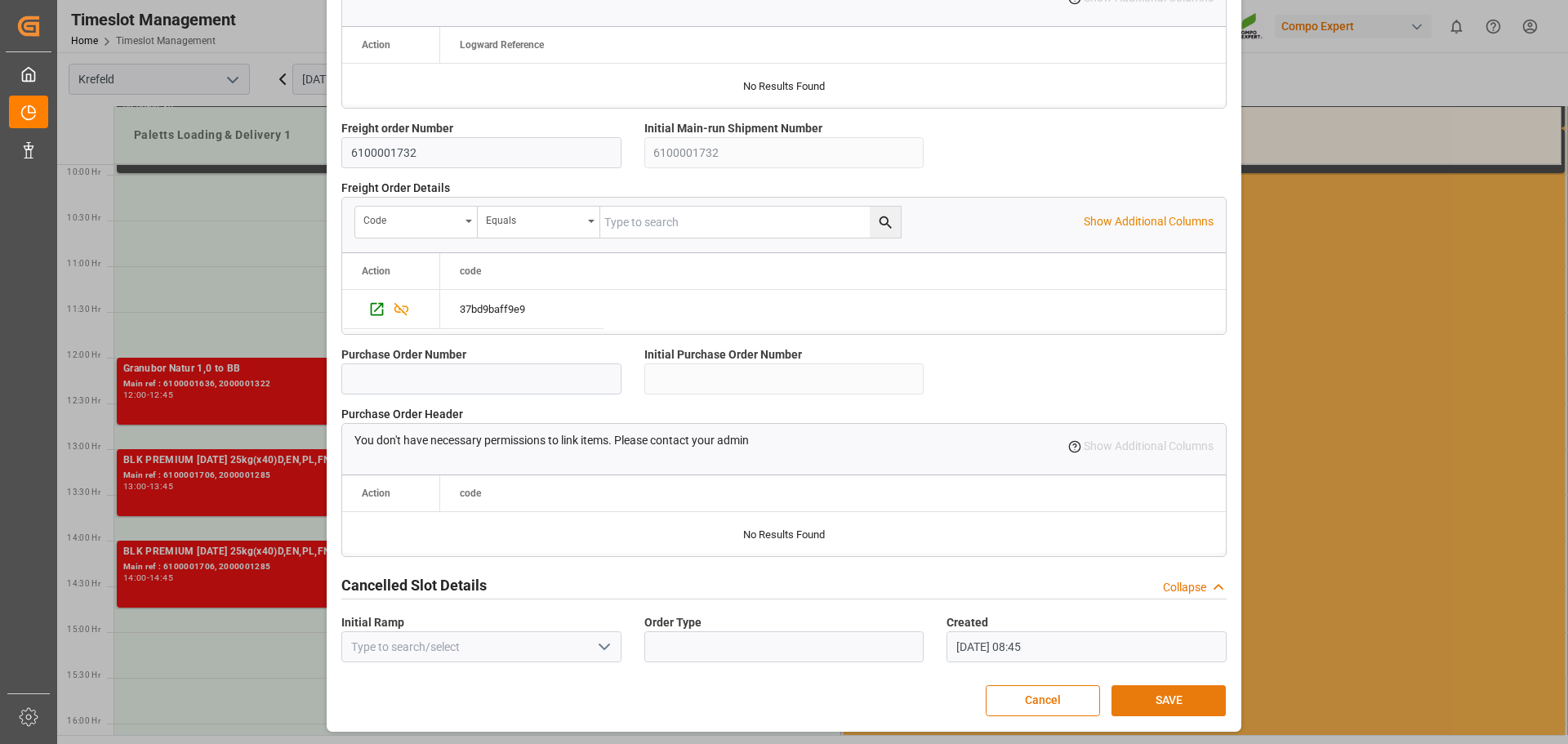
click at [1162, 712] on button "SAVE" at bounding box center [1168, 701] width 114 height 31
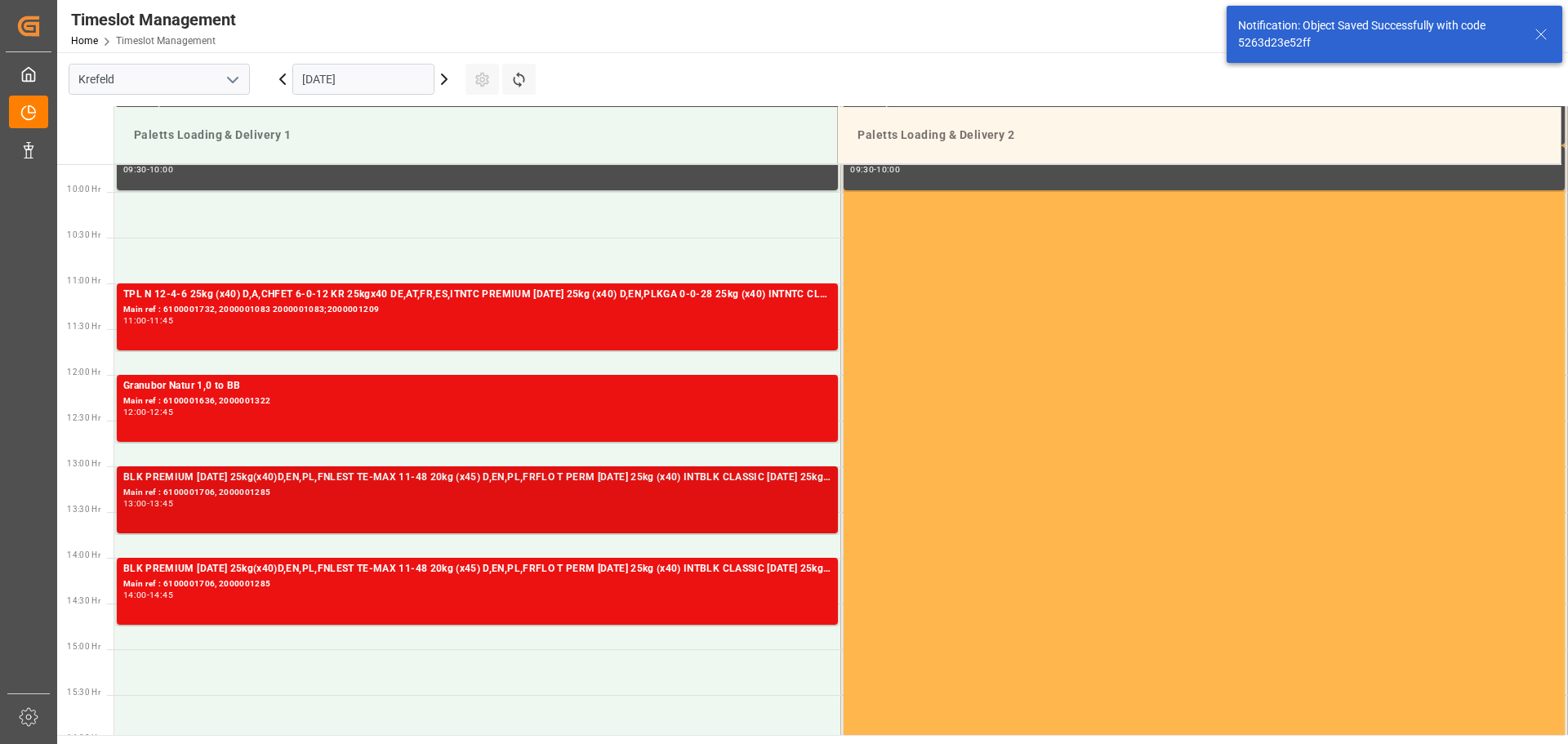
scroll to position [903, 0]
